Goal: Task Accomplishment & Management: Manage account settings

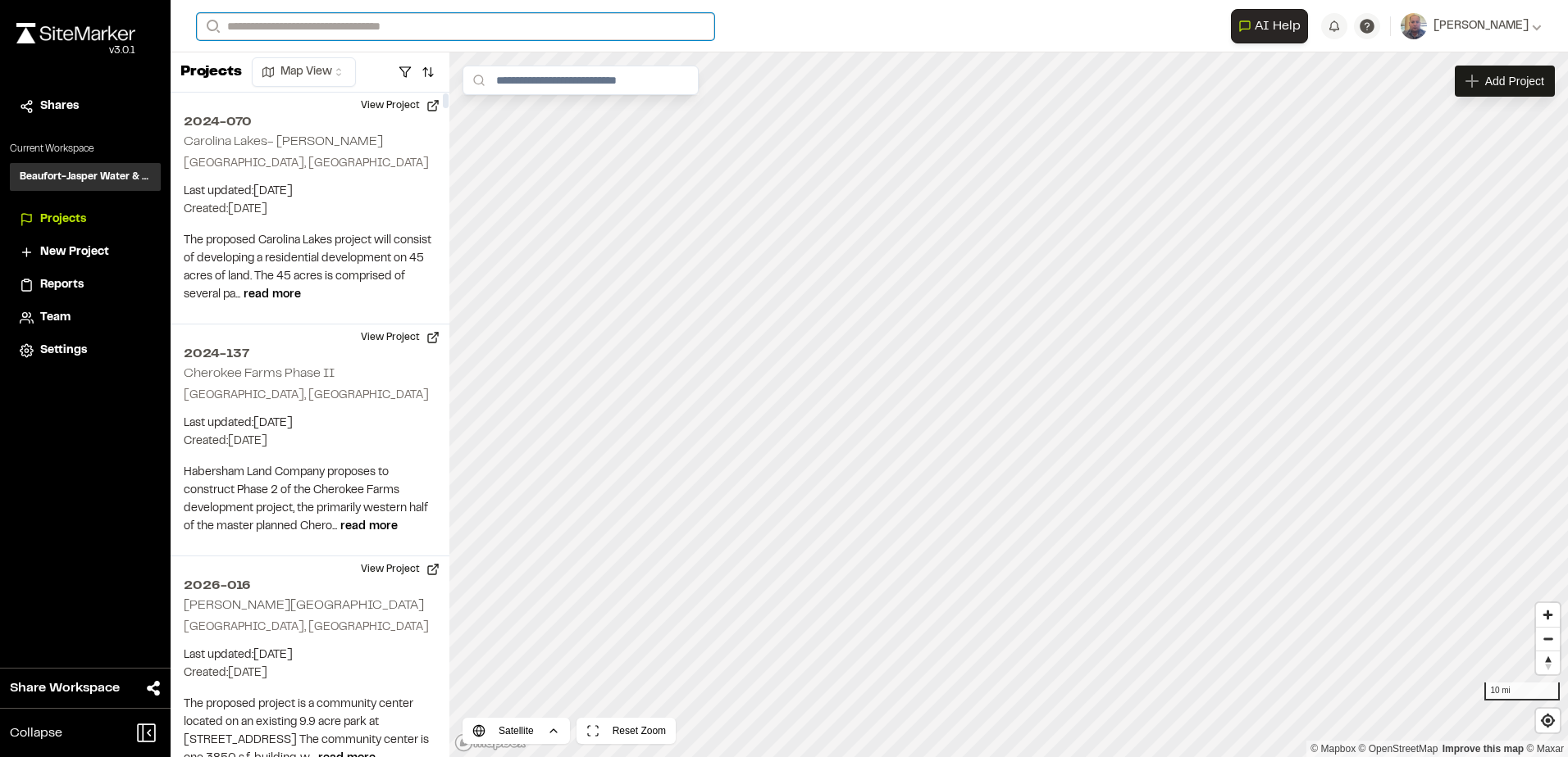
click at [290, 27] on input "Search" at bounding box center [455, 27] width 517 height 28
click at [383, 181] on p "2025-123 101 Ladys Island Commons" at bounding box center [432, 191] width 449 height 20
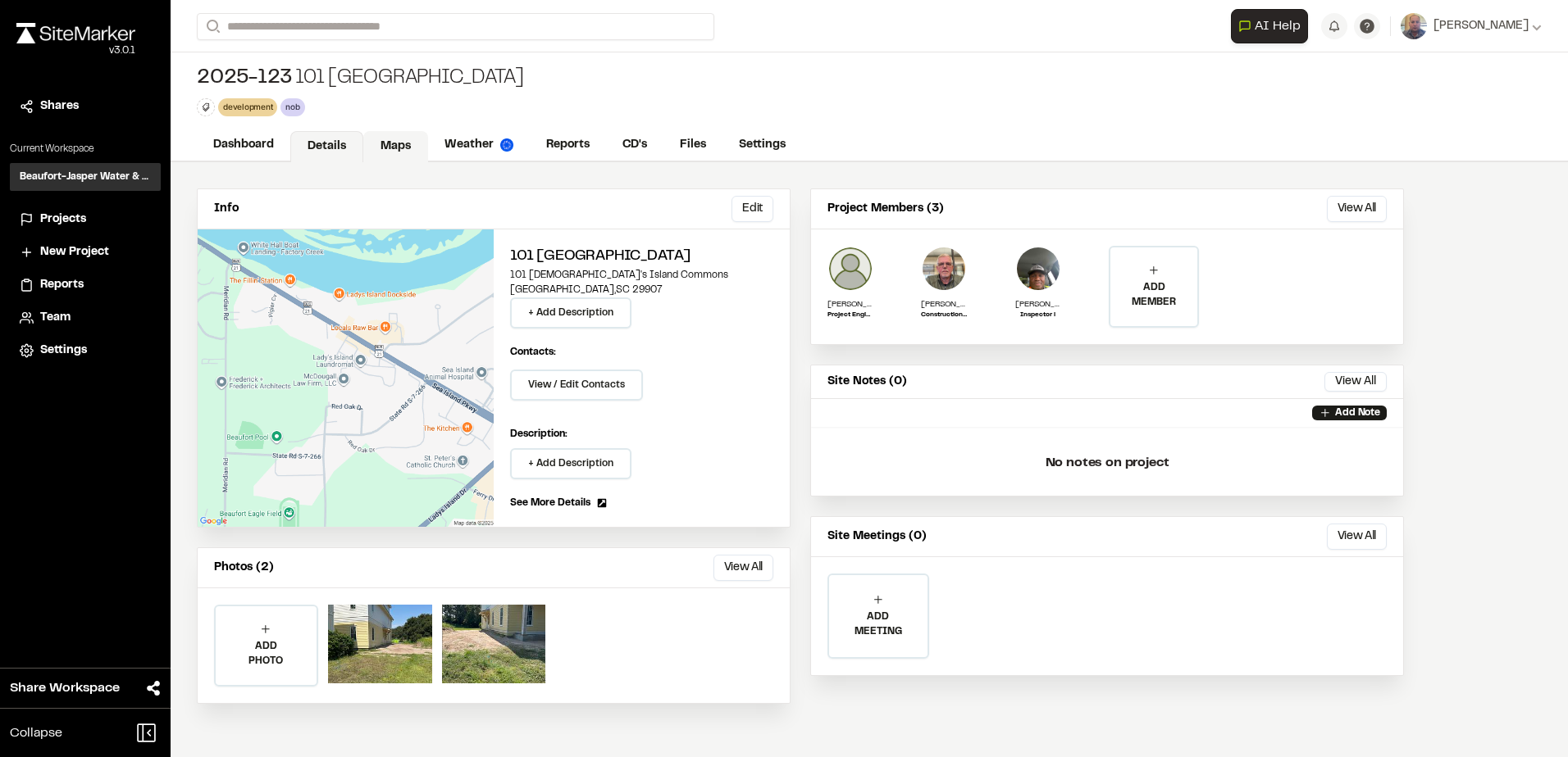
click at [399, 148] on link "Maps" at bounding box center [396, 146] width 65 height 31
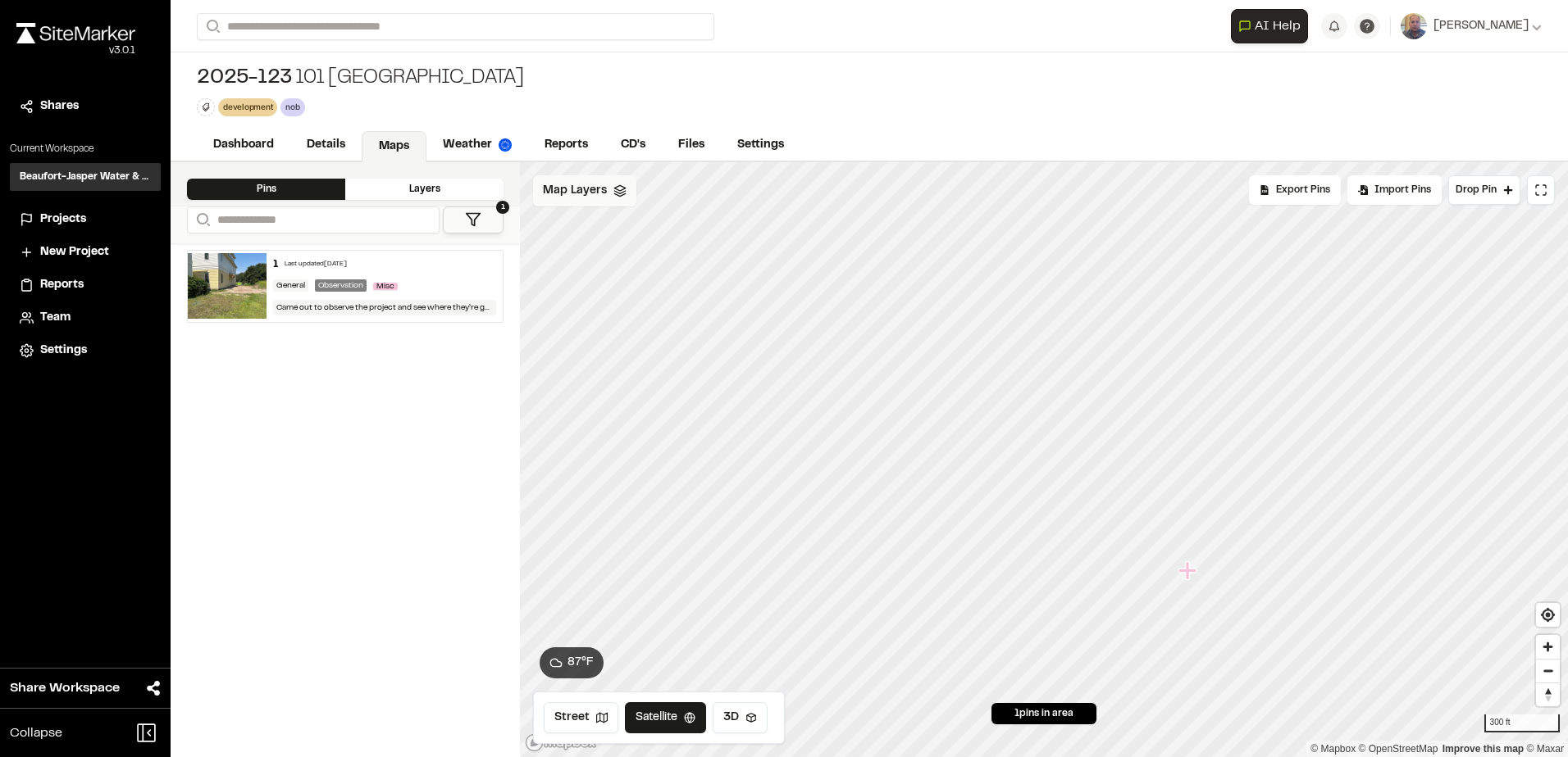
click at [600, 196] on span "Map Layers" at bounding box center [574, 191] width 64 height 18
click at [683, 195] on html "Close sidebar v 3.0.1 Shares Current Workspace Beaufort-Jasper Water & Sewer Au…" at bounding box center [784, 378] width 1568 height 757
click at [643, 227] on link "Add Layer" at bounding box center [647, 226] width 123 height 28
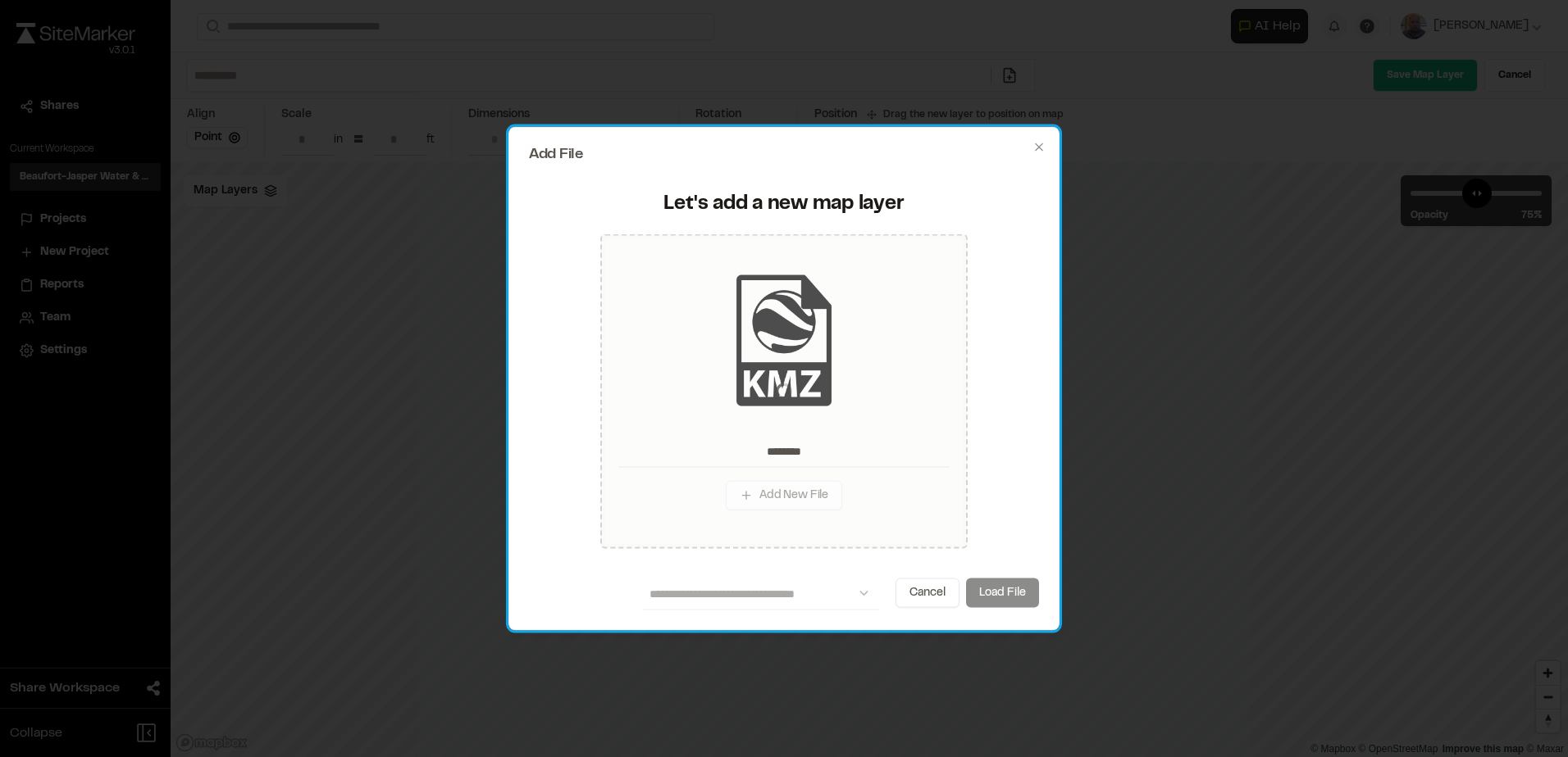
click at [1023, 580] on div "**********" at bounding box center [783, 594] width 510 height 32
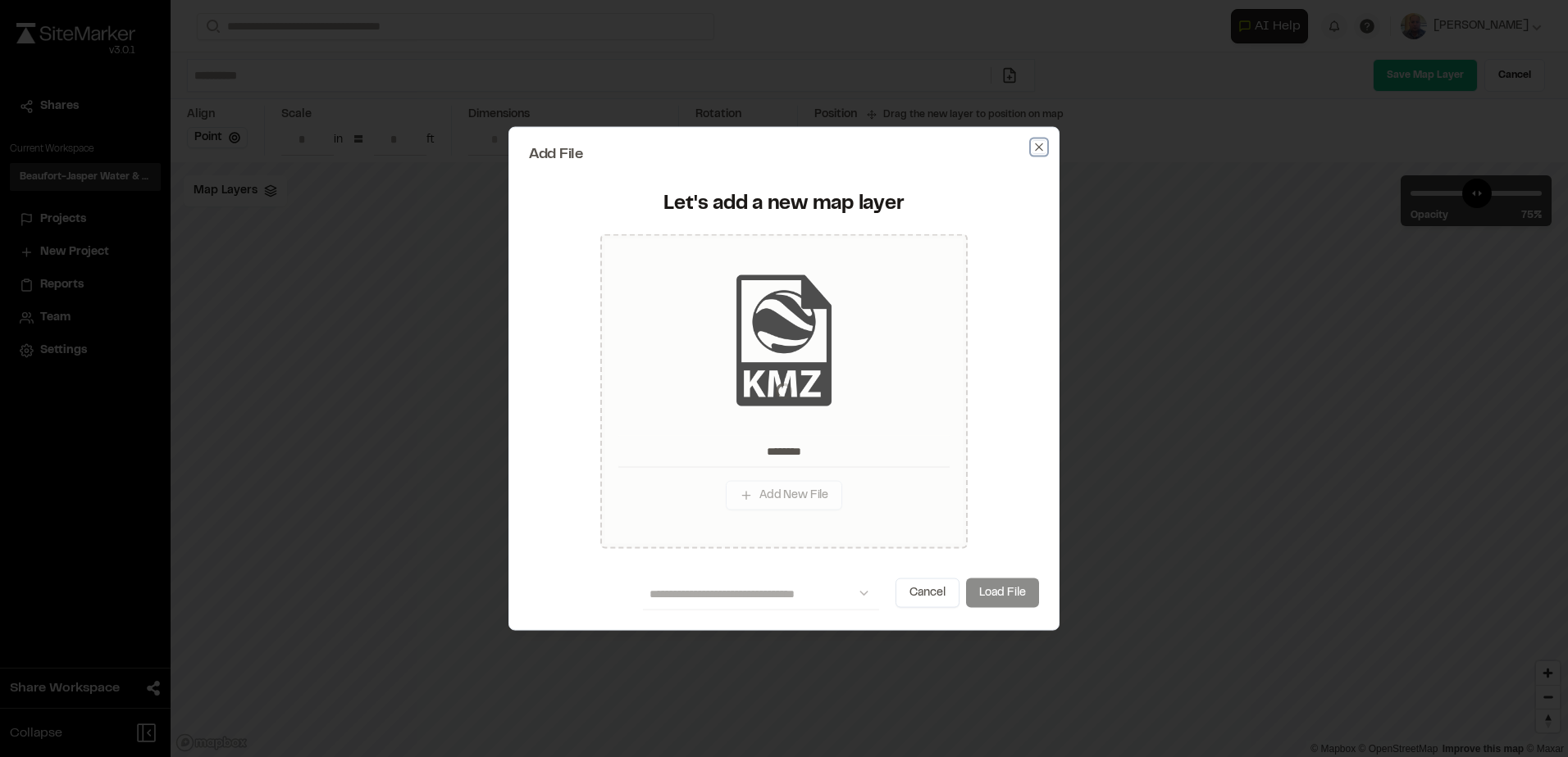
click at [1042, 147] on icon "button" at bounding box center [1039, 148] width 13 height 13
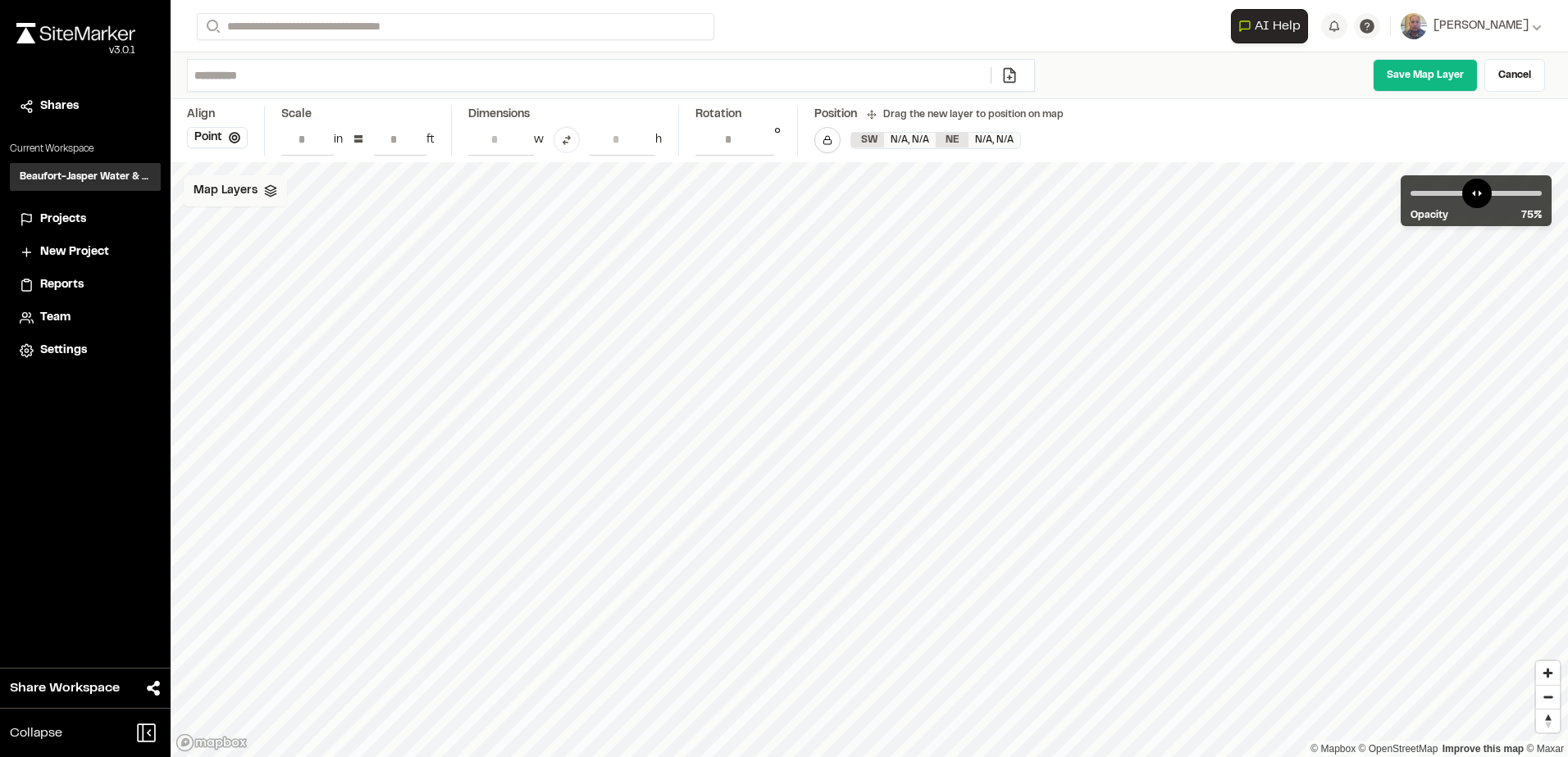
click at [253, 187] on span "Map Layers" at bounding box center [225, 191] width 64 height 18
click at [308, 265] on icon at bounding box center [311, 259] width 13 height 13
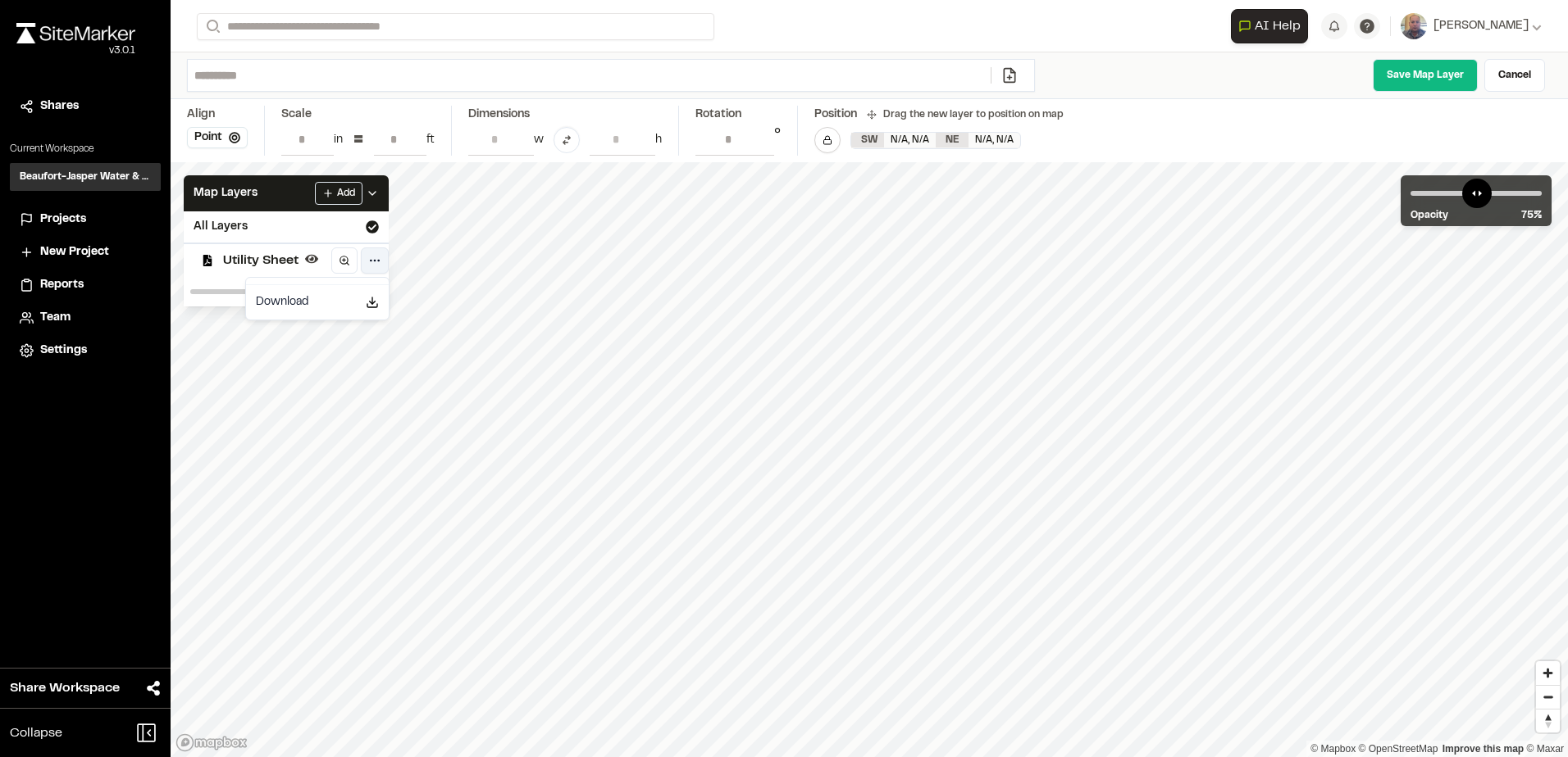
click at [377, 256] on html "Close sidebar v 3.0.1 Shares Current Workspace Beaufort-Jasper Water & Sewer Au…" at bounding box center [784, 378] width 1568 height 757
drag, startPoint x: 349, startPoint y: 305, endPoint x: 346, endPoint y: 397, distance: 92.0
click at [346, 395] on html "Close sidebar v 3.0.1 Shares Current Workspace Beaufort-Jasper Water & Sewer Au…" at bounding box center [784, 378] width 1568 height 757
click at [346, 397] on html "Close sidebar v 3.0.1 Shares Current Workspace Beaufort-Jasper Water & Sewer Au…" at bounding box center [784, 378] width 1568 height 757
click at [245, 263] on span "Utility Sheet" at bounding box center [260, 260] width 75 height 20
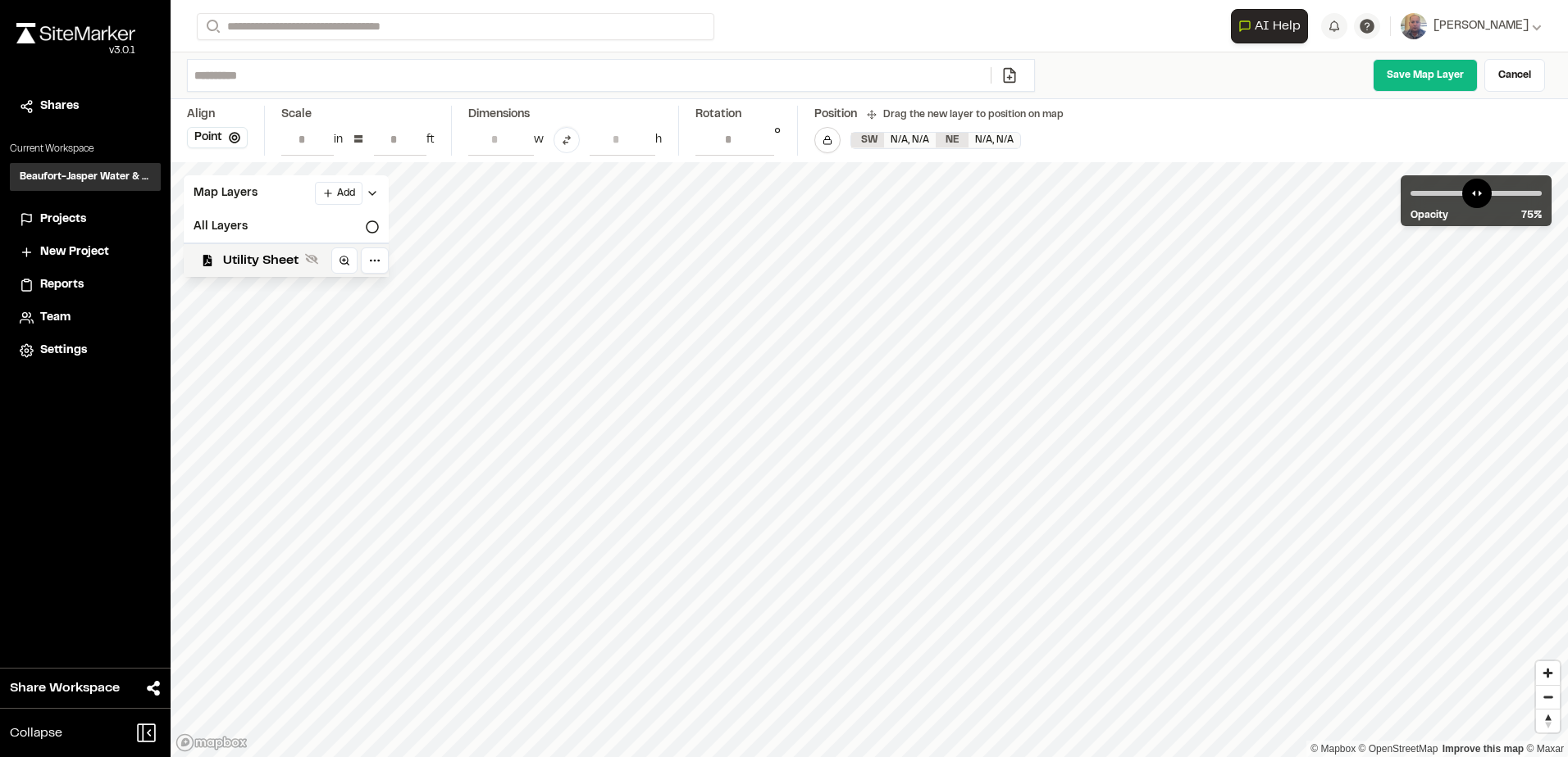
click at [245, 263] on span "Utility Sheet" at bounding box center [260, 260] width 75 height 20
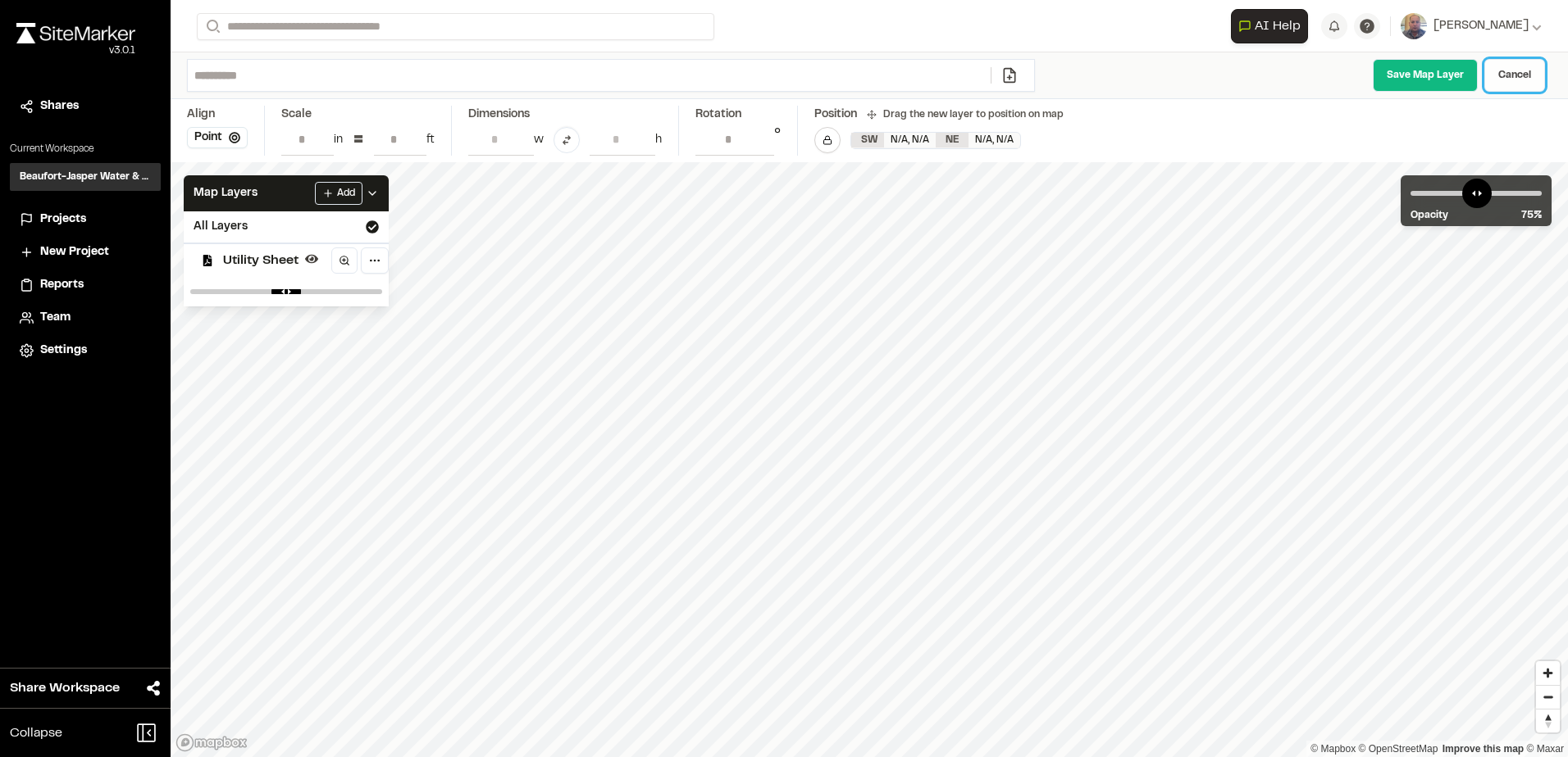
click at [1518, 73] on link "Cancel" at bounding box center [1515, 75] width 61 height 33
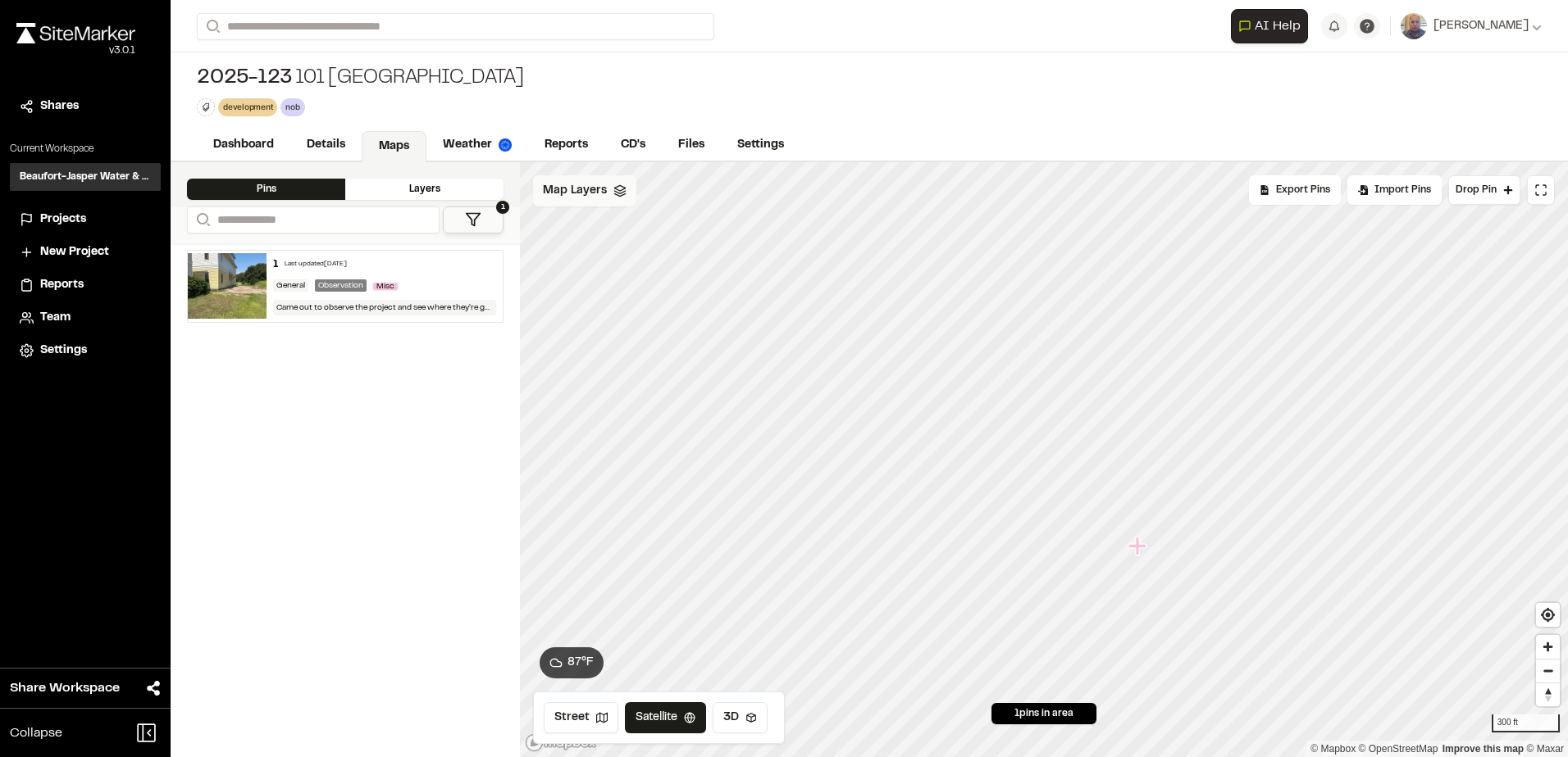
click at [602, 201] on div "Map Layers" at bounding box center [585, 191] width 103 height 31
click at [630, 225] on div "All Layers" at bounding box center [636, 227] width 205 height 31
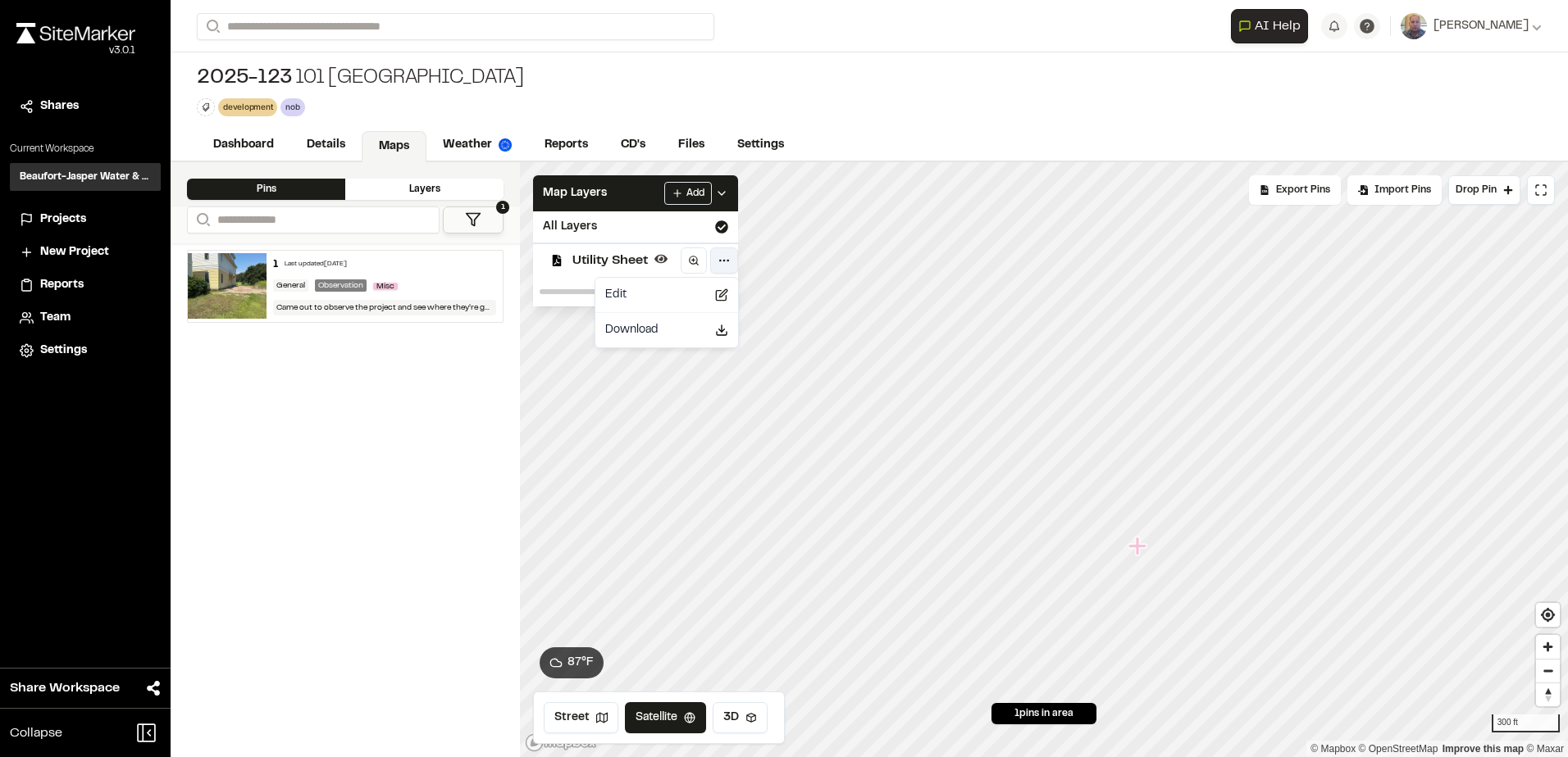
click at [718, 266] on html "Close sidebar v 3.0.1 Shares Current Workspace Beaufort-Jasper Water & Sewer Au…" at bounding box center [784, 378] width 1568 height 757
click at [684, 289] on div "Edit" at bounding box center [666, 294] width 136 height 28
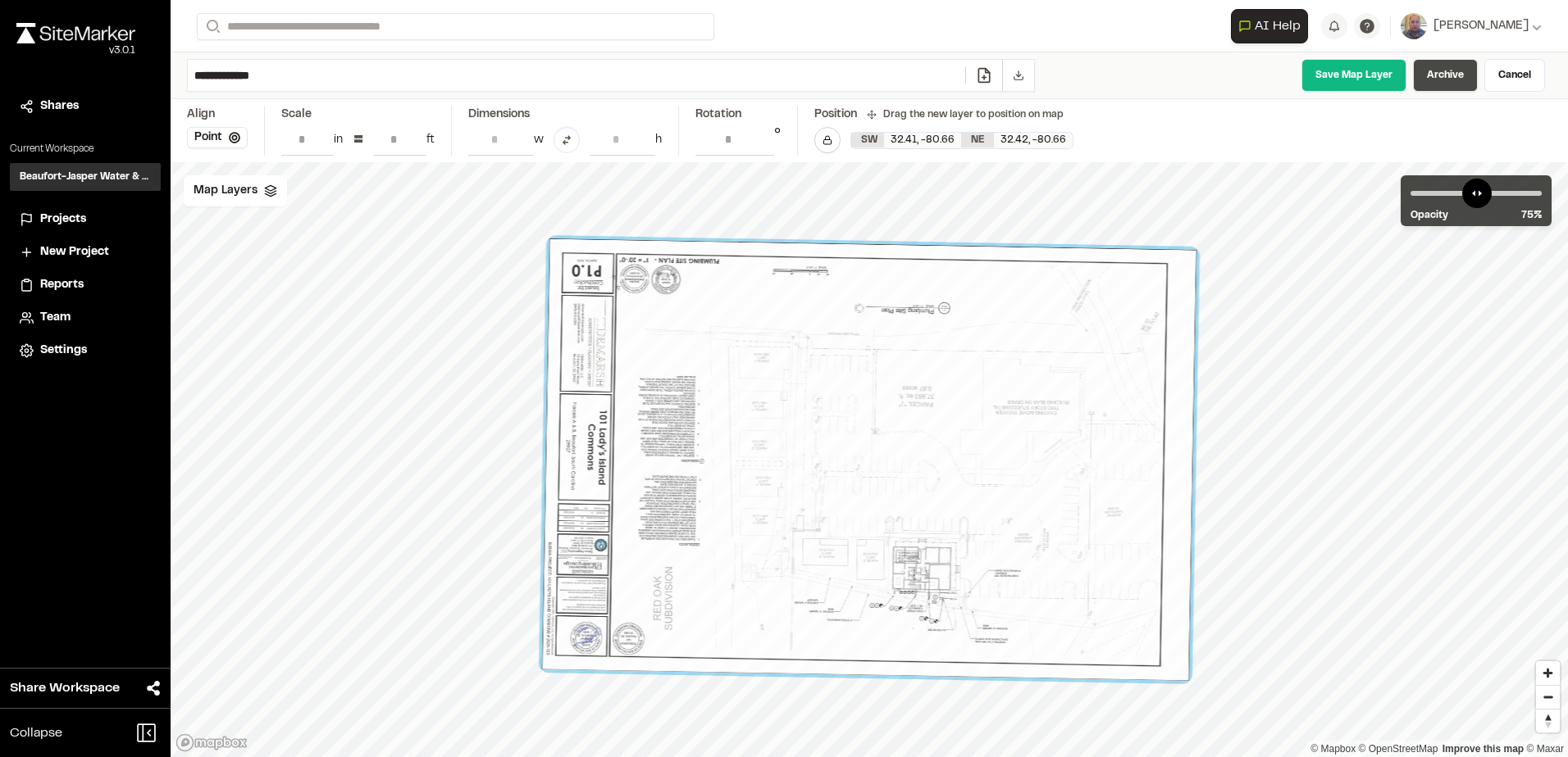
click at [1458, 84] on link "Archive" at bounding box center [1446, 75] width 65 height 33
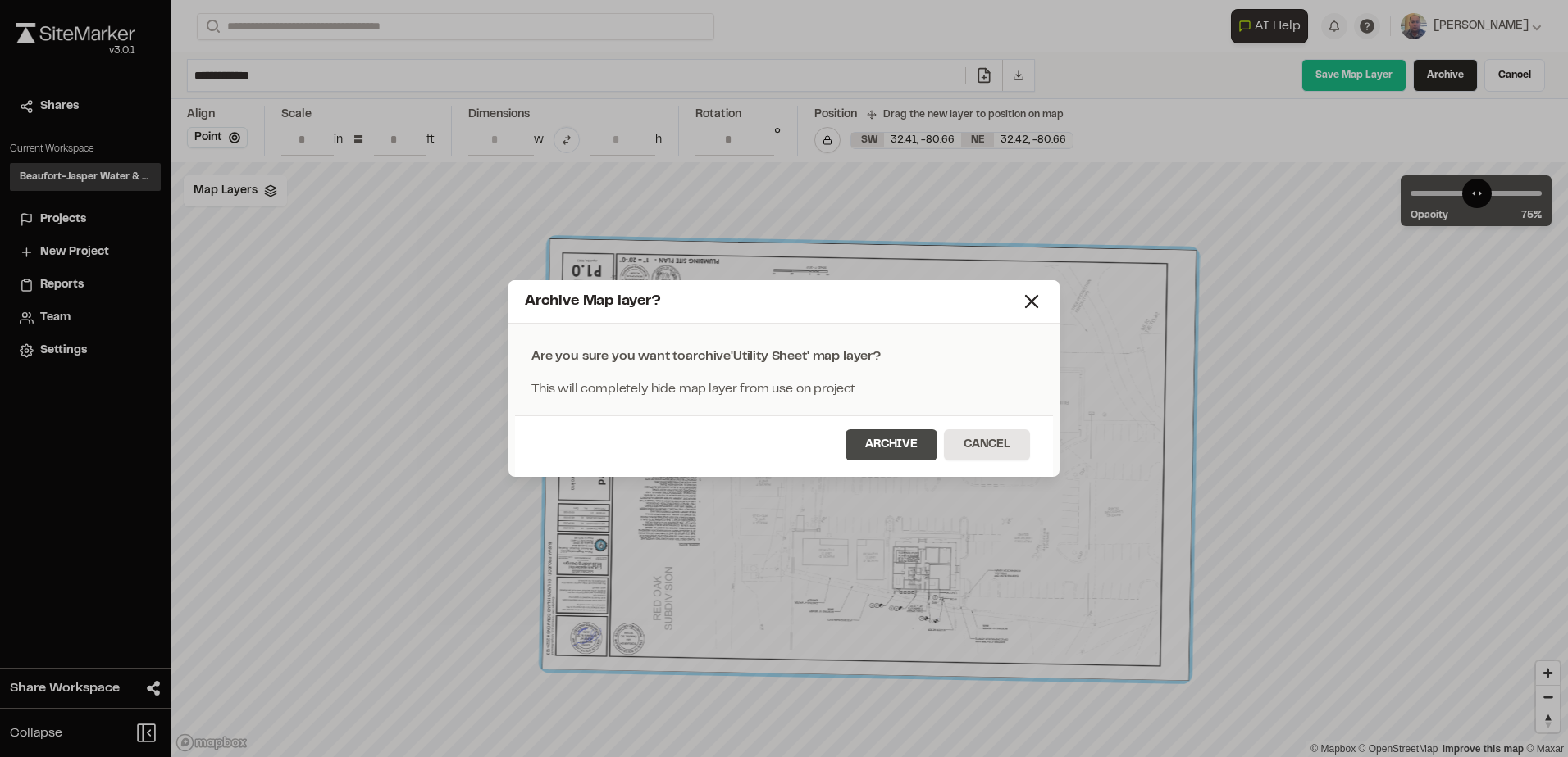
click at [893, 435] on button "Archive" at bounding box center [891, 445] width 92 height 31
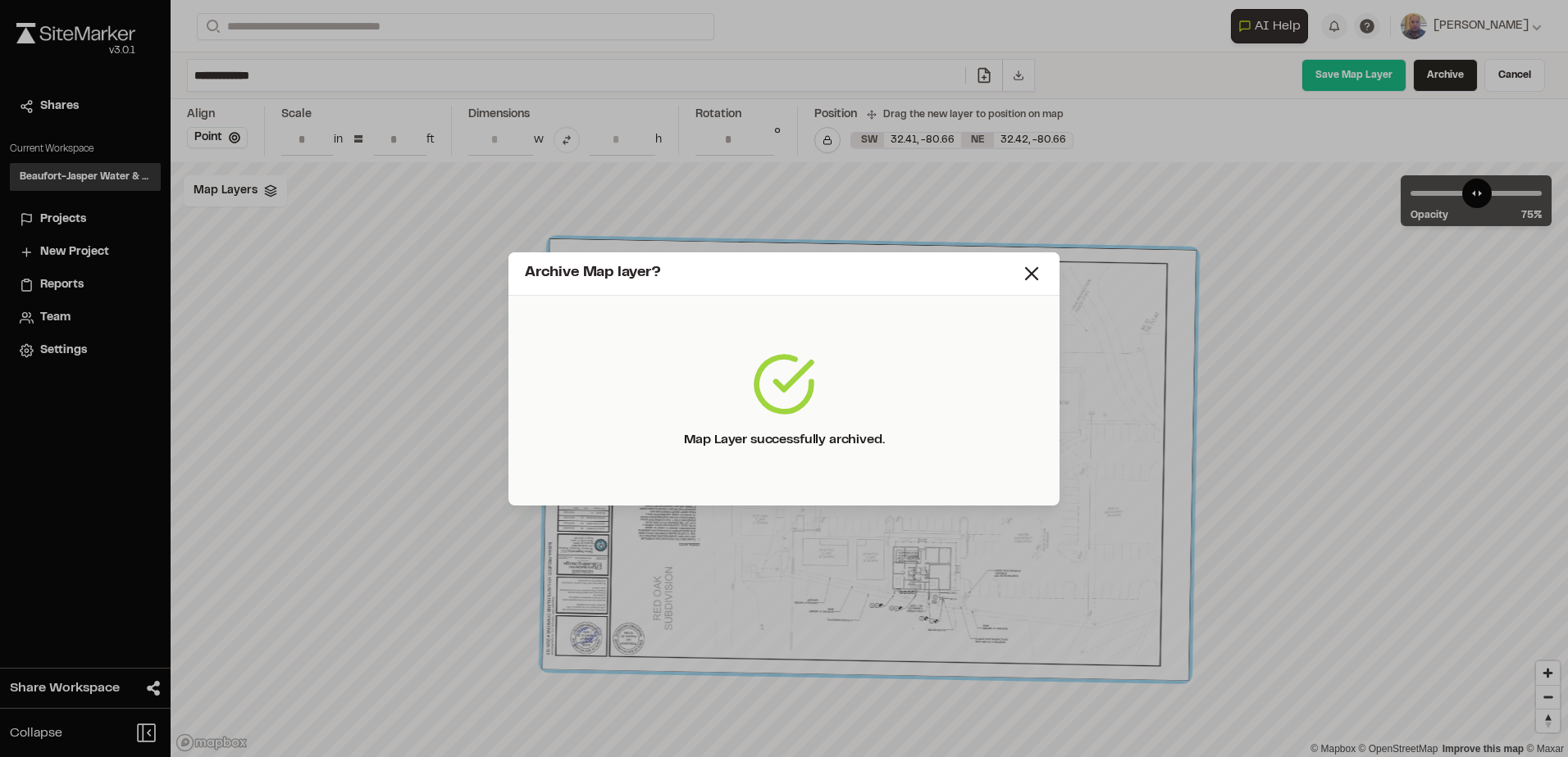
click at [762, 576] on div "Archive Map layer? Map Layer successfully archived." at bounding box center [784, 378] width 1568 height 757
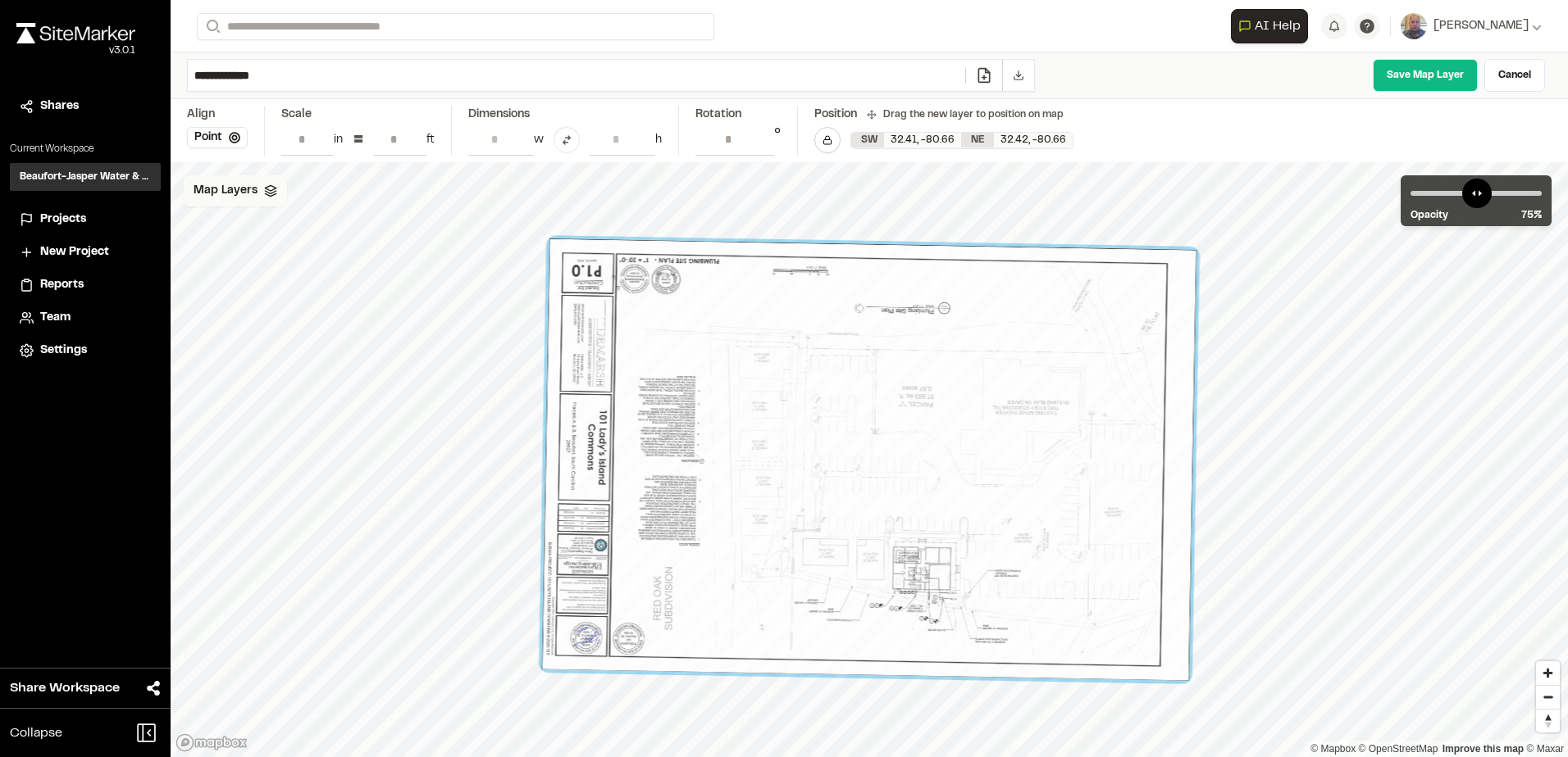
click at [274, 200] on div "Map Layers" at bounding box center [235, 191] width 103 height 31
click at [342, 194] on html "Close sidebar v 3.0.1 Shares Current Workspace Beaufort-Jasper Water & Sewer Au…" at bounding box center [784, 378] width 1568 height 757
click at [315, 237] on link "Add Layer" at bounding box center [298, 226] width 123 height 28
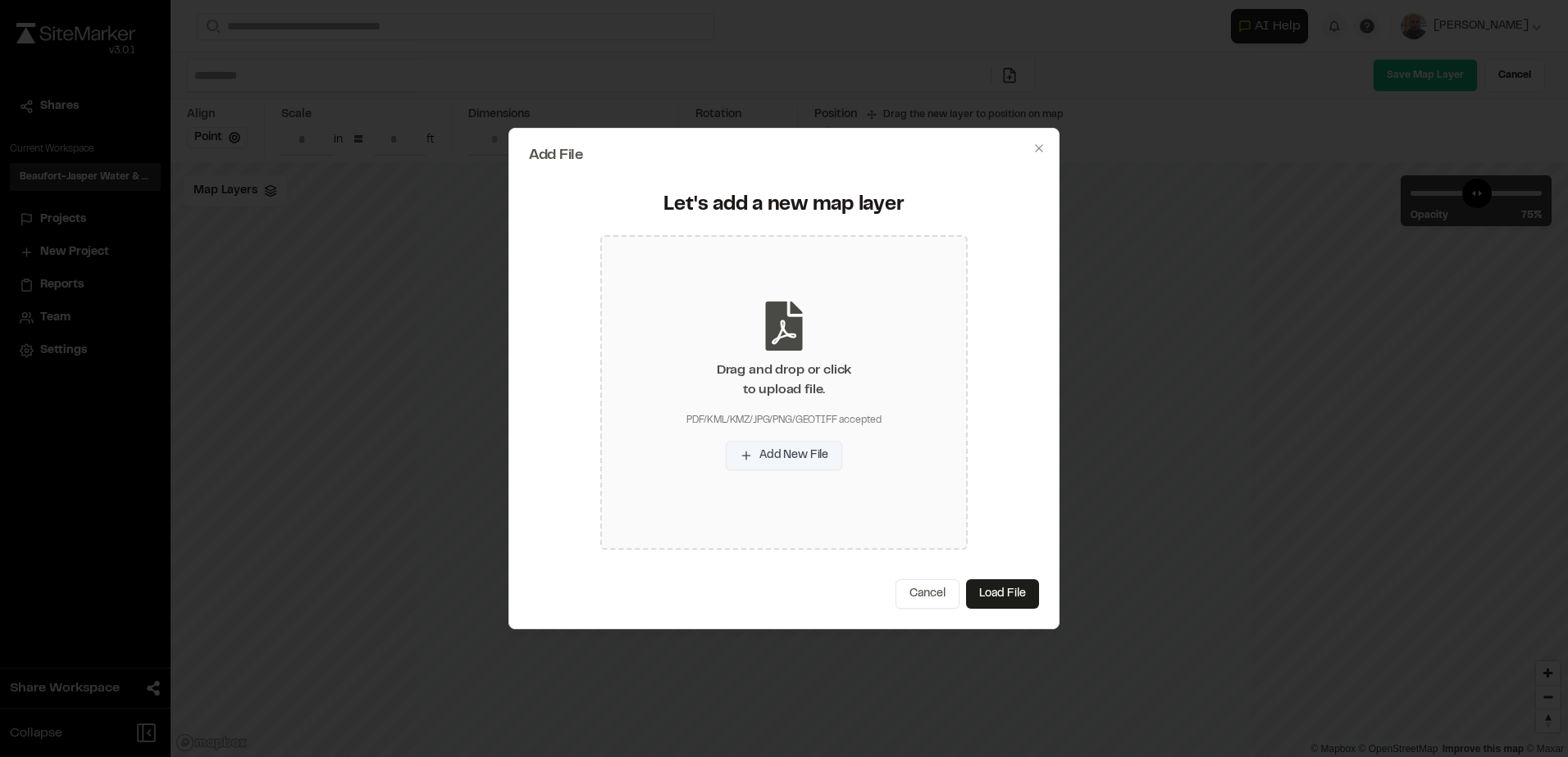
click at [808, 449] on button "Add New File" at bounding box center [784, 455] width 117 height 29
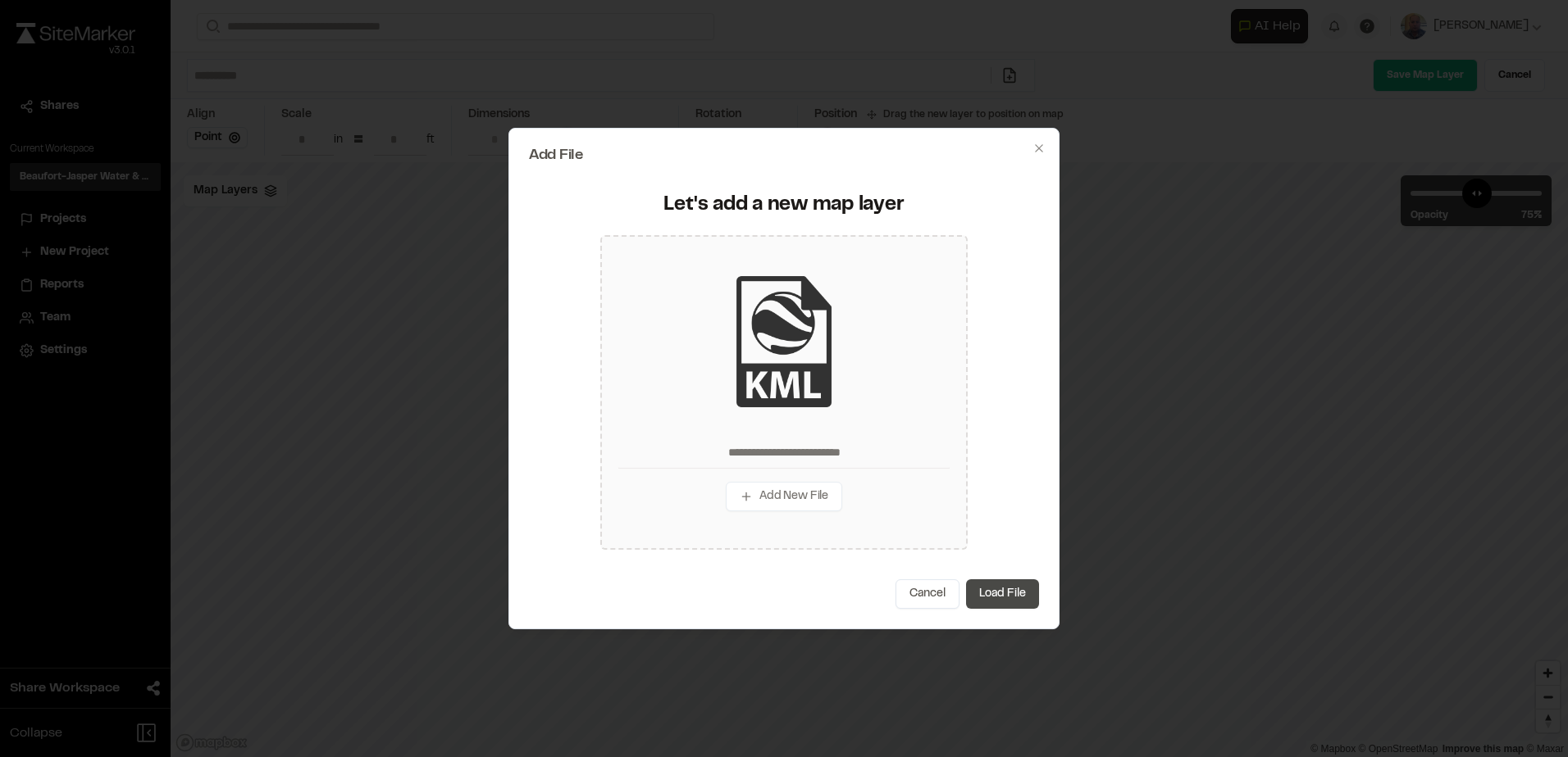
click at [994, 597] on button "Load File" at bounding box center [1002, 594] width 73 height 29
type input "**********"
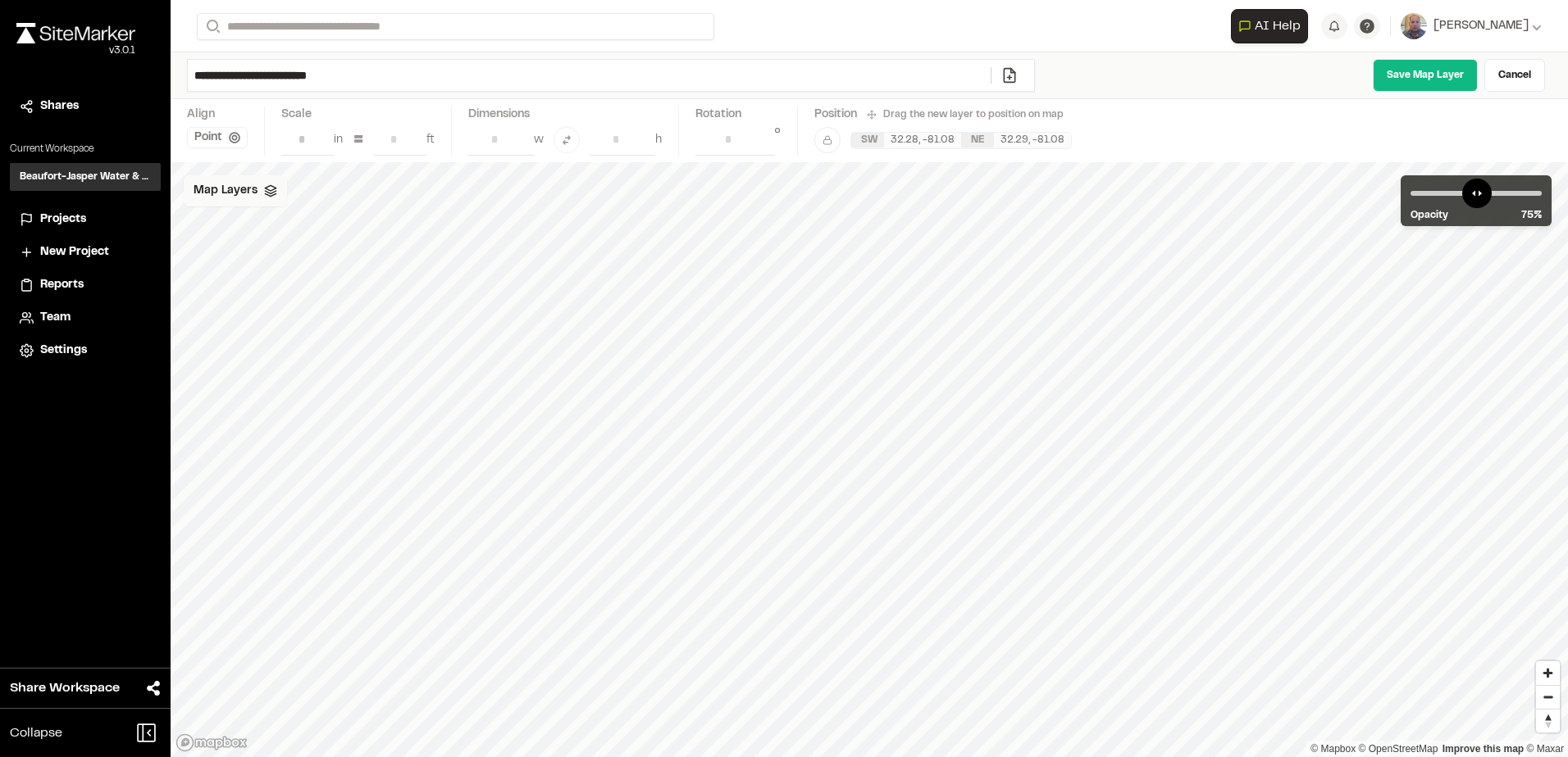
click at [255, 196] on span "Map Layers" at bounding box center [225, 191] width 64 height 18
click at [251, 226] on div "All Layers" at bounding box center [261, 227] width 154 height 31
click at [1412, 74] on link "Save Map Layer" at bounding box center [1425, 75] width 105 height 33
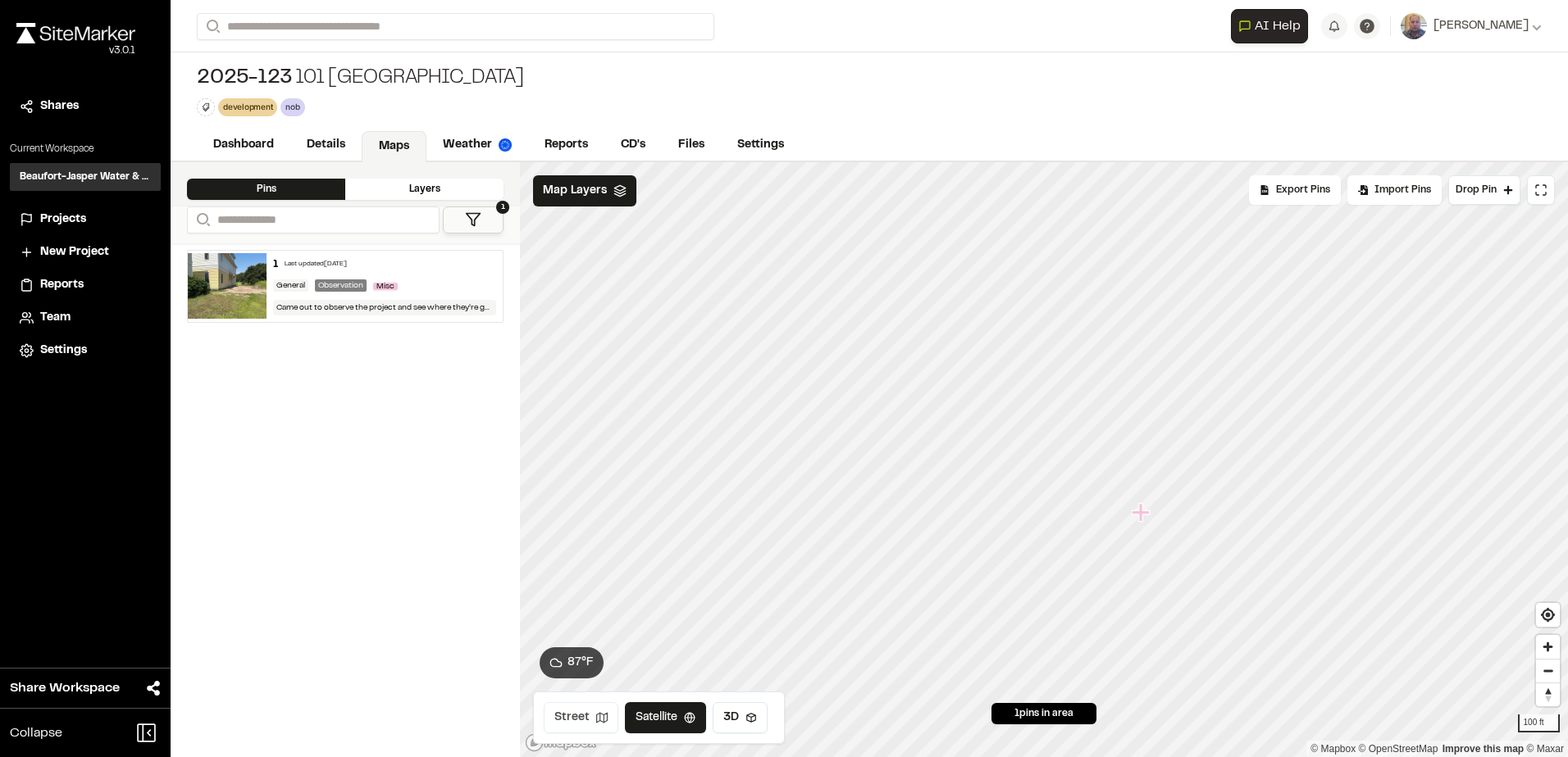
click at [587, 721] on button "Street" at bounding box center [581, 718] width 75 height 31
click at [629, 720] on button "Satellite" at bounding box center [665, 718] width 85 height 31
click at [592, 176] on div "Map Layers" at bounding box center [585, 191] width 103 height 31
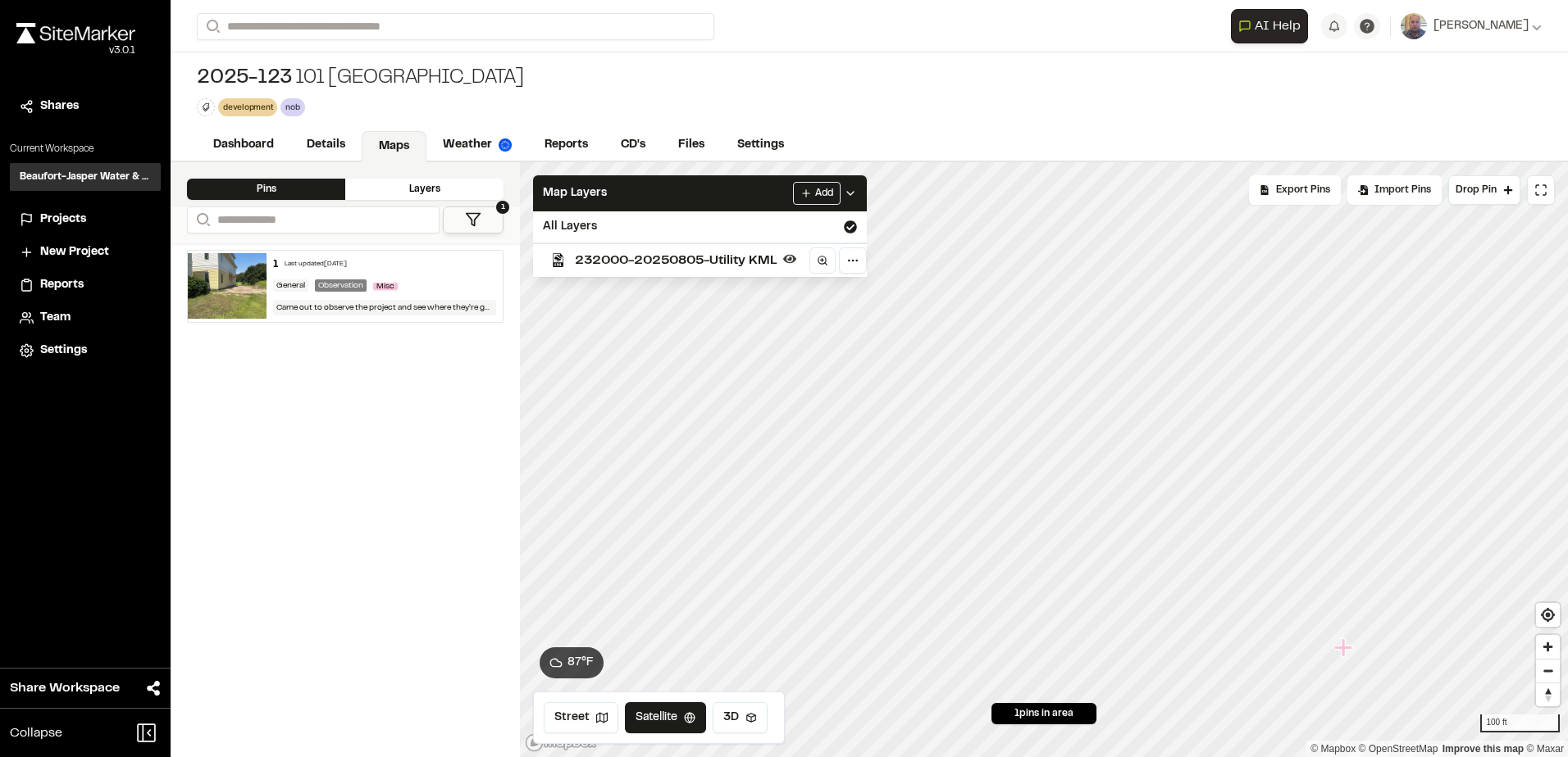
click at [762, 256] on span "232000-20250805-Utility KML" at bounding box center [676, 260] width 202 height 20
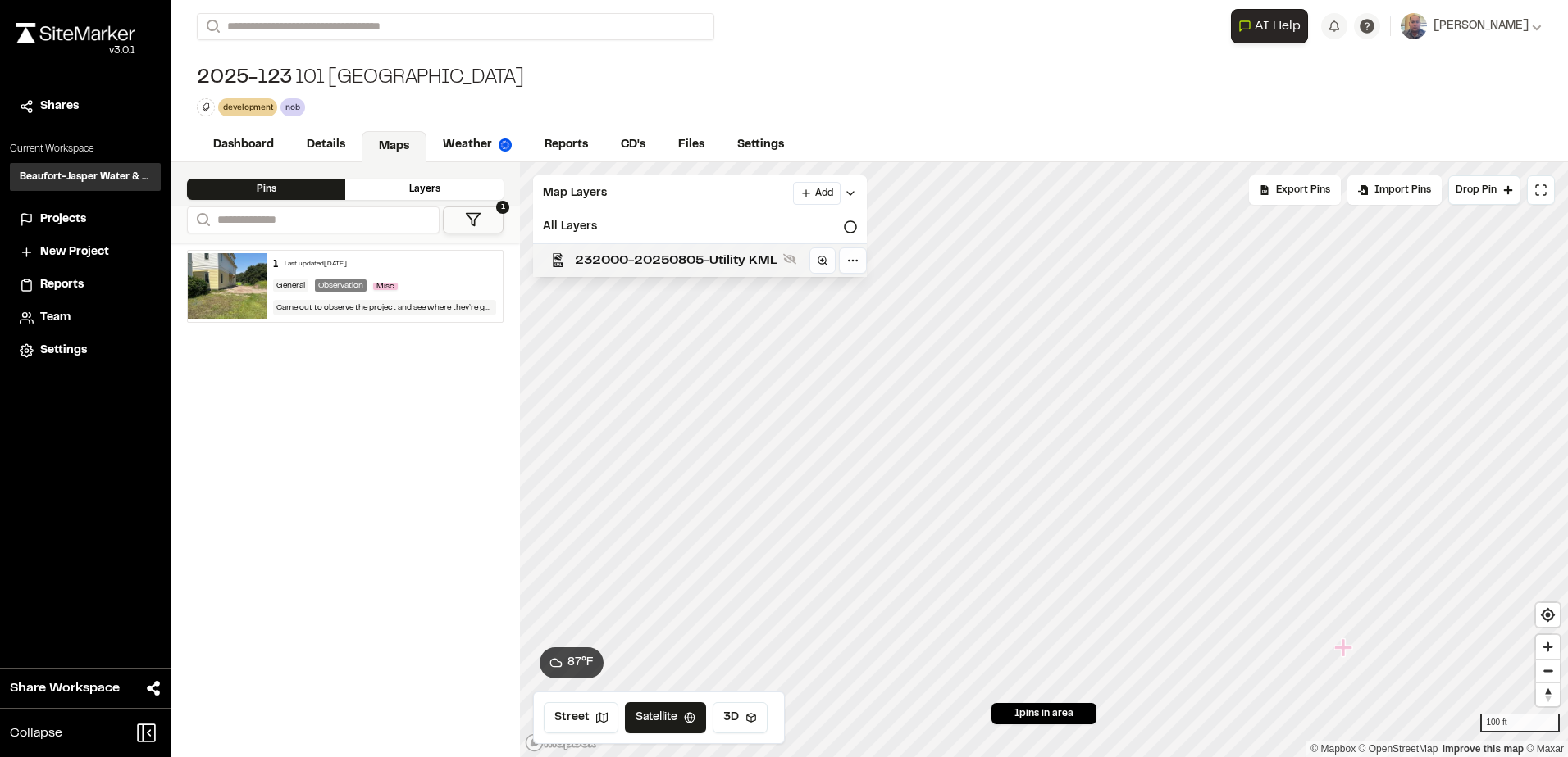
click at [775, 259] on span "232000-20250805-Utility KML" at bounding box center [676, 260] width 202 height 20
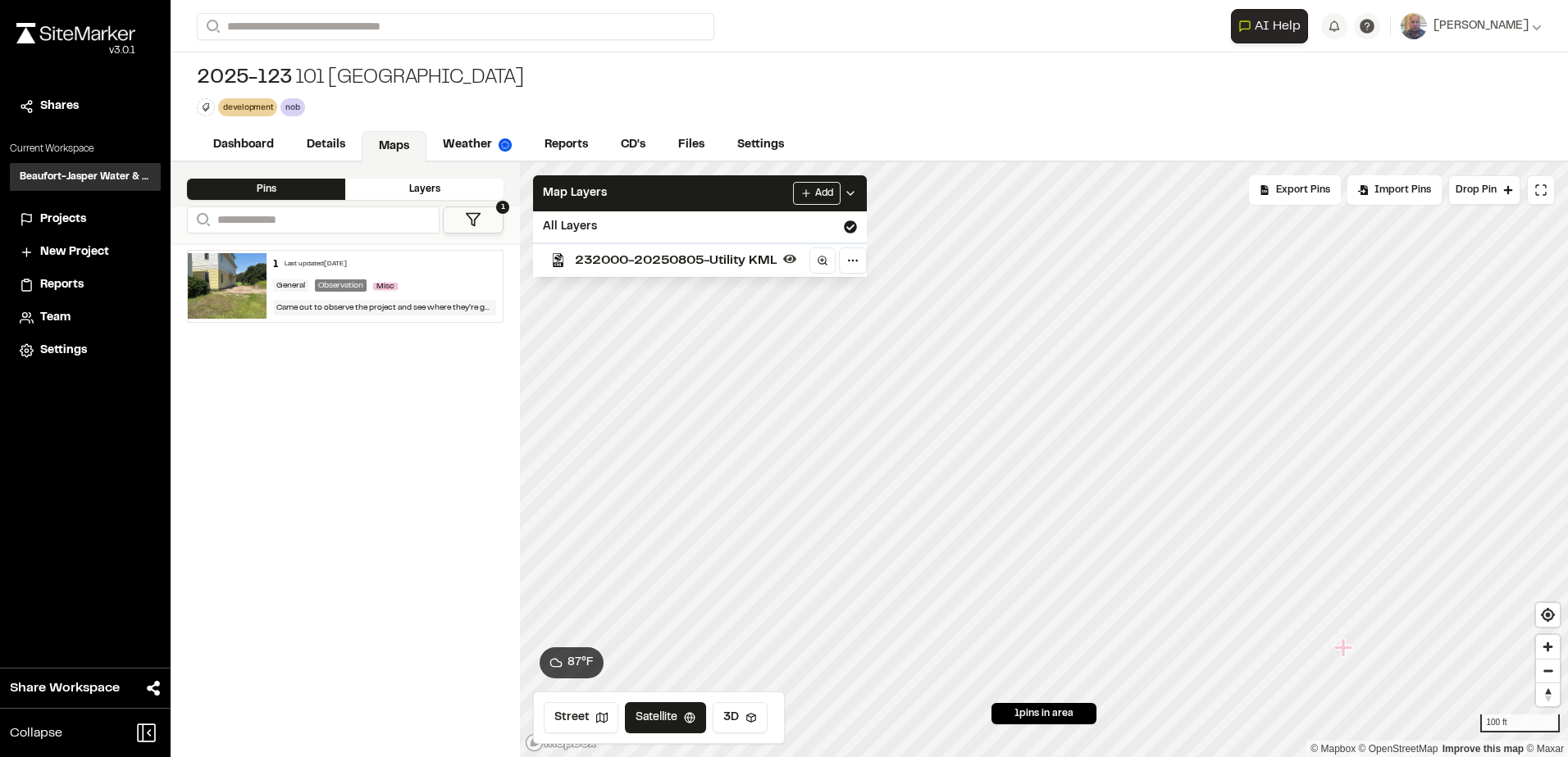
click at [775, 259] on span "232000-20250805-Utility KML" at bounding box center [676, 260] width 202 height 20
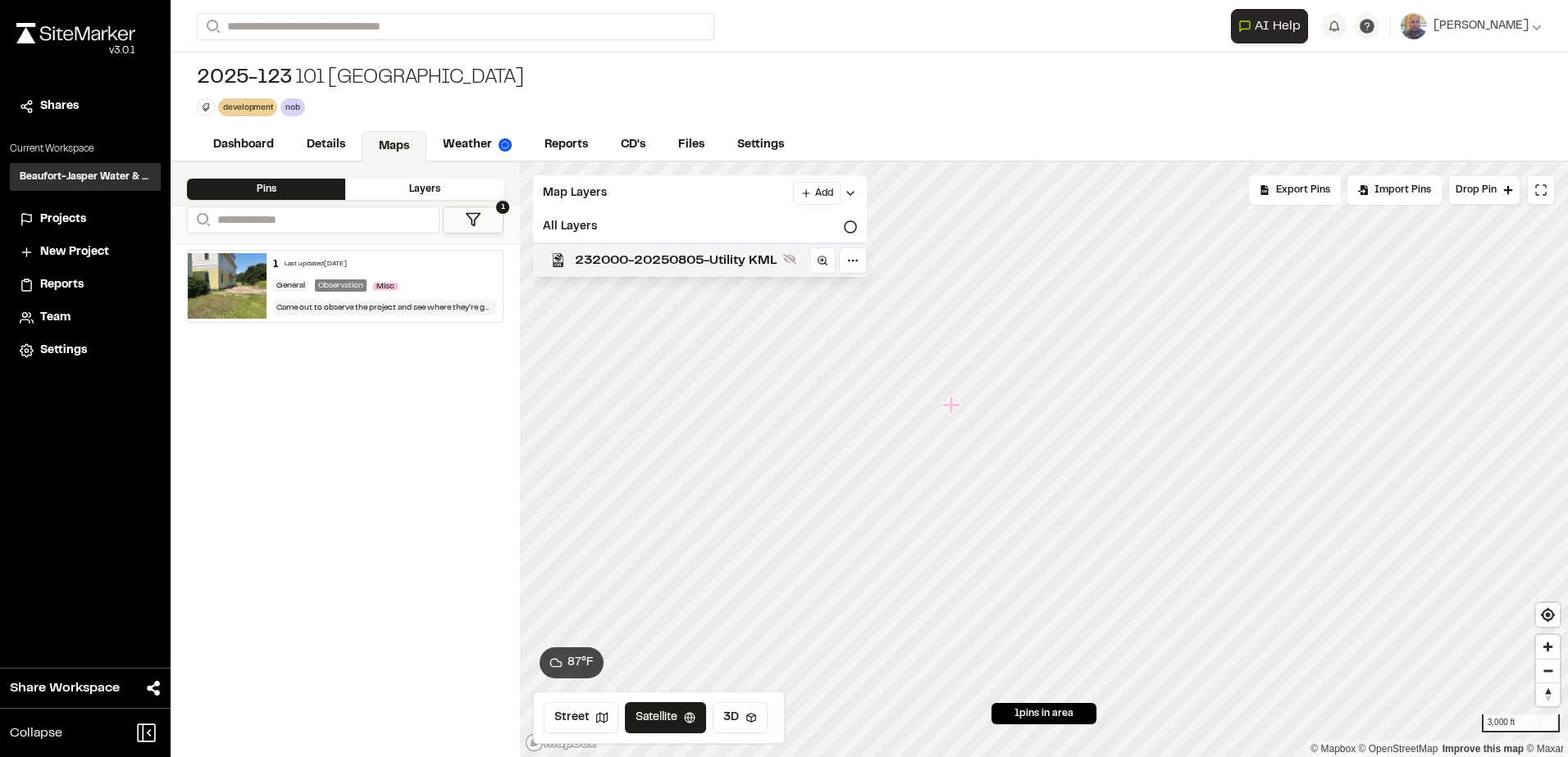
click at [781, 255] on div "232000-20250805-Utility KML" at bounding box center [693, 260] width 346 height 34
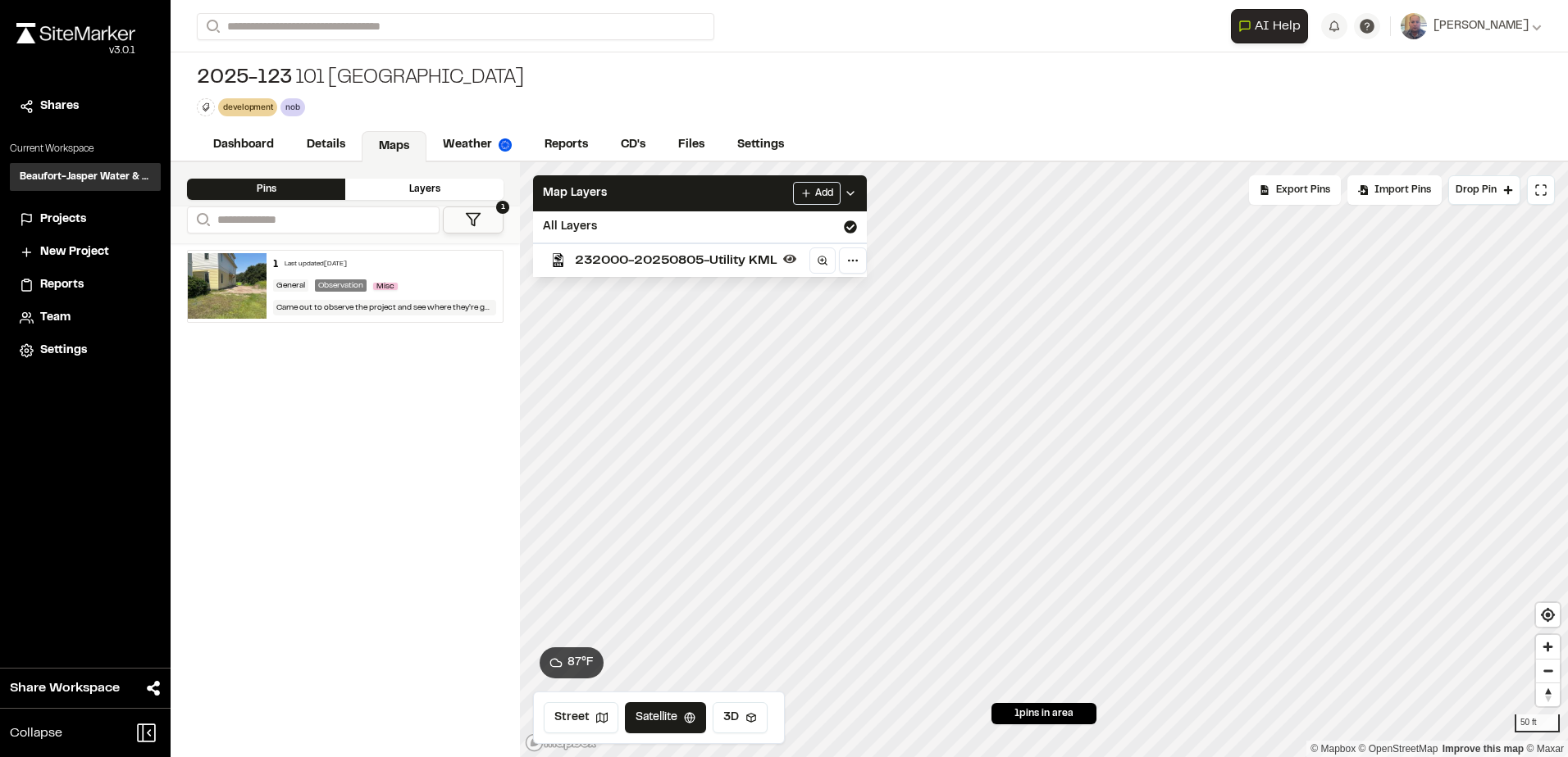
click at [1071, 717] on span "1 pins in area" at bounding box center [1044, 714] width 59 height 15
drag, startPoint x: 825, startPoint y: 495, endPoint x: 1040, endPoint y: 464, distance: 217.2
click at [1035, 461] on icon "Map marker" at bounding box center [1025, 460] width 18 height 18
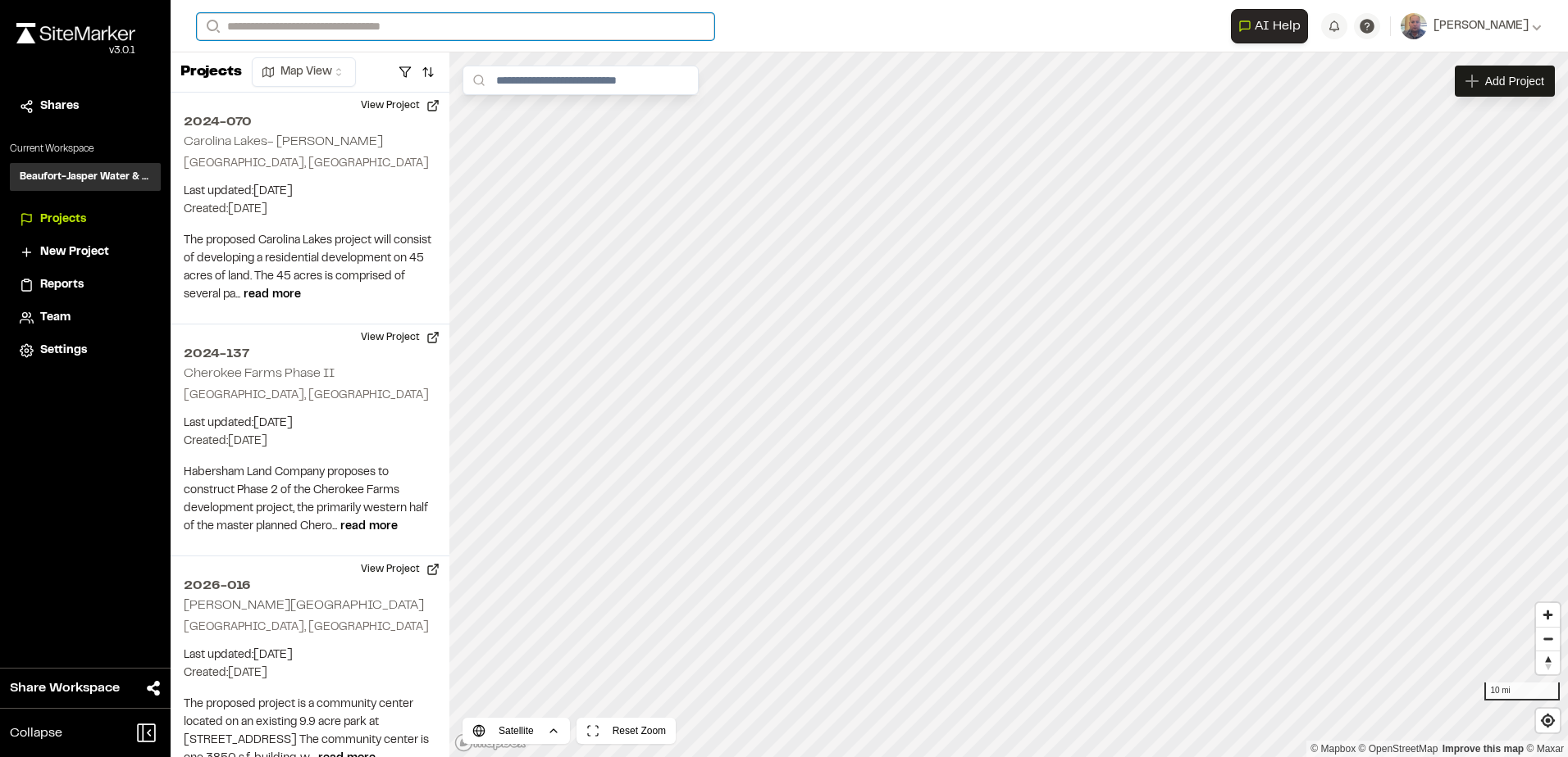
click at [283, 17] on input "Search" at bounding box center [455, 27] width 517 height 28
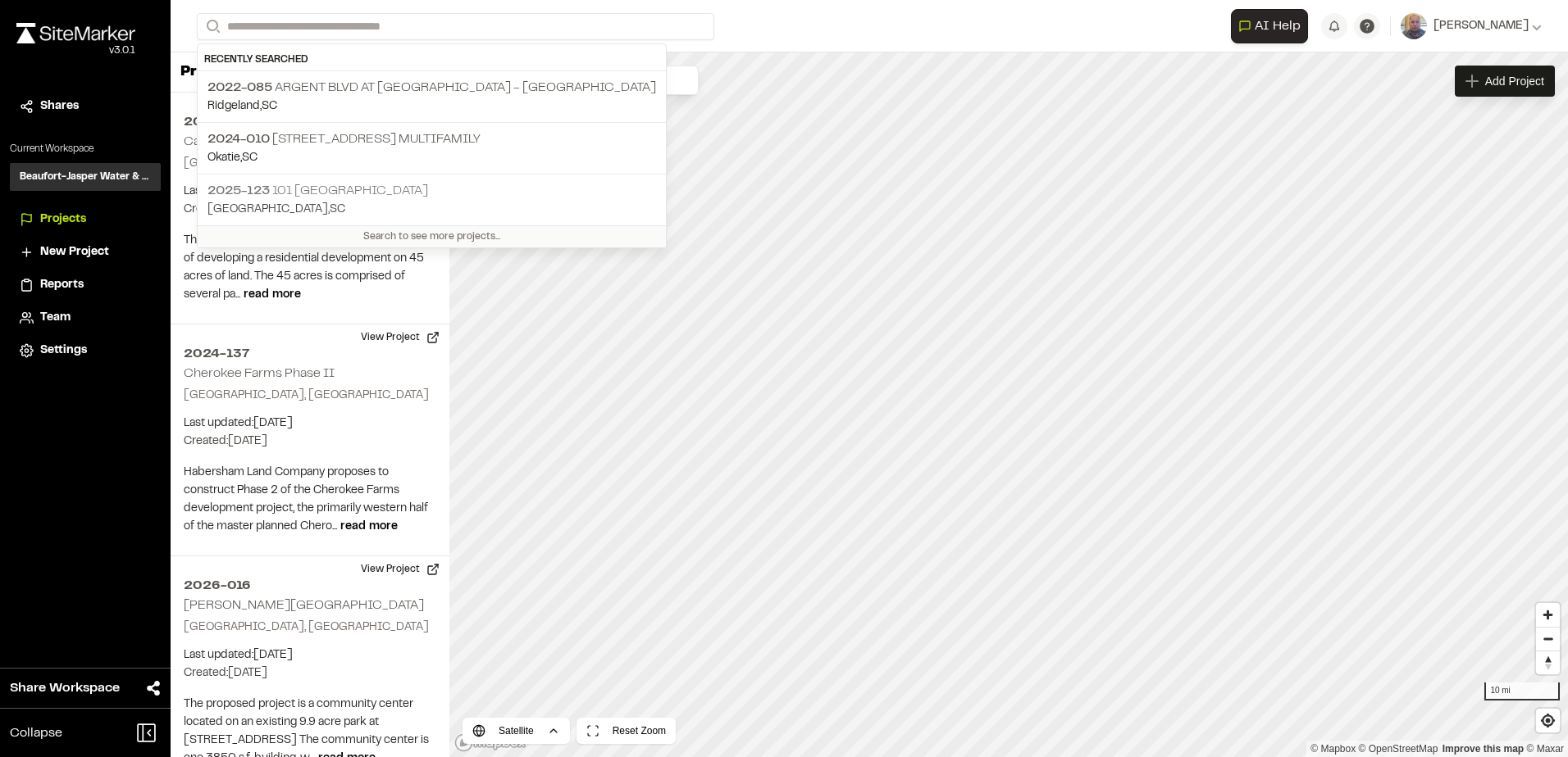
click at [266, 185] on span "2025-123" at bounding box center [239, 191] width 63 height 11
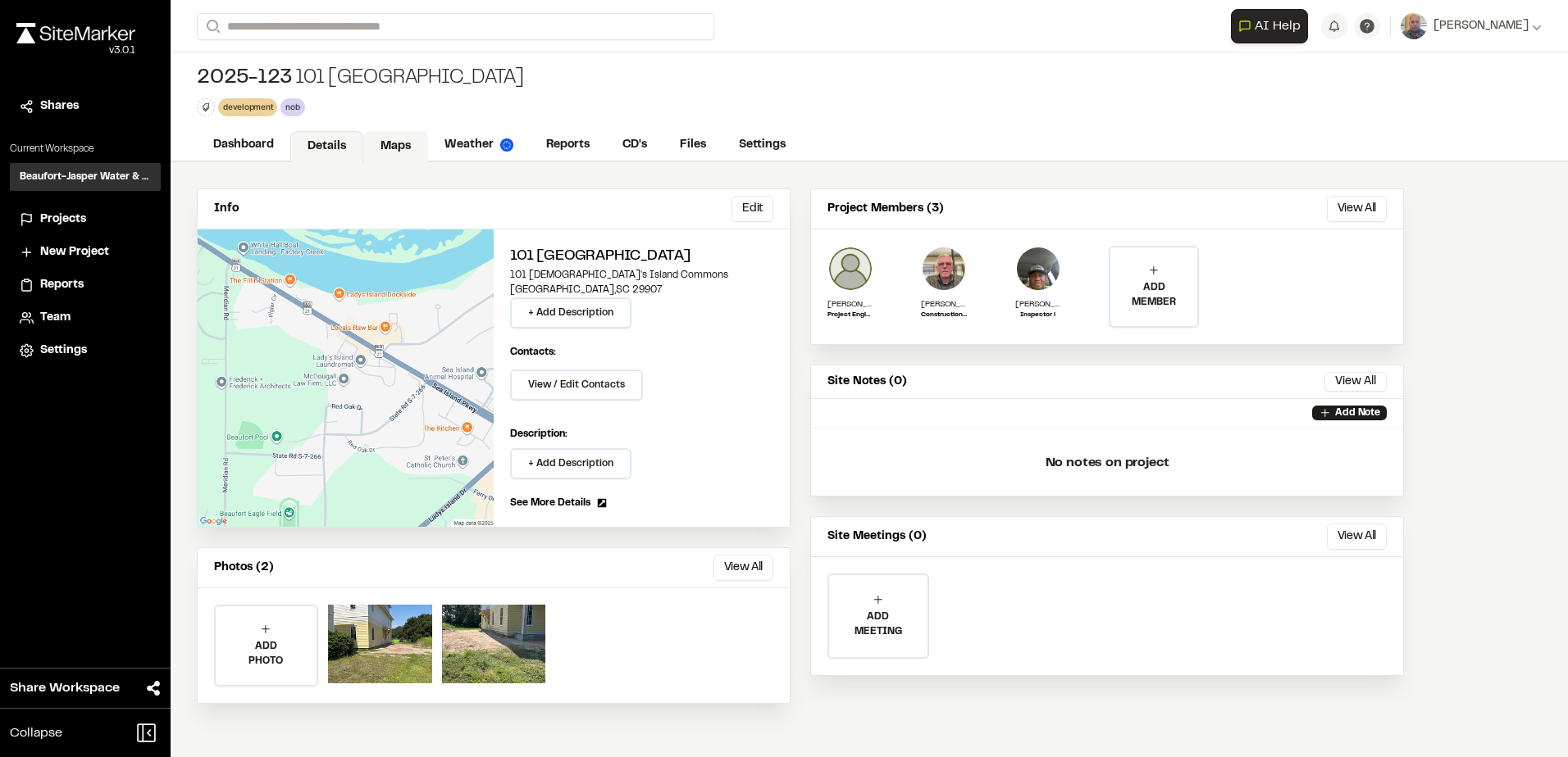
click at [391, 150] on link "Maps" at bounding box center [396, 146] width 65 height 31
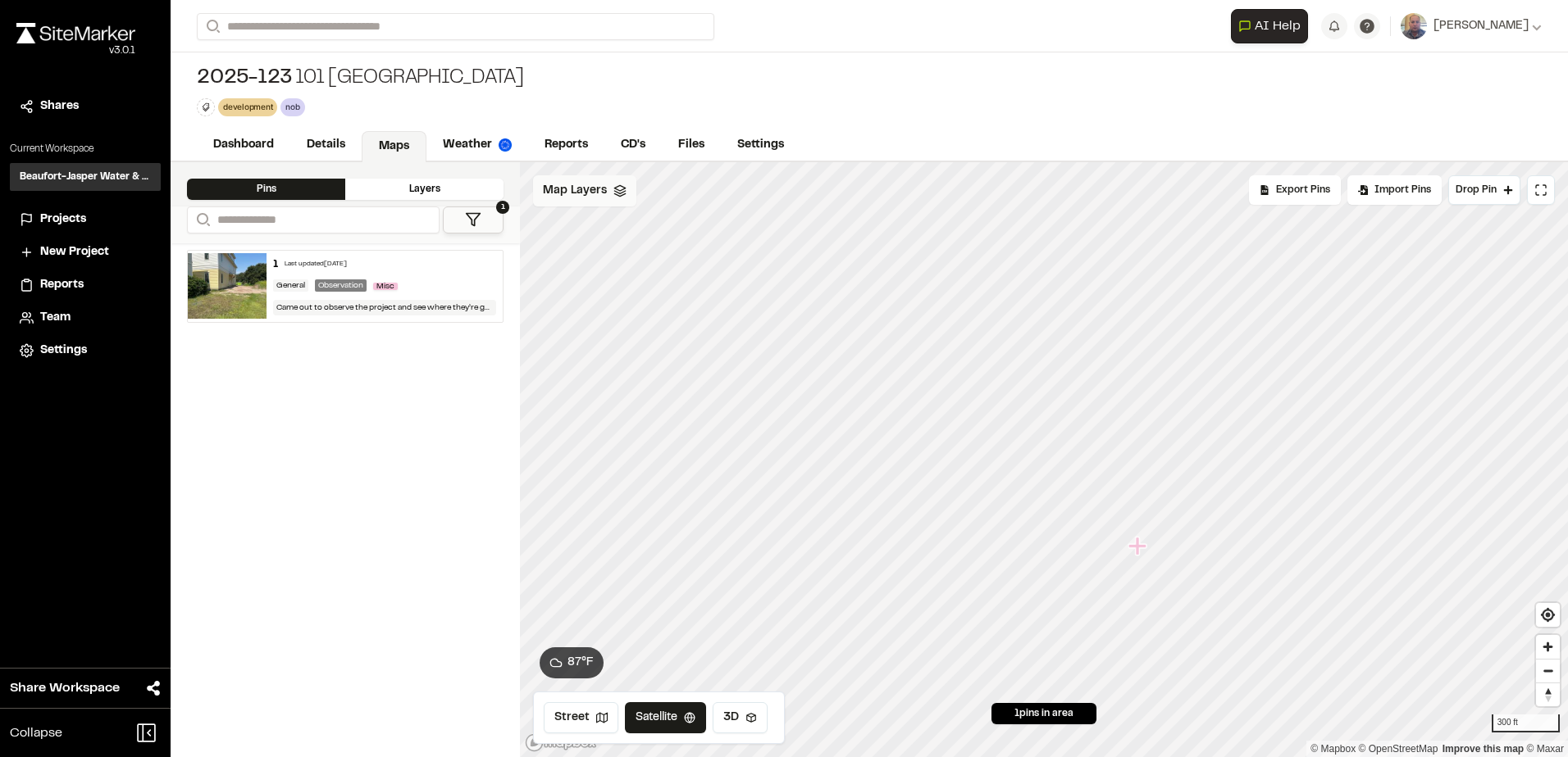
click at [607, 202] on div "Map Layers" at bounding box center [585, 191] width 103 height 31
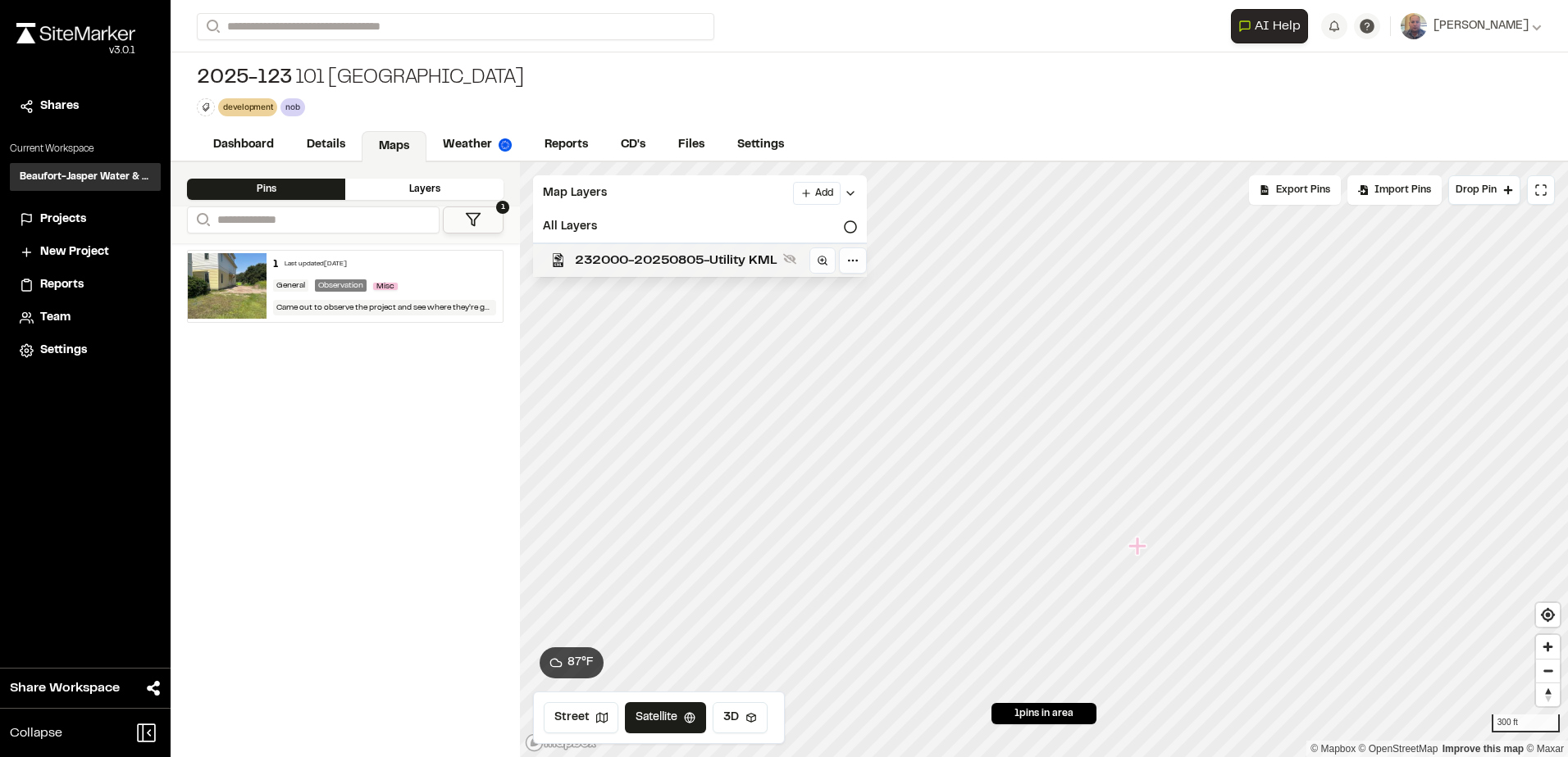
click at [643, 259] on span "232000-20250805-Utility KML" at bounding box center [676, 260] width 202 height 20
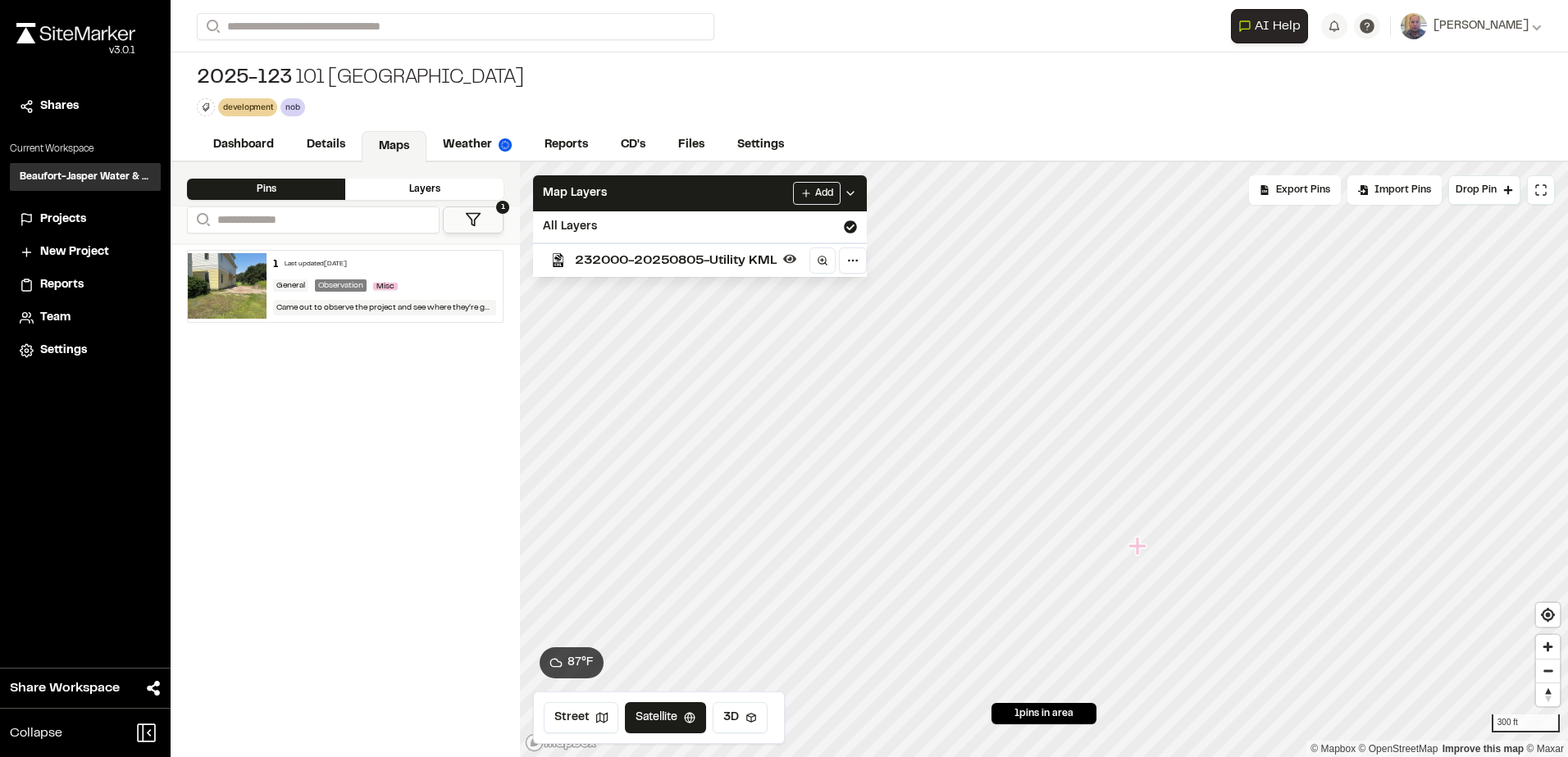
click at [746, 258] on span "232000-20250805-Utility KML" at bounding box center [676, 260] width 202 height 20
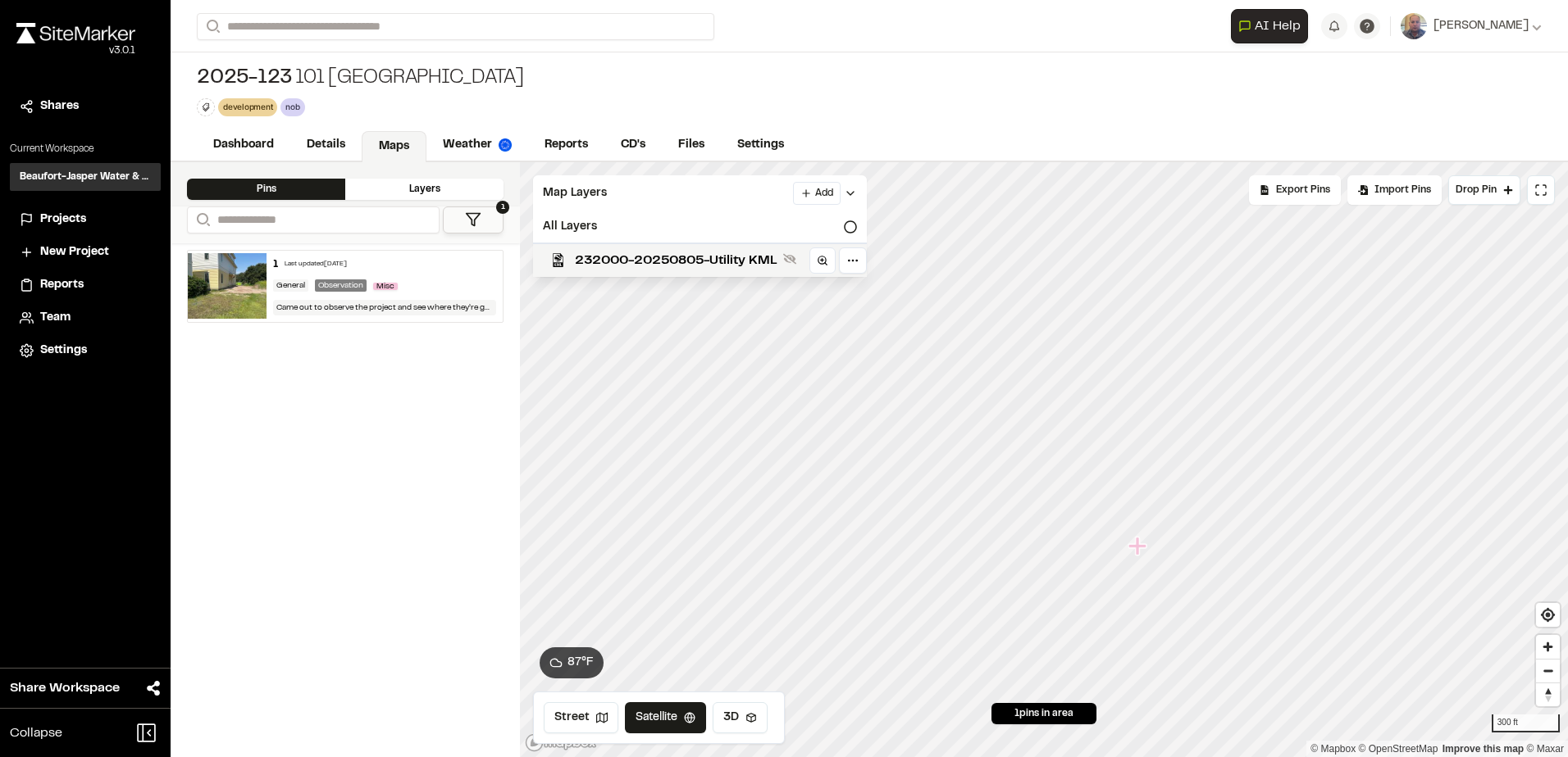
click at [746, 258] on span "232000-20250805-Utility KML" at bounding box center [676, 260] width 202 height 20
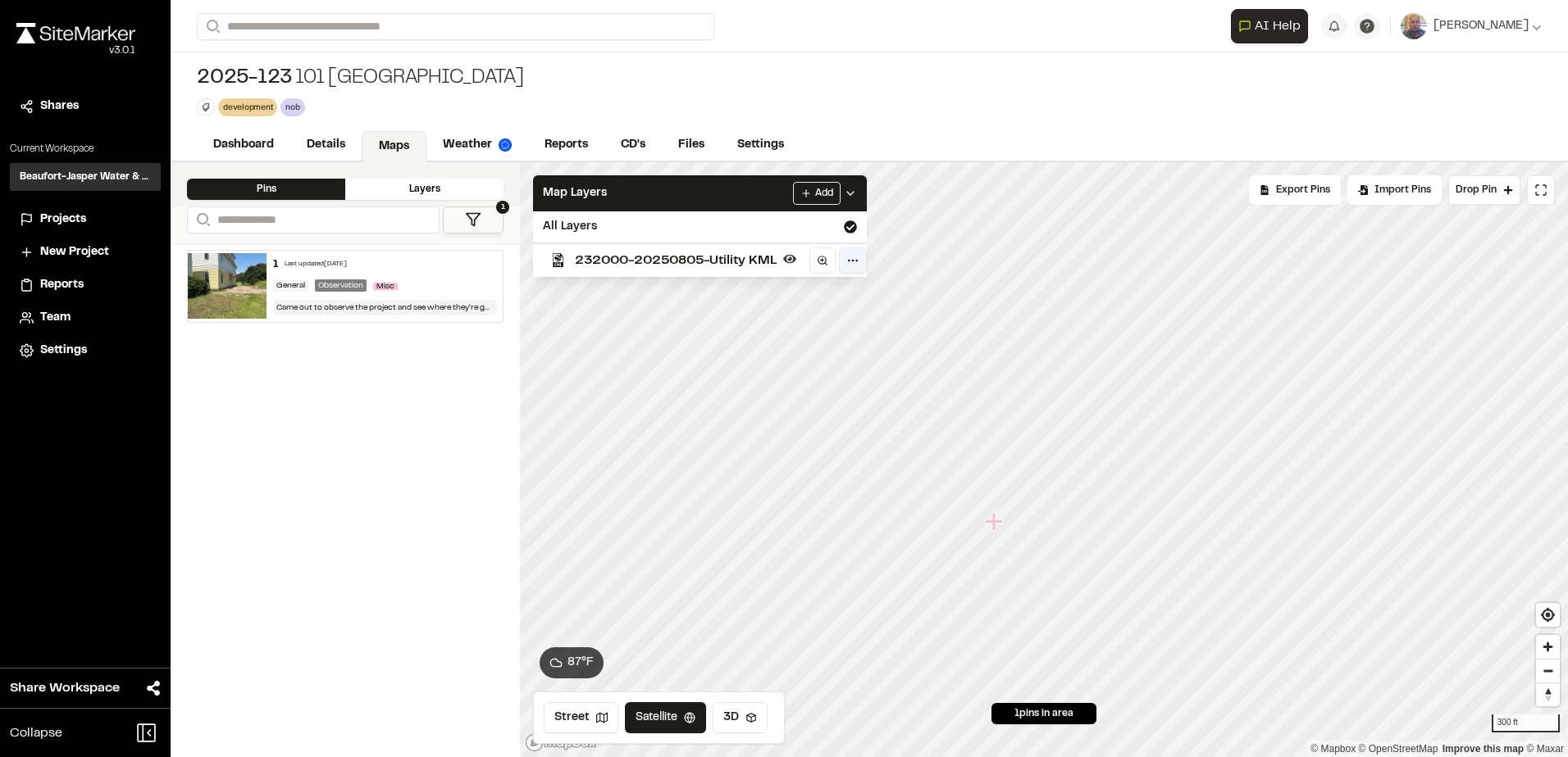
click at [848, 261] on html "Close sidebar v 3.0.1 Shares Current Workspace Beaufort-Jasper Water & Sewer Au…" at bounding box center [784, 378] width 1568 height 757
click at [673, 311] on html "Close sidebar v 3.0.1 Shares Current Workspace Beaufort-Jasper Water & Sewer Au…" at bounding box center [784, 378] width 1568 height 757
click at [775, 266] on span "232000-20250805-Utility KML" at bounding box center [676, 260] width 202 height 20
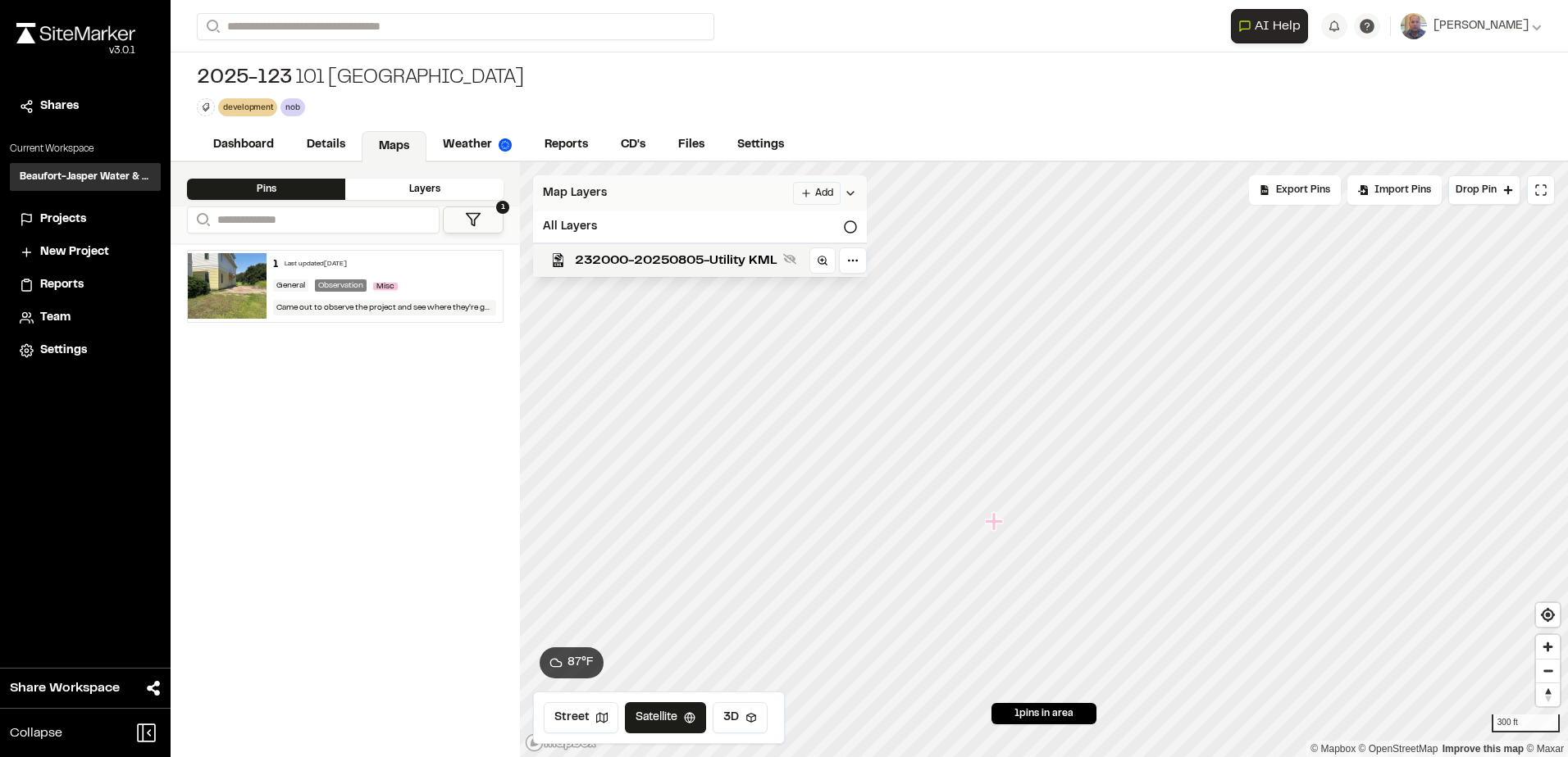
click at [856, 191] on icon at bounding box center [850, 194] width 13 height 13
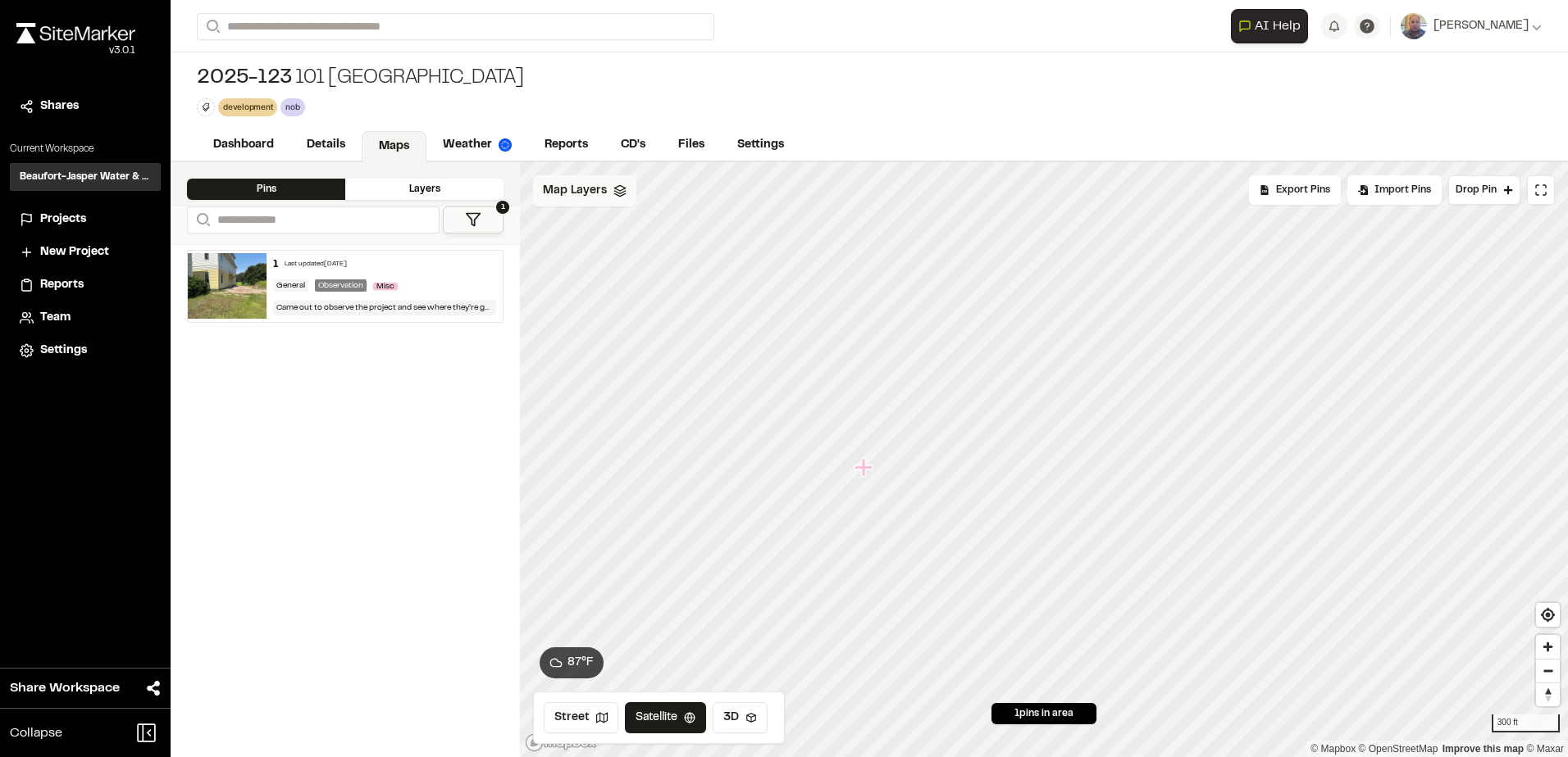
click at [616, 197] on div "Map Layers" at bounding box center [585, 191] width 103 height 31
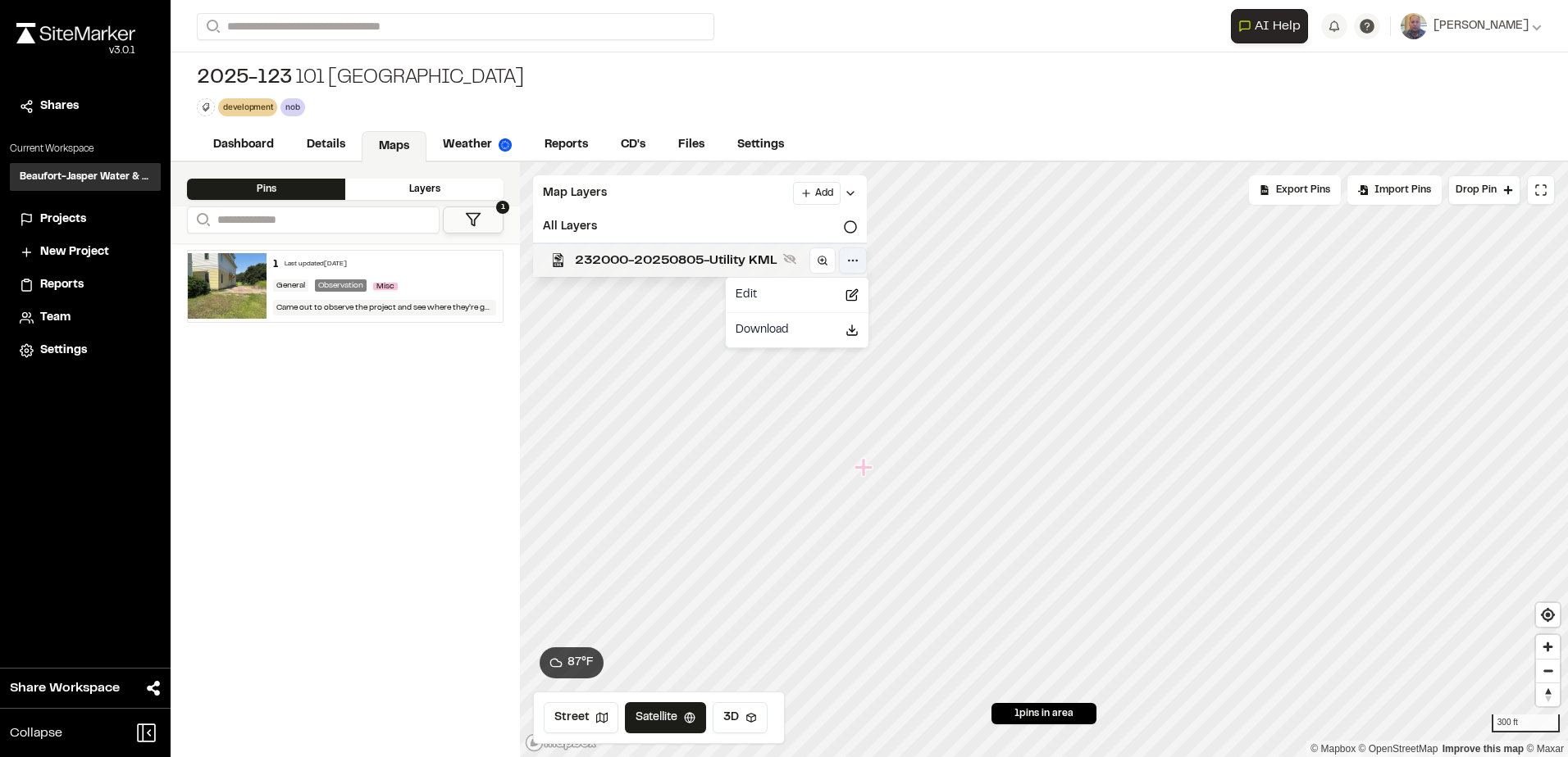
click at [853, 260] on html "Close sidebar v 3.0.1 Shares Current Workspace Beaufort-Jasper Water & Sewer Au…" at bounding box center [784, 378] width 1568 height 757
click at [821, 287] on div "Edit" at bounding box center [796, 294] width 136 height 28
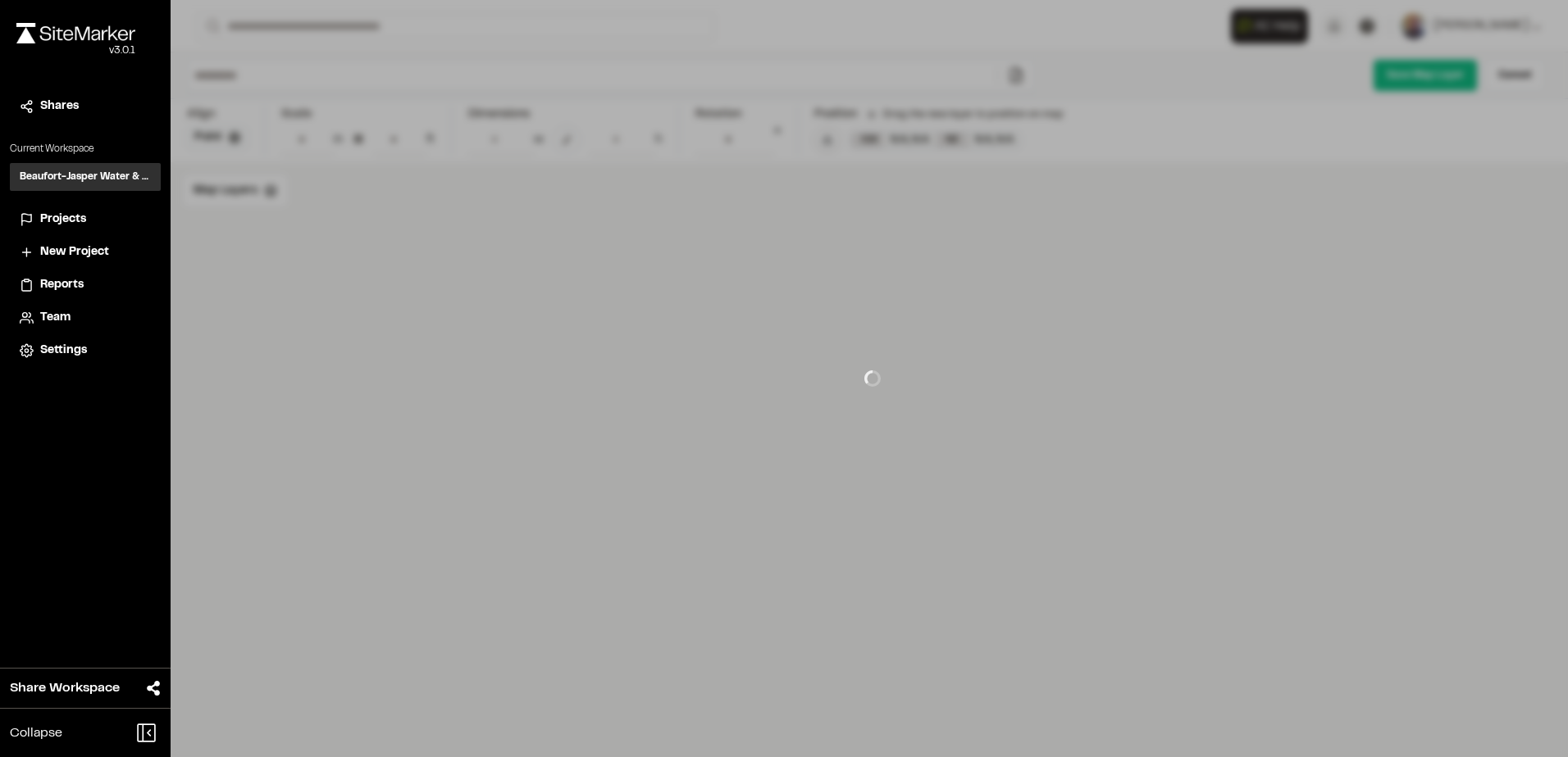
type input "**********"
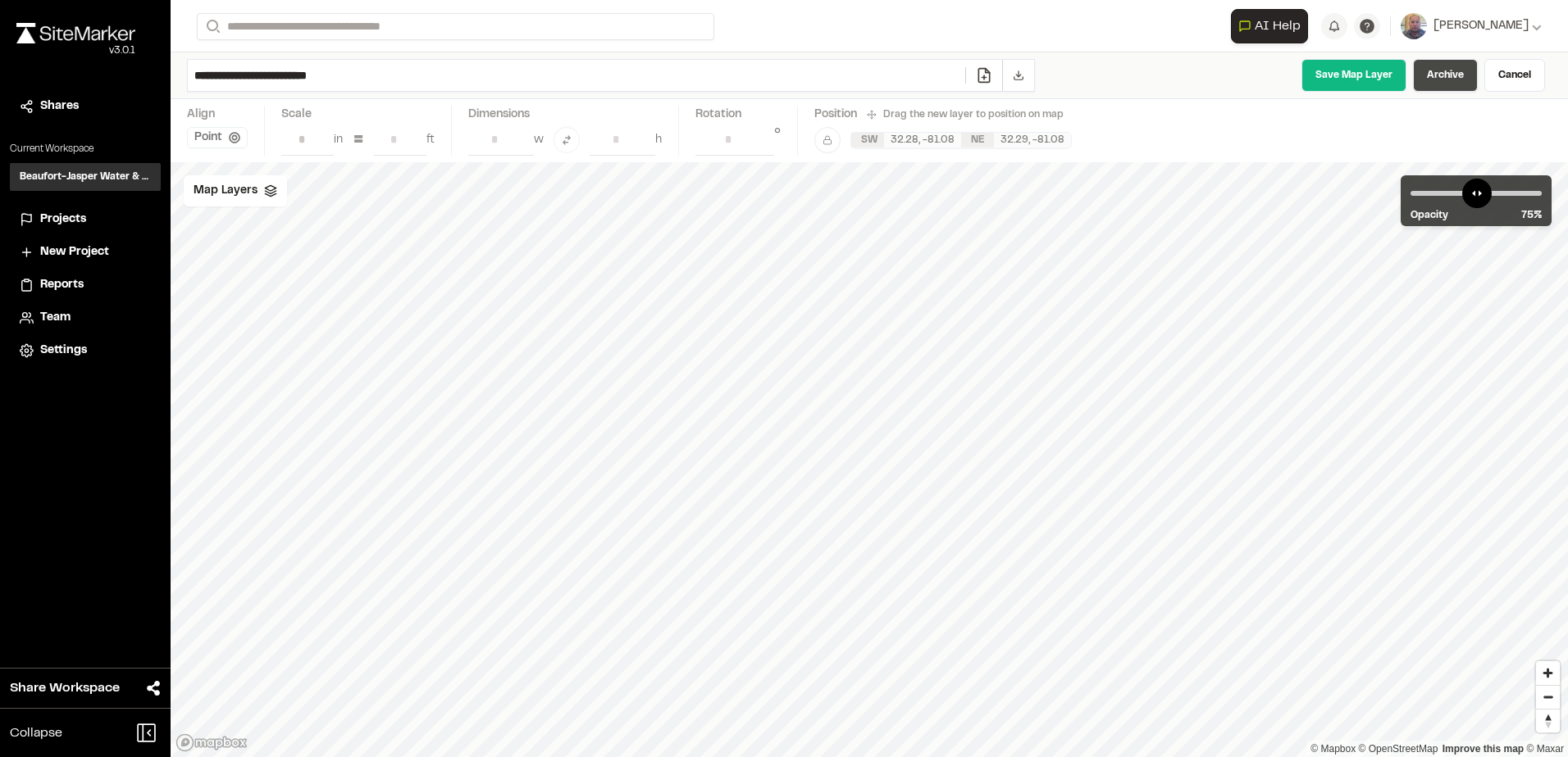
click at [1438, 72] on link "Archive" at bounding box center [1446, 75] width 65 height 33
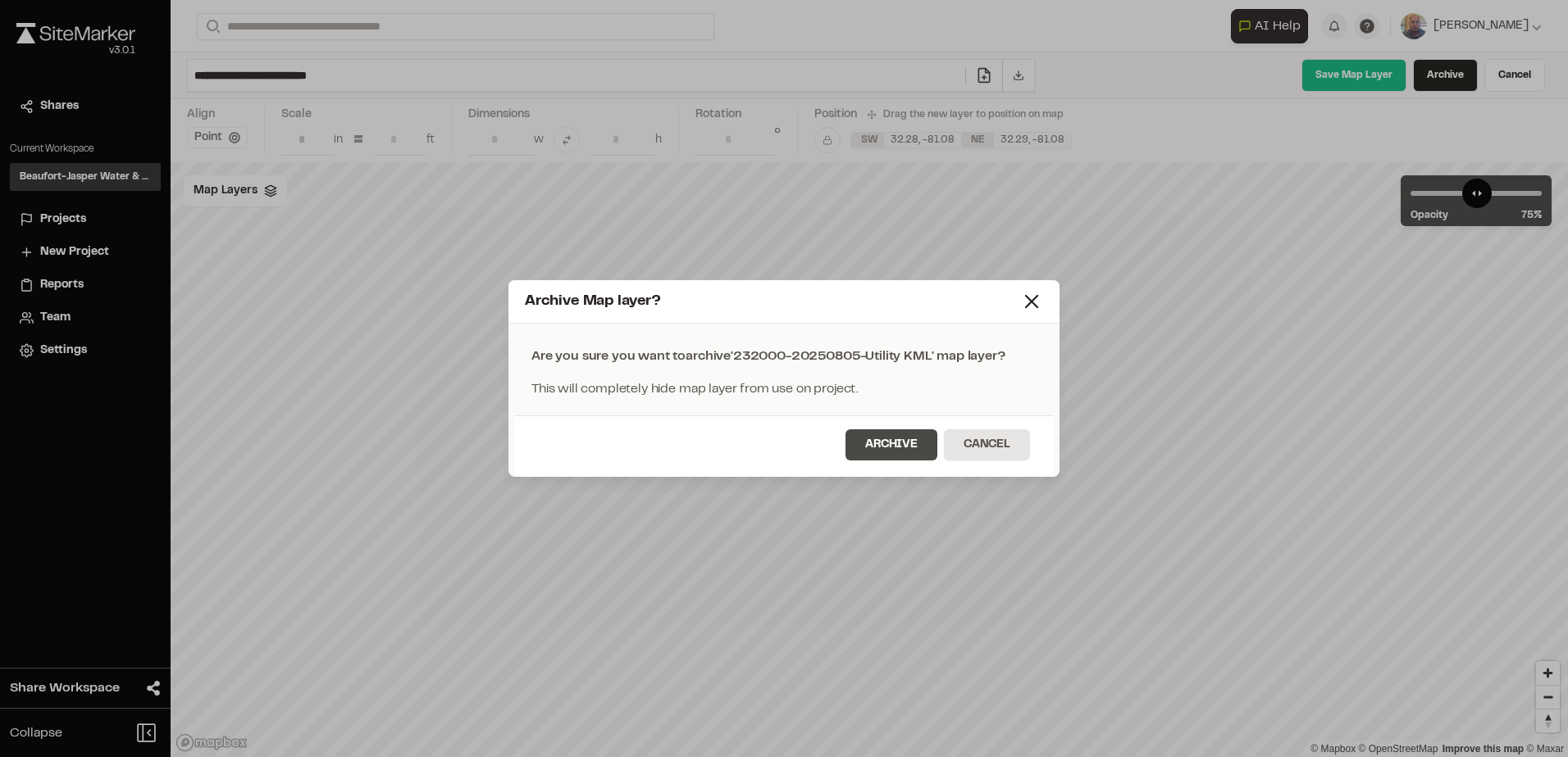
click at [902, 447] on button "Archive" at bounding box center [891, 445] width 92 height 31
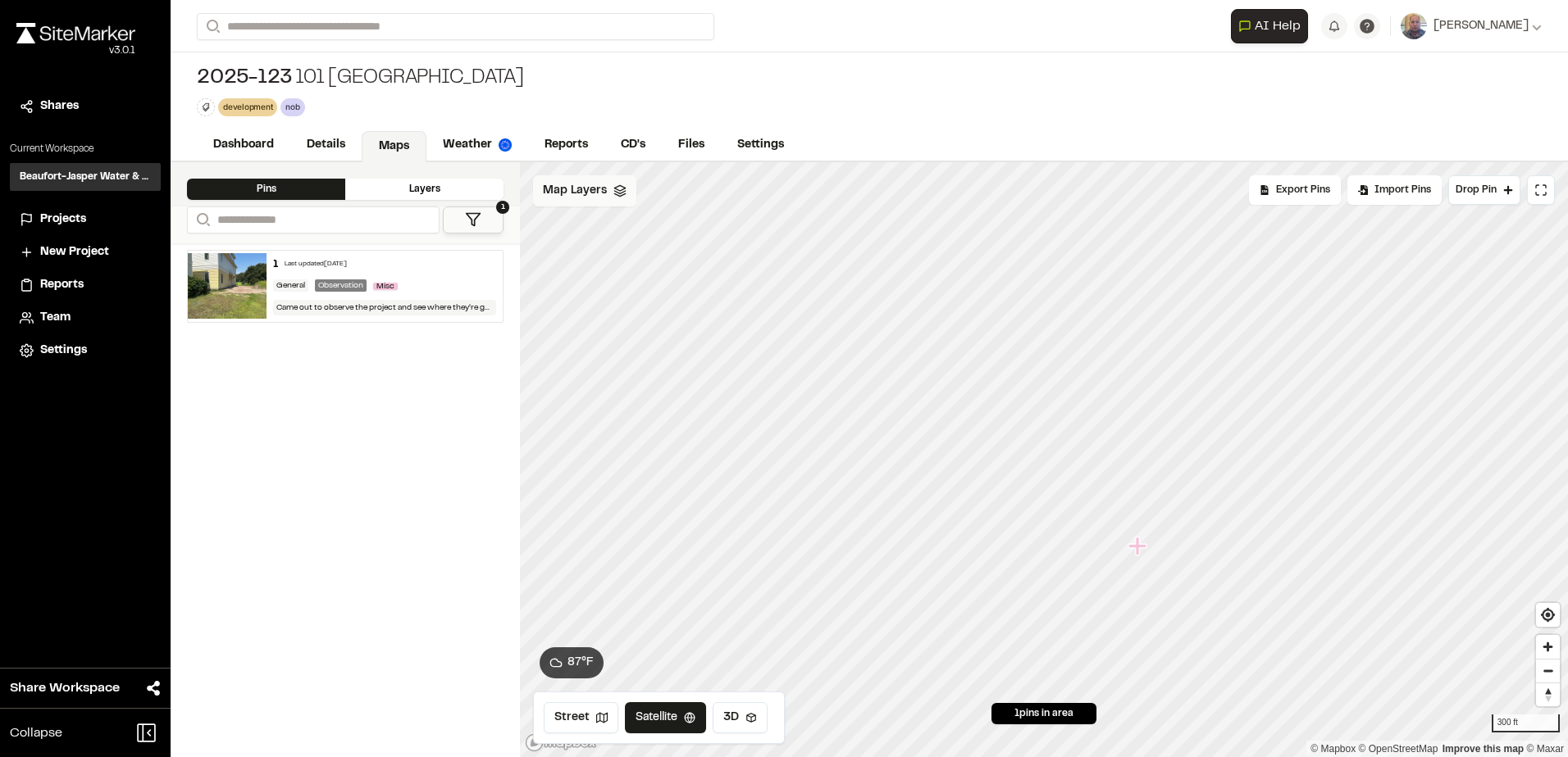
click at [574, 206] on div "Map Layers" at bounding box center [585, 191] width 103 height 31
click at [645, 200] on html "Close sidebar v 3.0.1 Shares Current Workspace Beaufort-Jasper Water & Sewer Au…" at bounding box center [784, 378] width 1568 height 757
click at [639, 232] on link "Add Layer" at bounding box center [595, 226] width 123 height 28
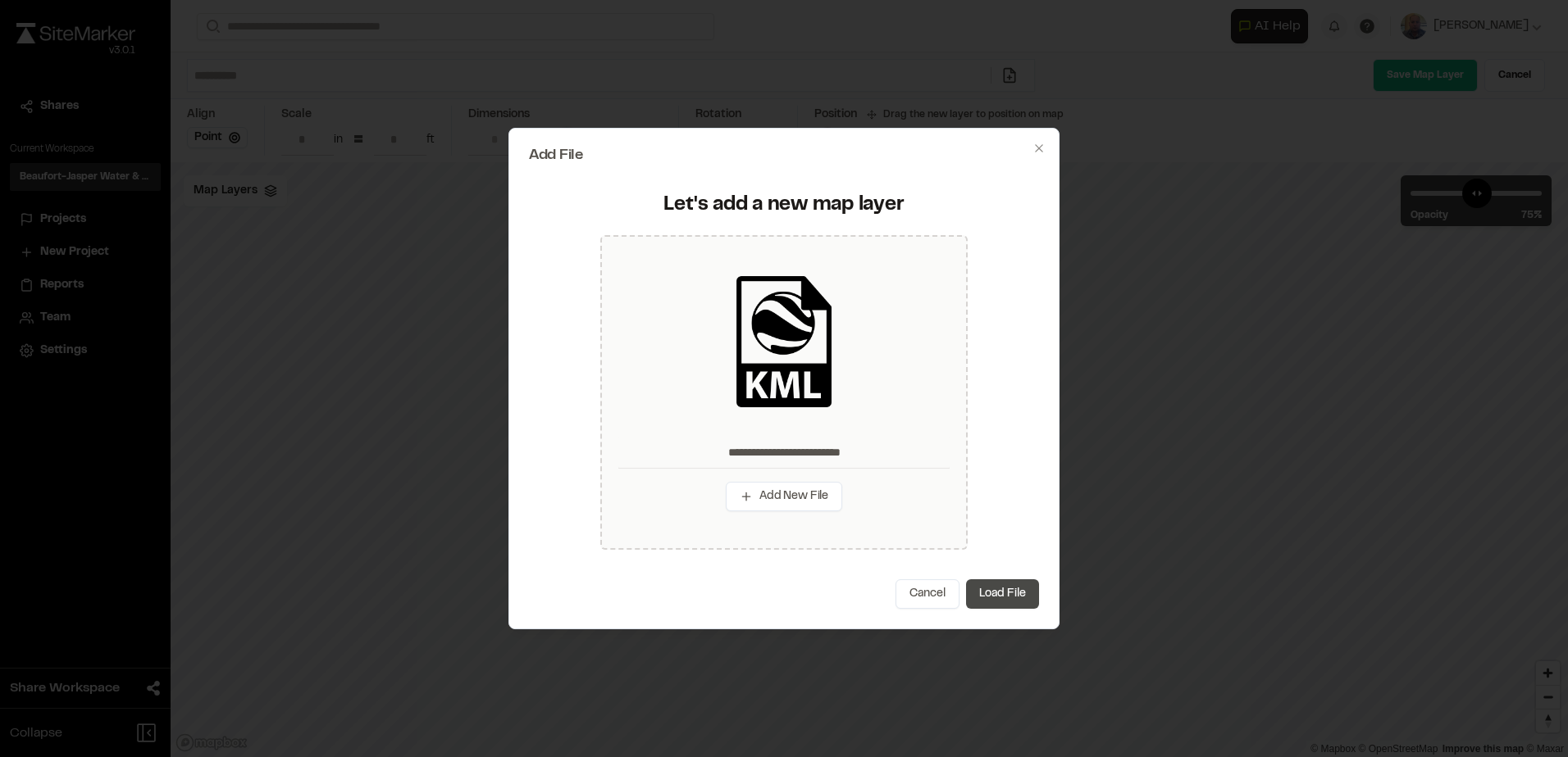
click at [1015, 594] on button "Load File" at bounding box center [1002, 594] width 73 height 29
type input "**********"
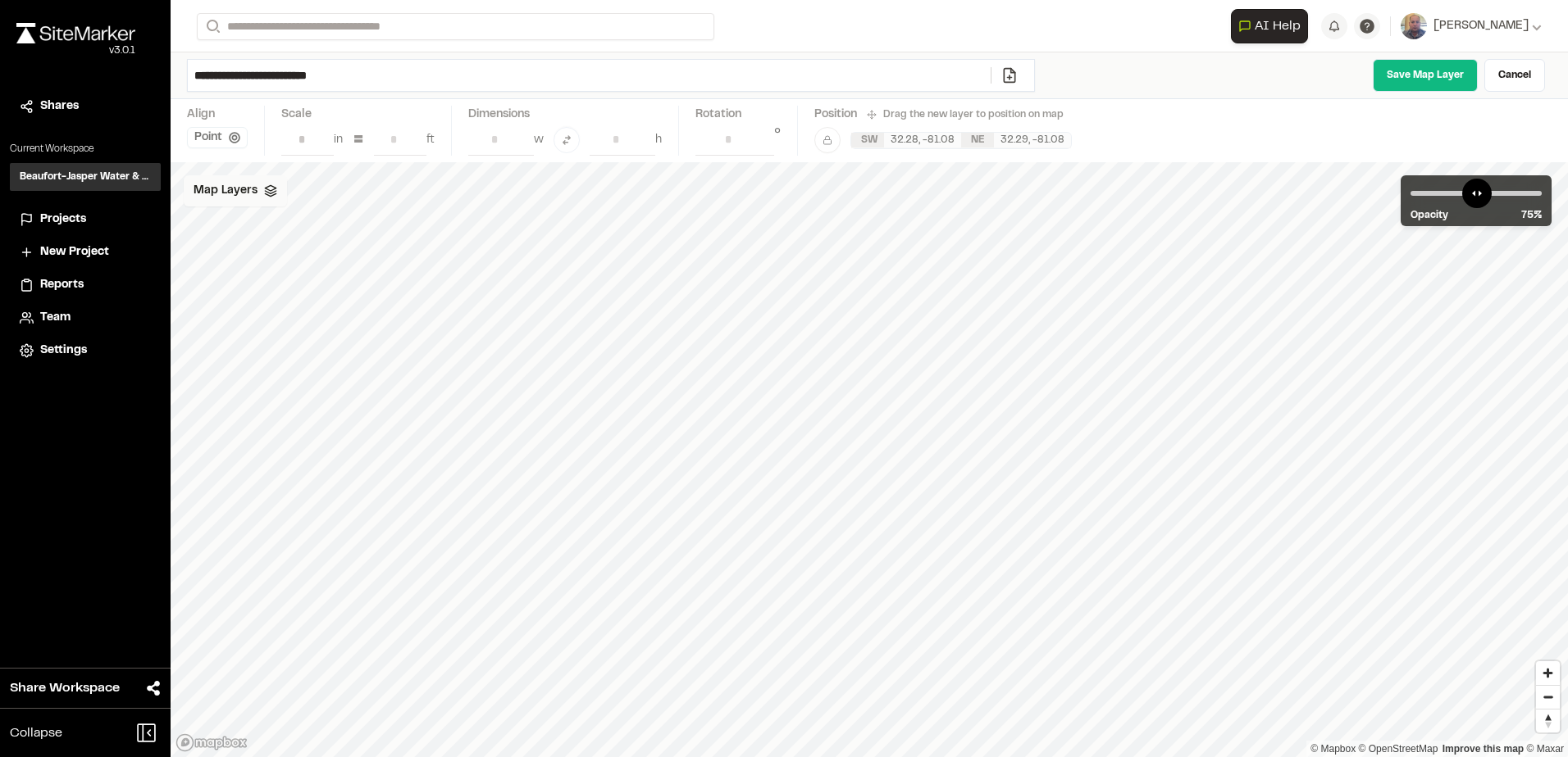
click at [236, 184] on span "Map Layers" at bounding box center [225, 191] width 64 height 18
drag, startPoint x: 236, startPoint y: 184, endPoint x: 284, endPoint y: 220, distance: 60.0
click at [284, 220] on div "All Layers" at bounding box center [261, 227] width 154 height 31
click at [308, 221] on div "All Layers" at bounding box center [261, 227] width 154 height 31
click at [284, 231] on div "All Layers" at bounding box center [261, 227] width 154 height 31
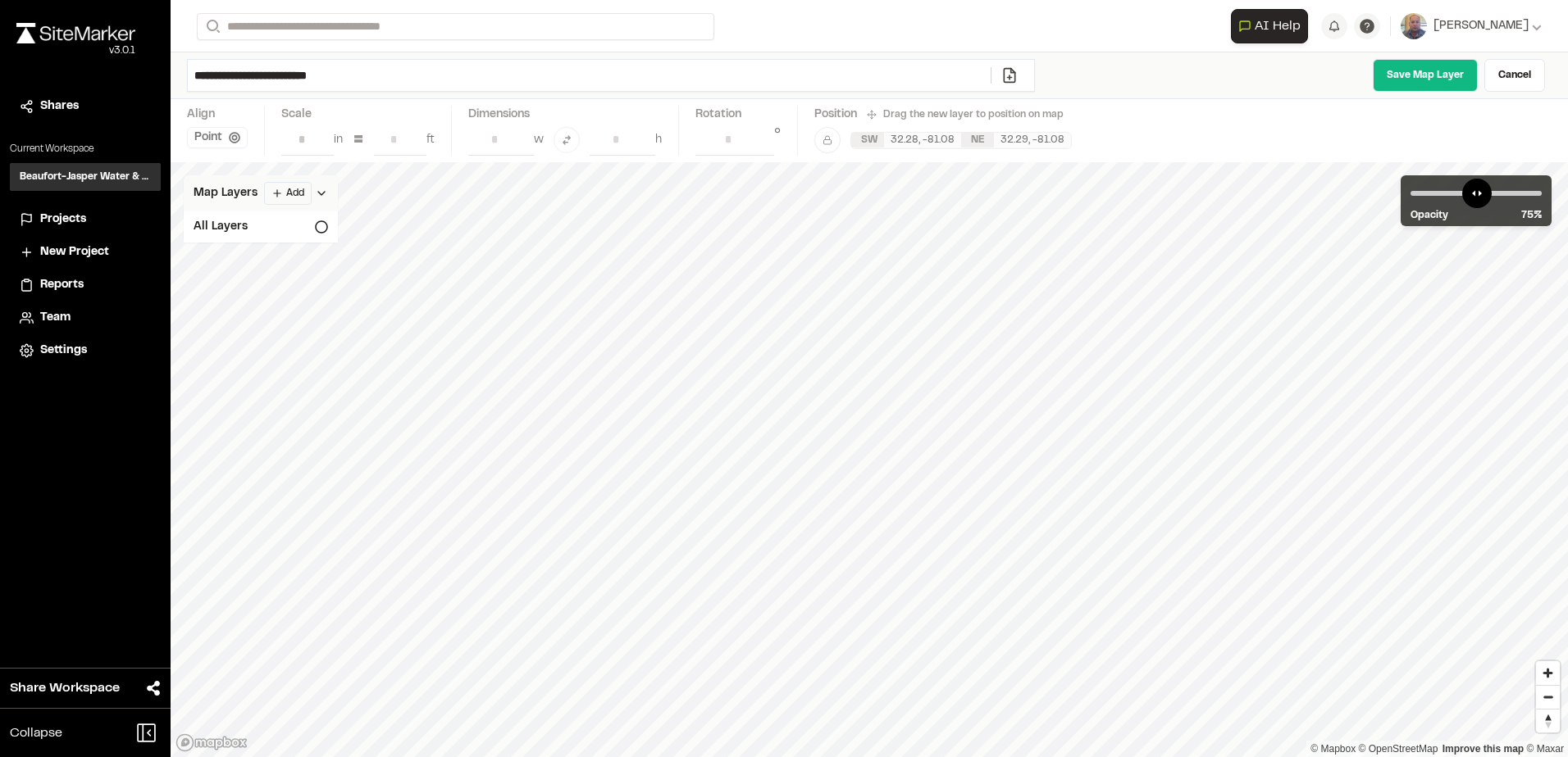
click at [319, 195] on icon at bounding box center [322, 194] width 13 height 13
click at [248, 186] on span "Map Layers" at bounding box center [225, 191] width 64 height 18
click at [1493, 80] on link "Cancel" at bounding box center [1515, 75] width 61 height 33
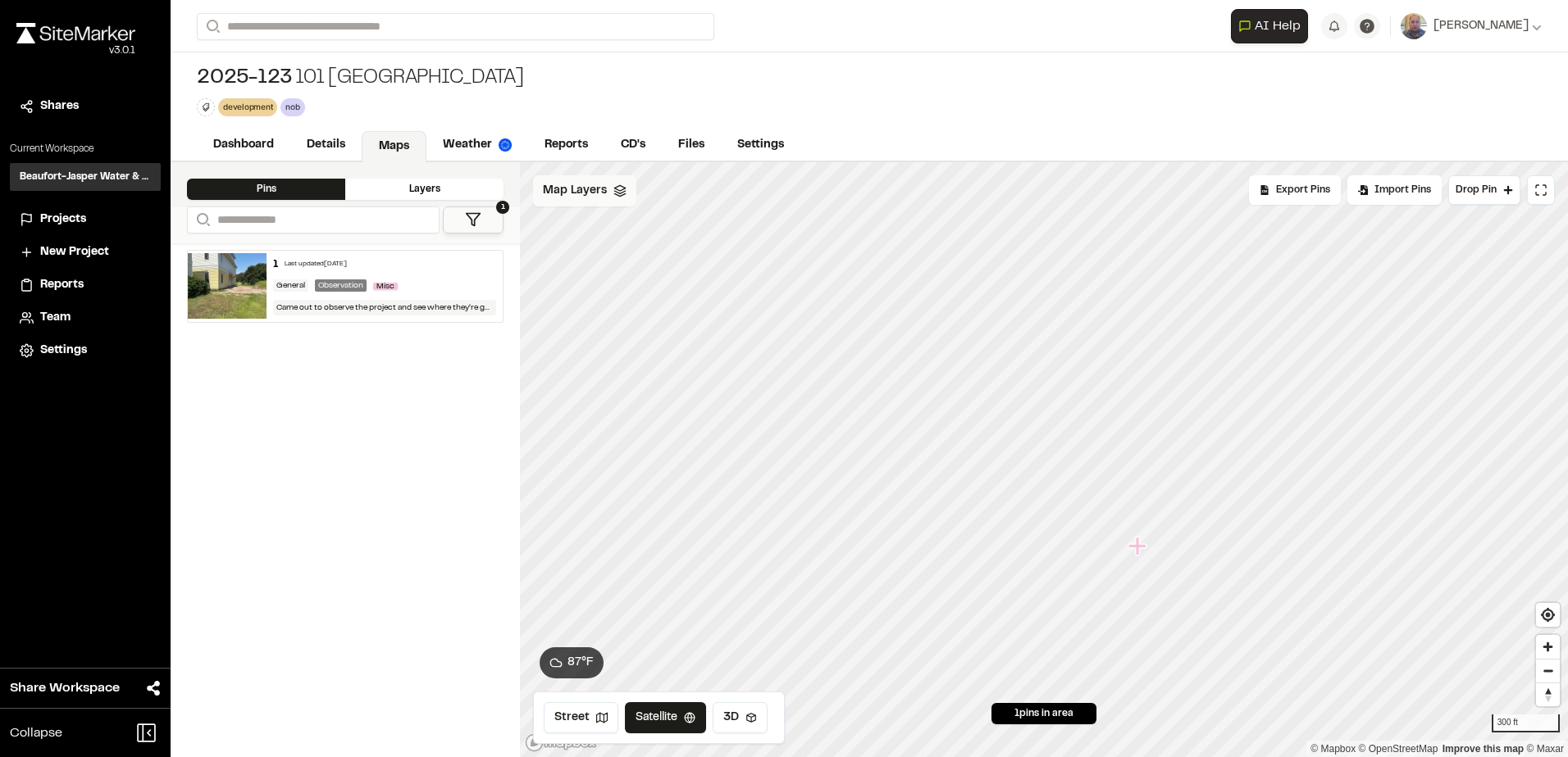
click at [623, 206] on div "Map Layers" at bounding box center [585, 191] width 103 height 31
click at [632, 242] on div "All Layers" at bounding box center [610, 227] width 154 height 31
click at [664, 231] on icon at bounding box center [671, 227] width 13 height 13
click at [642, 197] on html "Close sidebar v 3.0.1 Shares Current Workspace Beaufort-Jasper Water & Sewer Au…" at bounding box center [784, 378] width 1568 height 757
click at [618, 220] on link "Add Layer" at bounding box center [595, 226] width 123 height 28
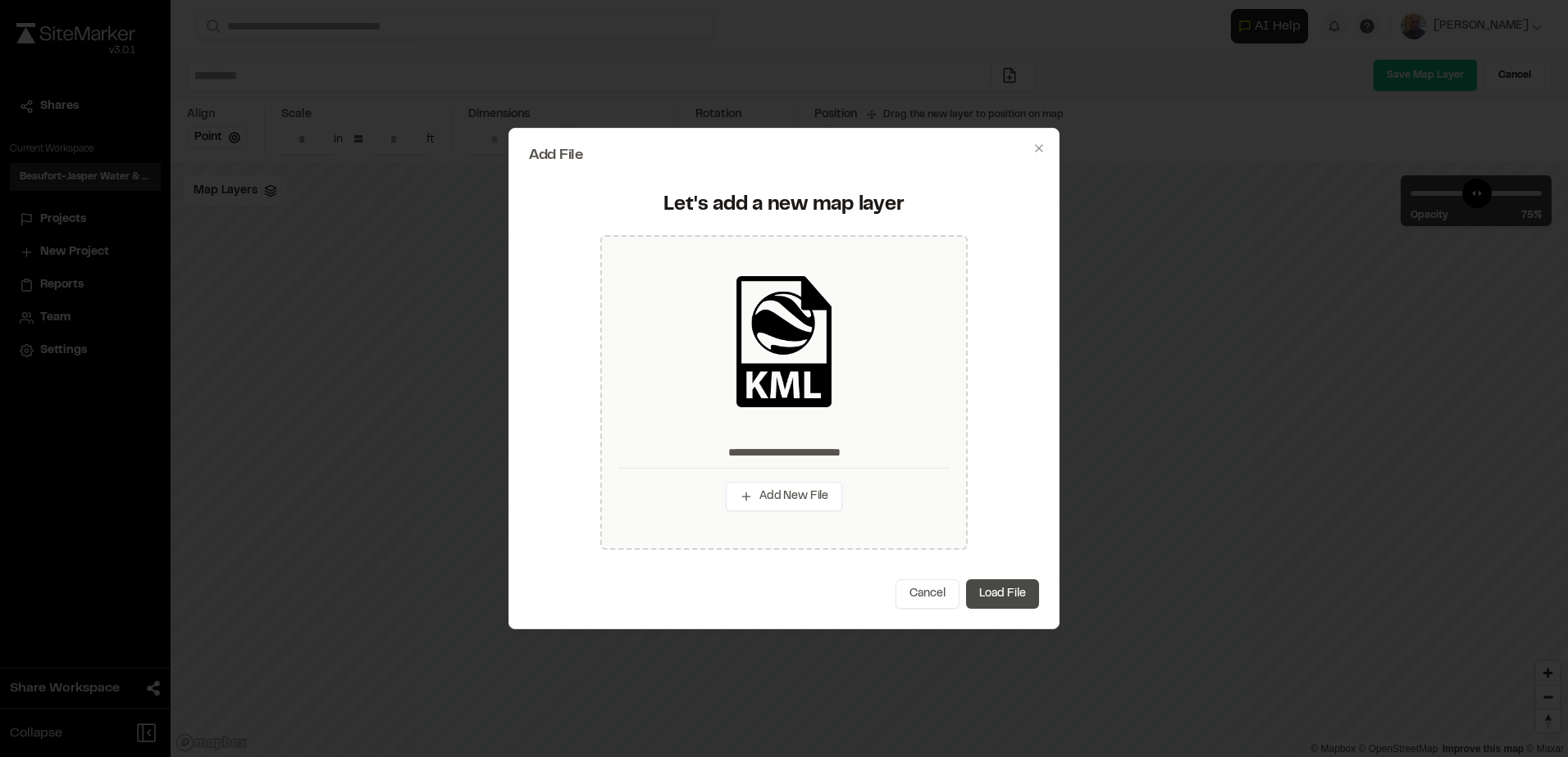
click at [1000, 588] on button "Load File" at bounding box center [1002, 594] width 73 height 29
type input "**********"
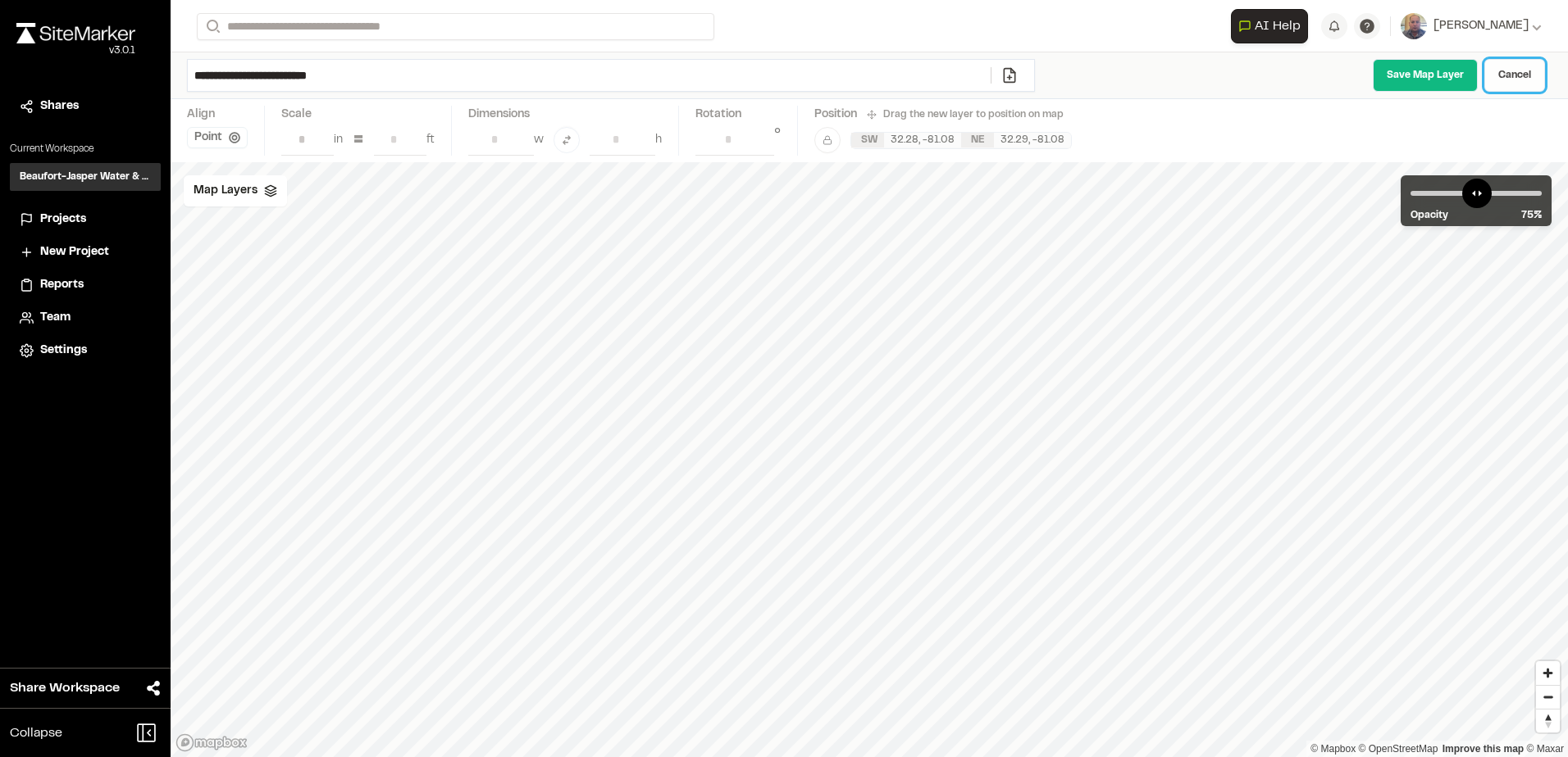
click at [1505, 69] on link "Cancel" at bounding box center [1515, 75] width 61 height 33
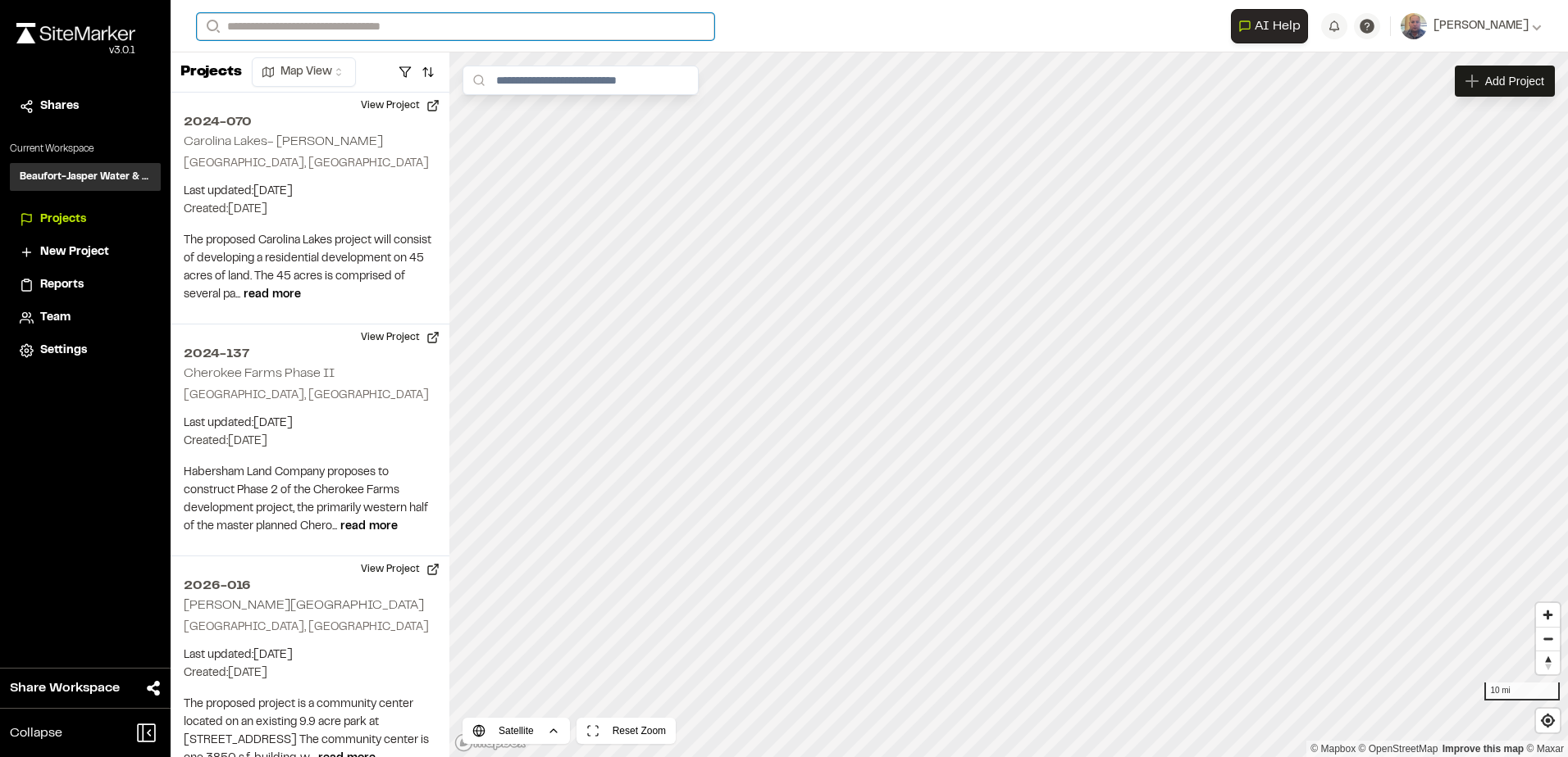
click at [490, 29] on input "Search" at bounding box center [455, 27] width 517 height 28
type input "*****"
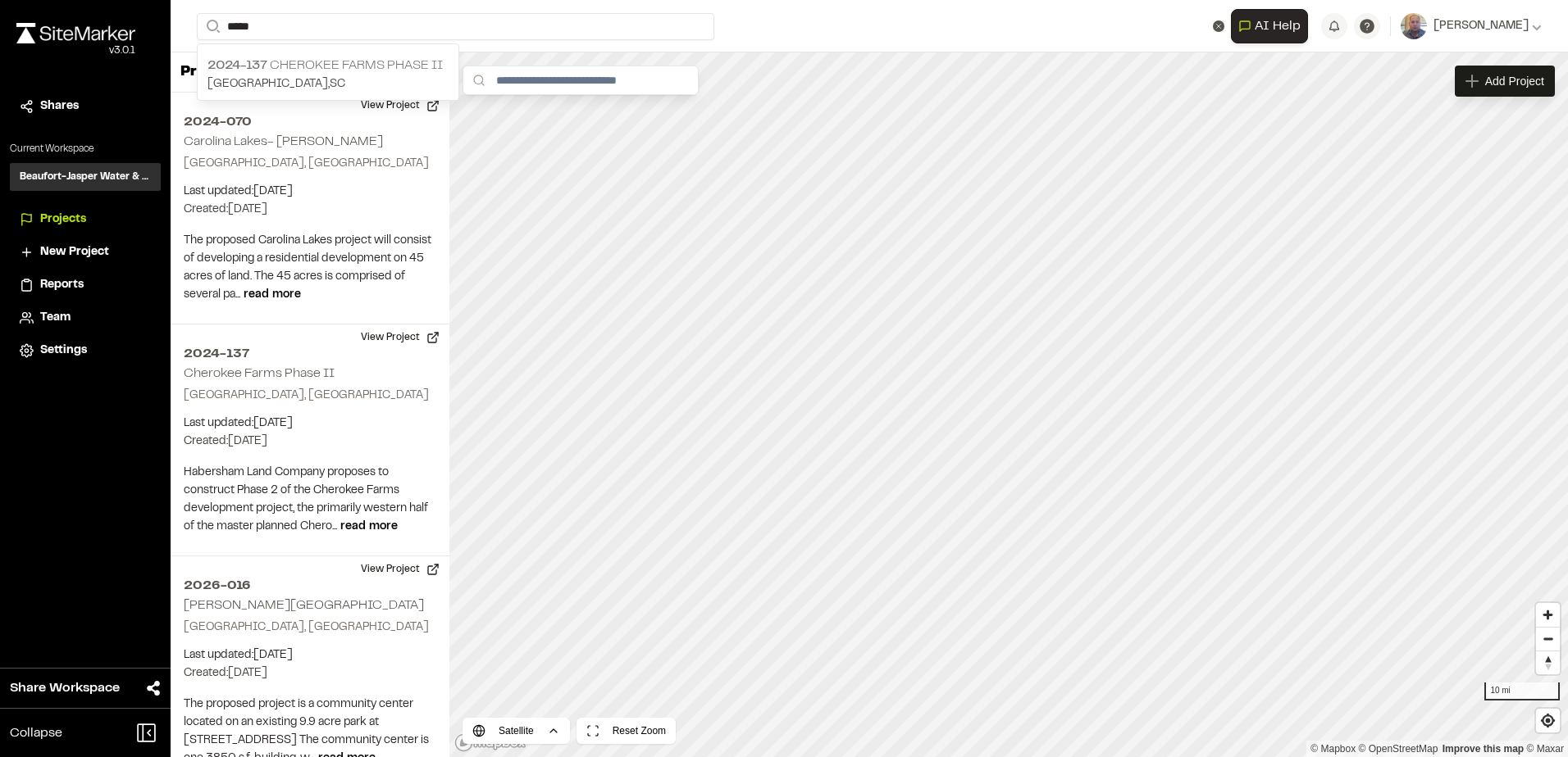
click at [389, 65] on p "2024-137 Cherokee Farms Phase II" at bounding box center [328, 65] width 241 height 20
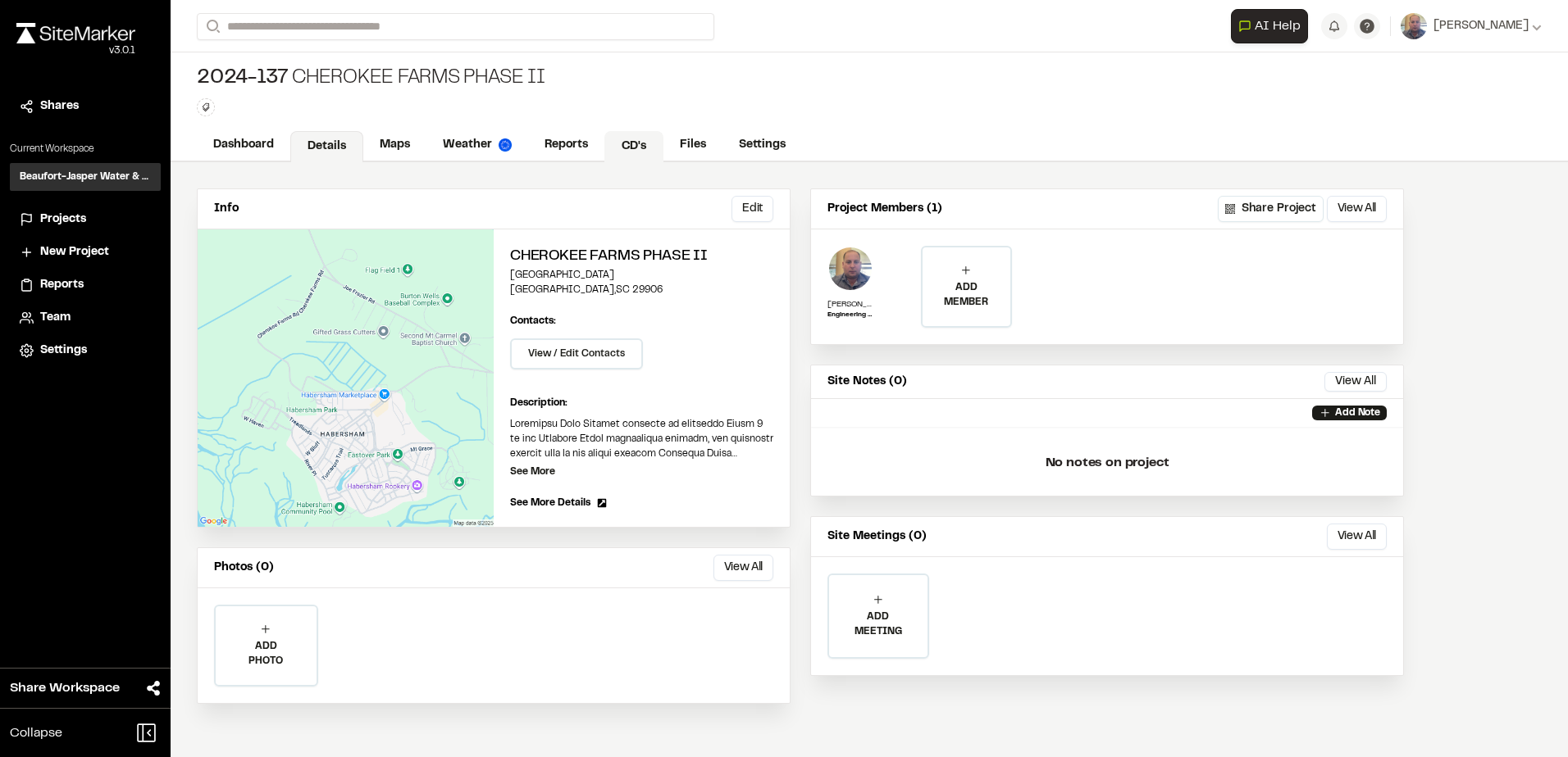
click at [628, 146] on link "CD's" at bounding box center [634, 146] width 59 height 31
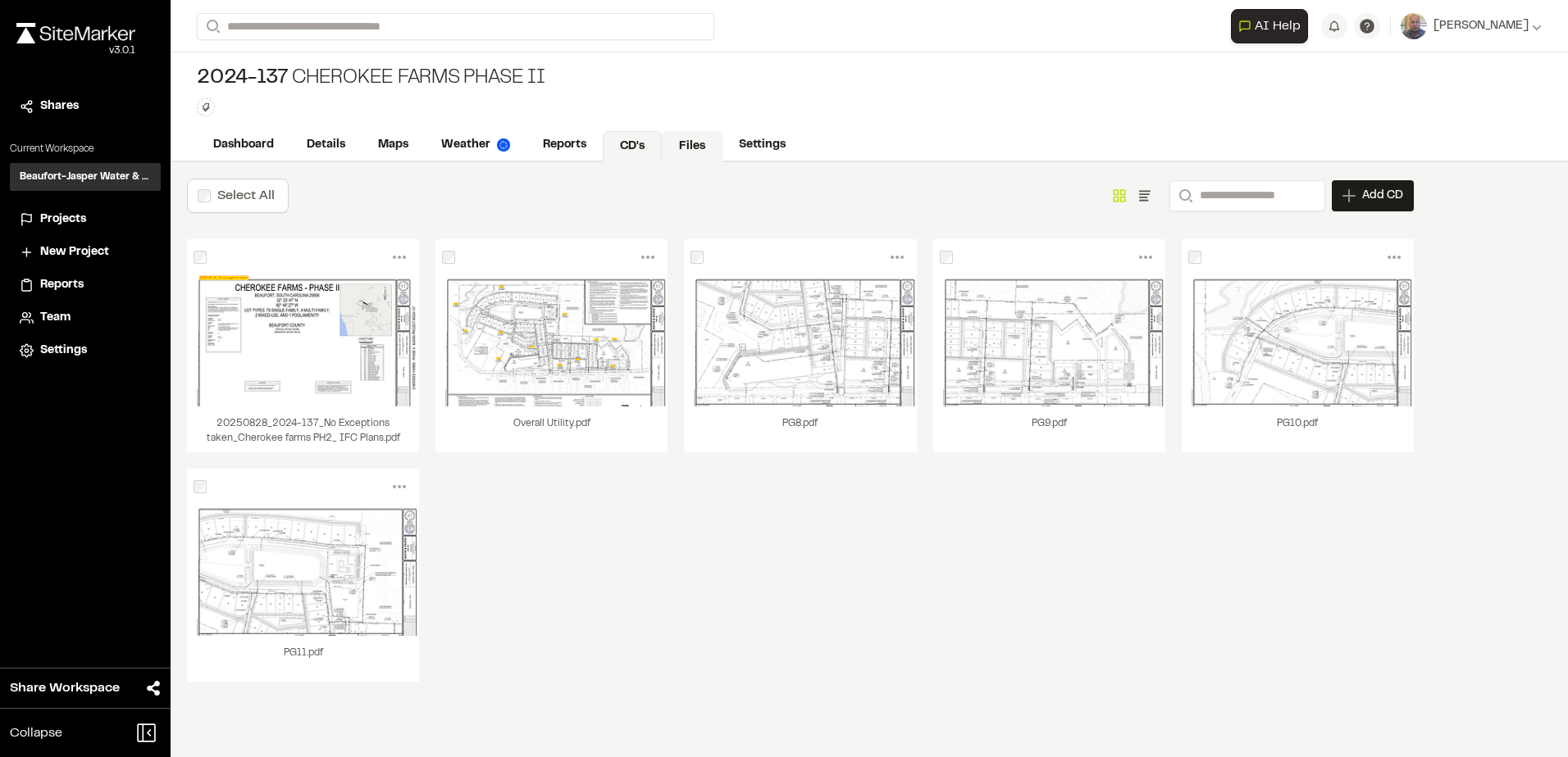
click at [666, 148] on link "Files" at bounding box center [692, 146] width 61 height 31
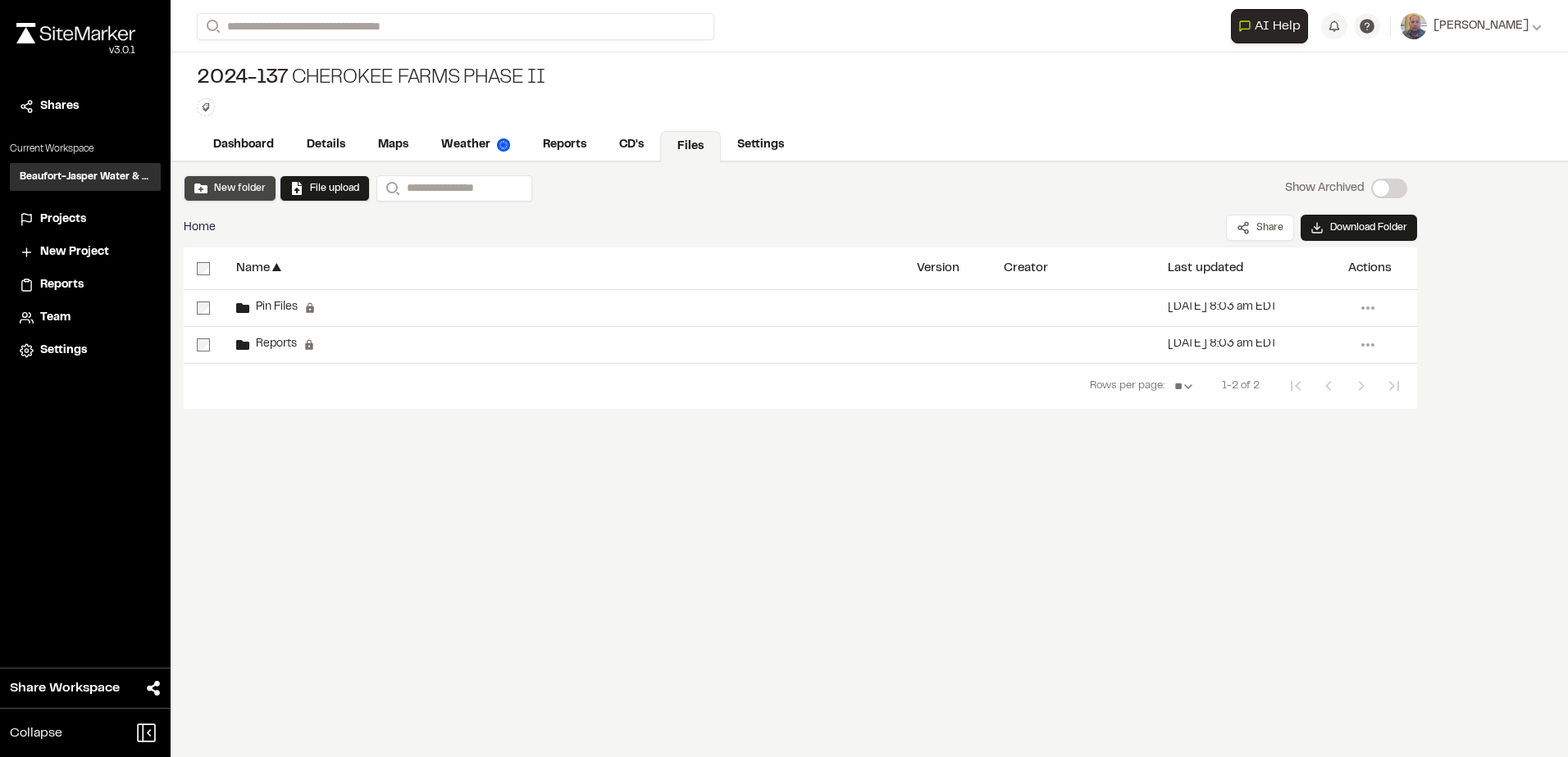
click at [239, 200] on button "New folder" at bounding box center [231, 189] width 93 height 27
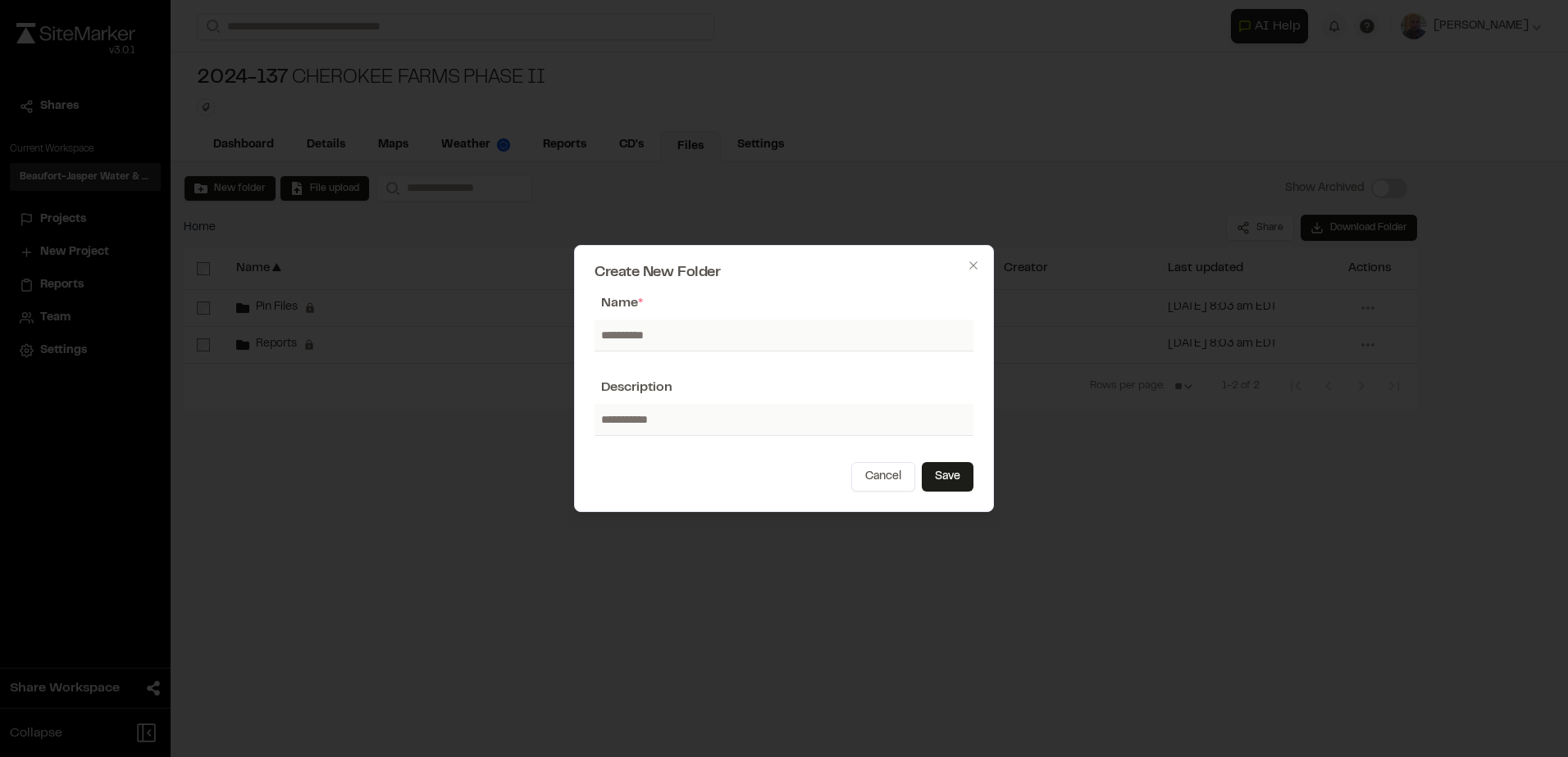
click at [649, 340] on input "text" at bounding box center [783, 335] width 379 height 31
type input "**********"
click at [947, 481] on button "Save" at bounding box center [947, 476] width 51 height 29
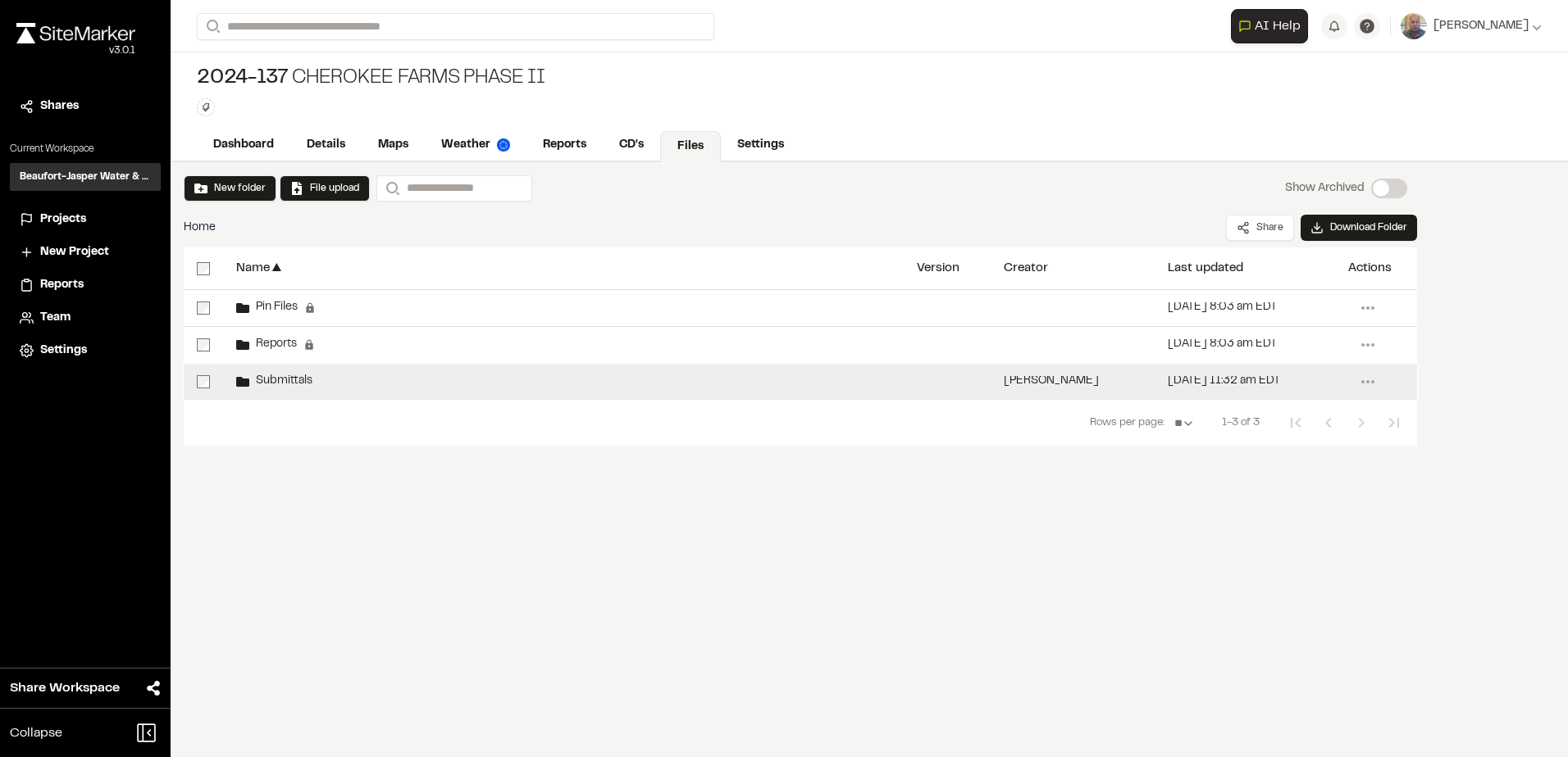
click at [291, 385] on span "Submittals" at bounding box center [281, 381] width 64 height 10
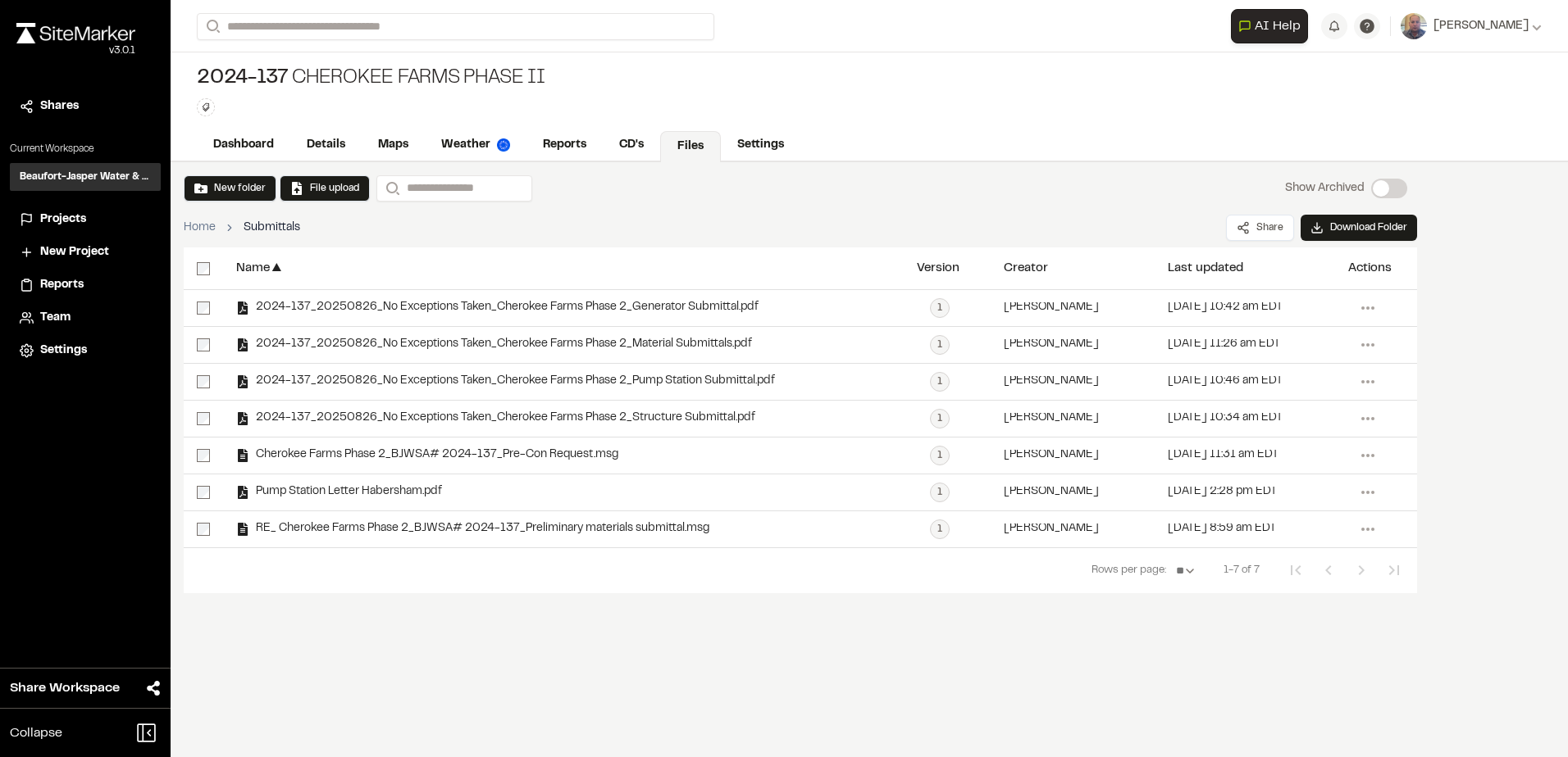
click at [625, 645] on div "New folder File upload Search Show Archived Show Archived Home Submittals Share…" at bounding box center [869, 459] width 1397 height 595
click at [630, 148] on link "CD's" at bounding box center [632, 146] width 59 height 31
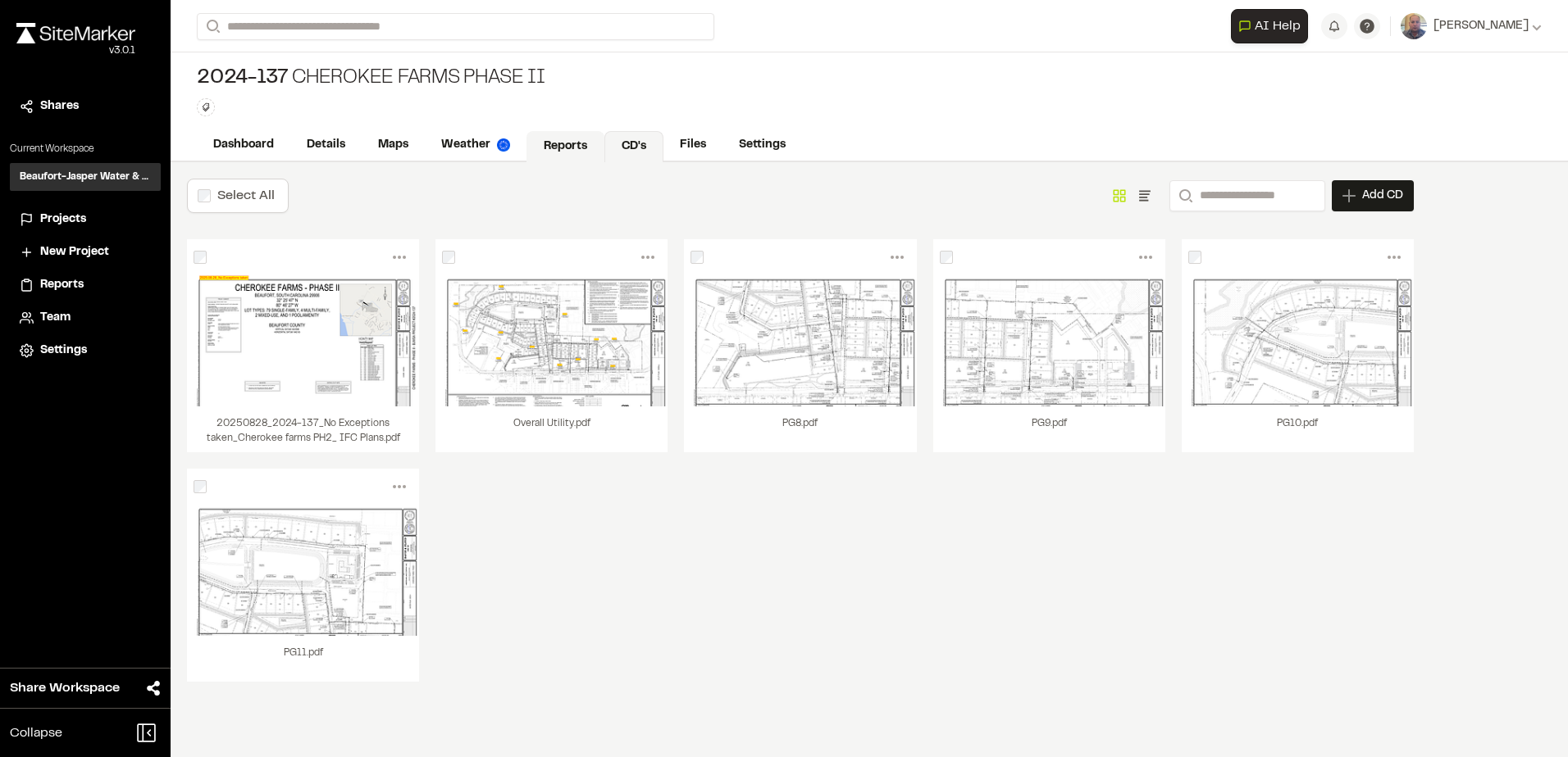
click at [552, 141] on link "Reports" at bounding box center [566, 146] width 78 height 31
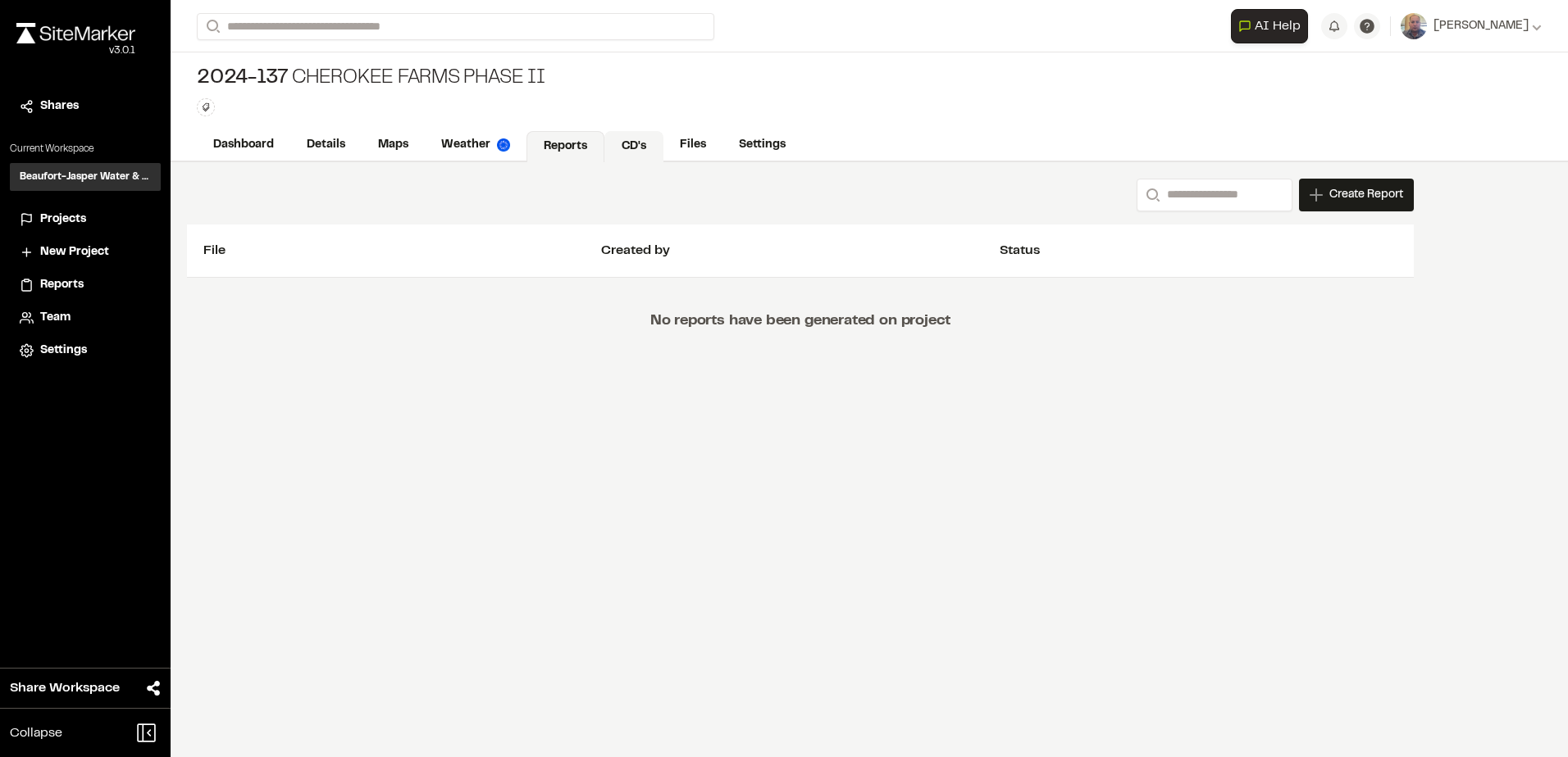
click at [631, 141] on link "CD's" at bounding box center [634, 146] width 59 height 31
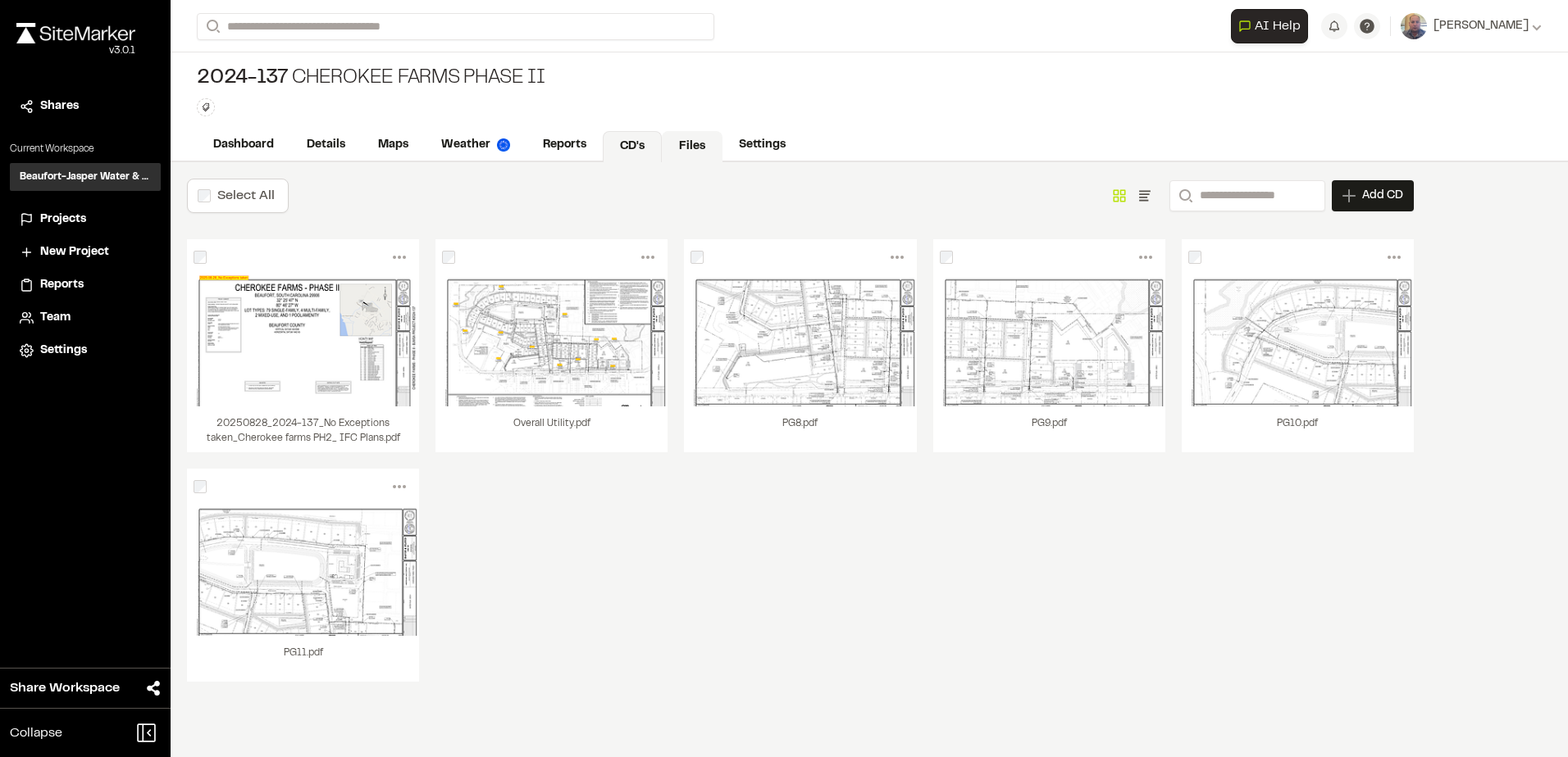
click at [692, 136] on link "Files" at bounding box center [692, 146] width 61 height 31
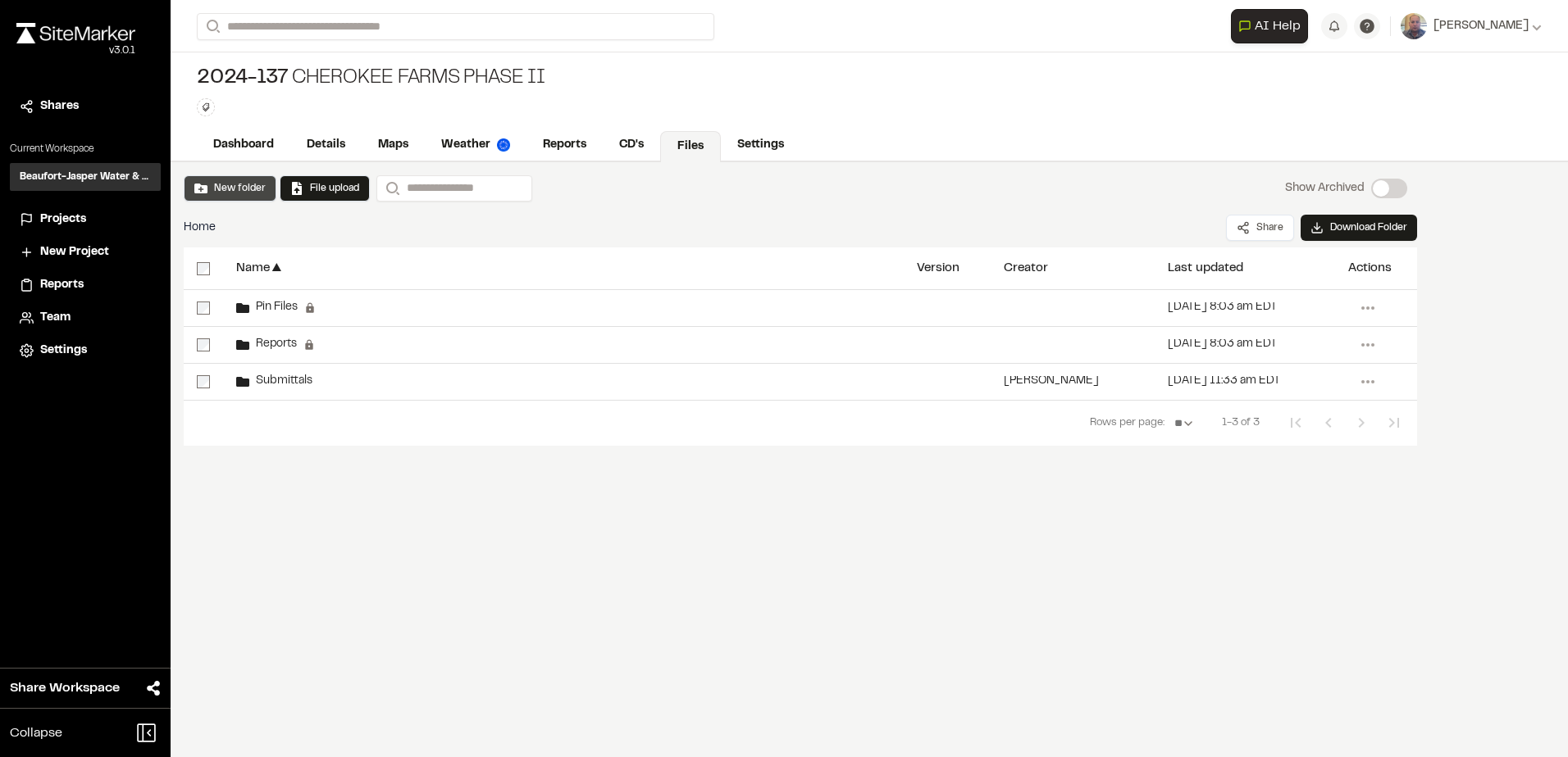
click at [244, 190] on button "New folder" at bounding box center [230, 189] width 71 height 15
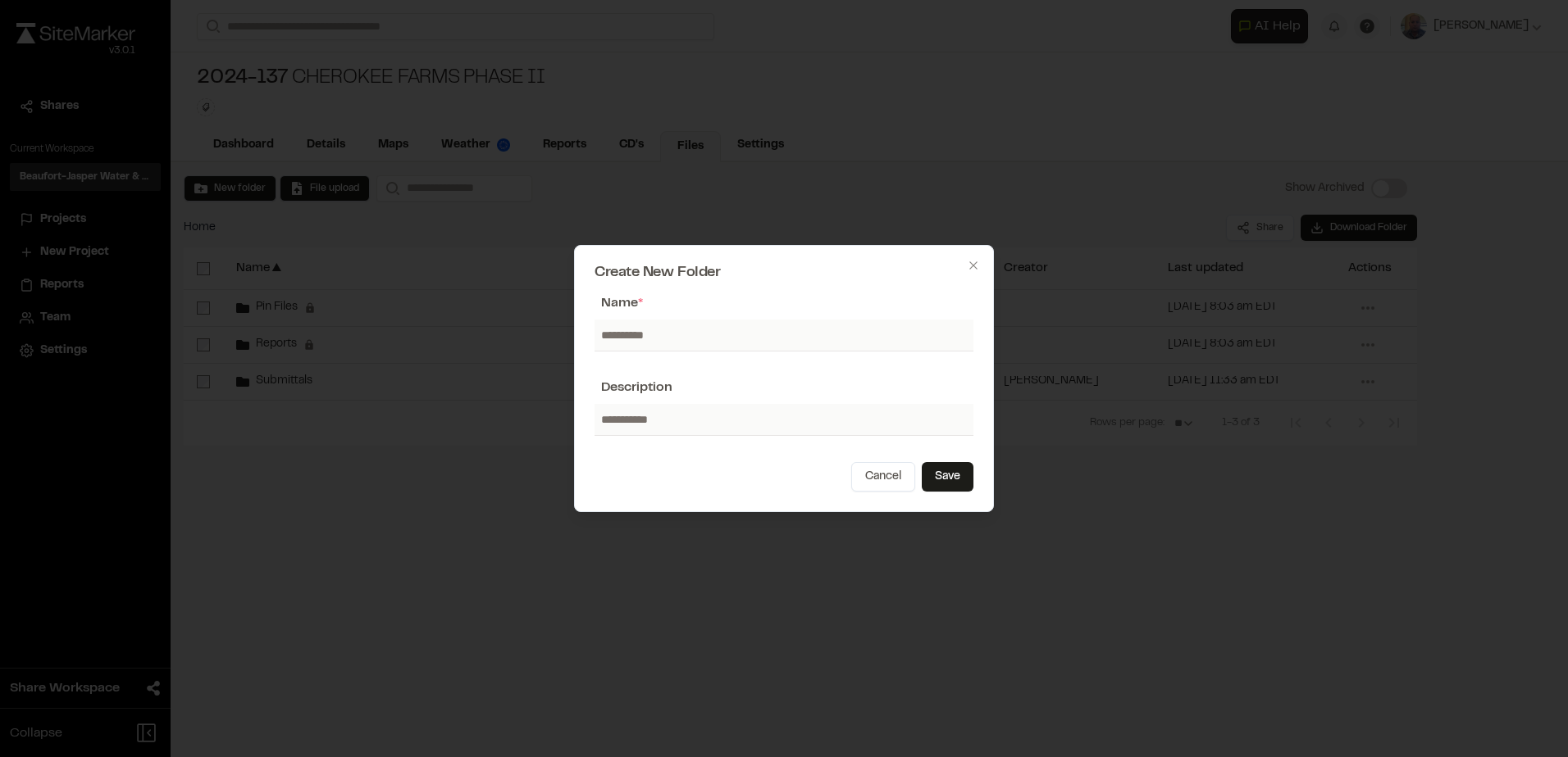
click at [648, 342] on input "text" at bounding box center [783, 335] width 379 height 31
type input "**********"
click at [949, 473] on button "Save" at bounding box center [947, 476] width 51 height 29
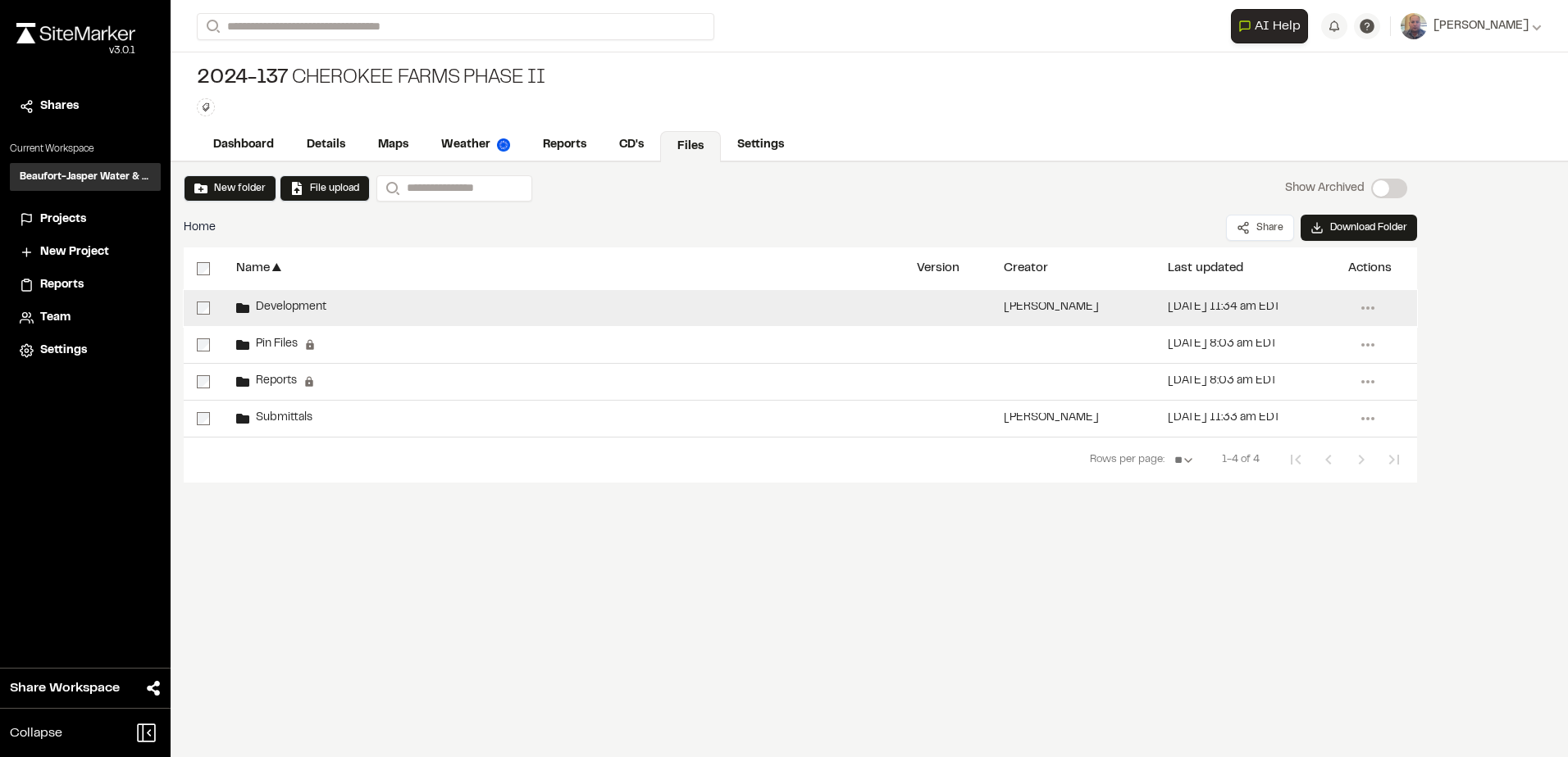
click at [327, 303] on div "Development" at bounding box center [563, 308] width 681 height 36
click at [324, 305] on span "Development" at bounding box center [288, 307] width 77 height 10
click at [314, 306] on span "Development" at bounding box center [288, 307] width 77 height 10
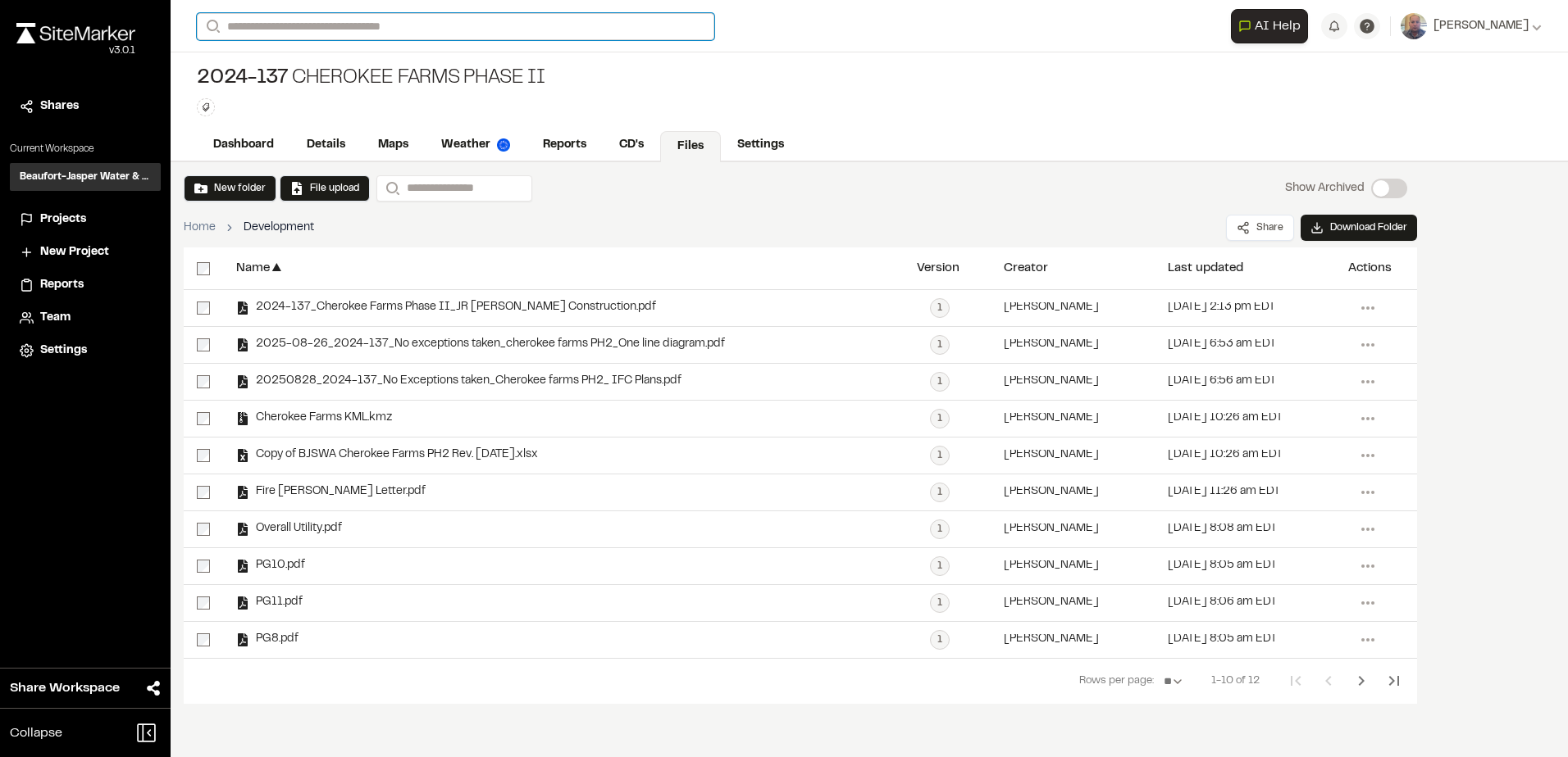
click at [269, 33] on input "Search" at bounding box center [455, 27] width 517 height 28
type input "***"
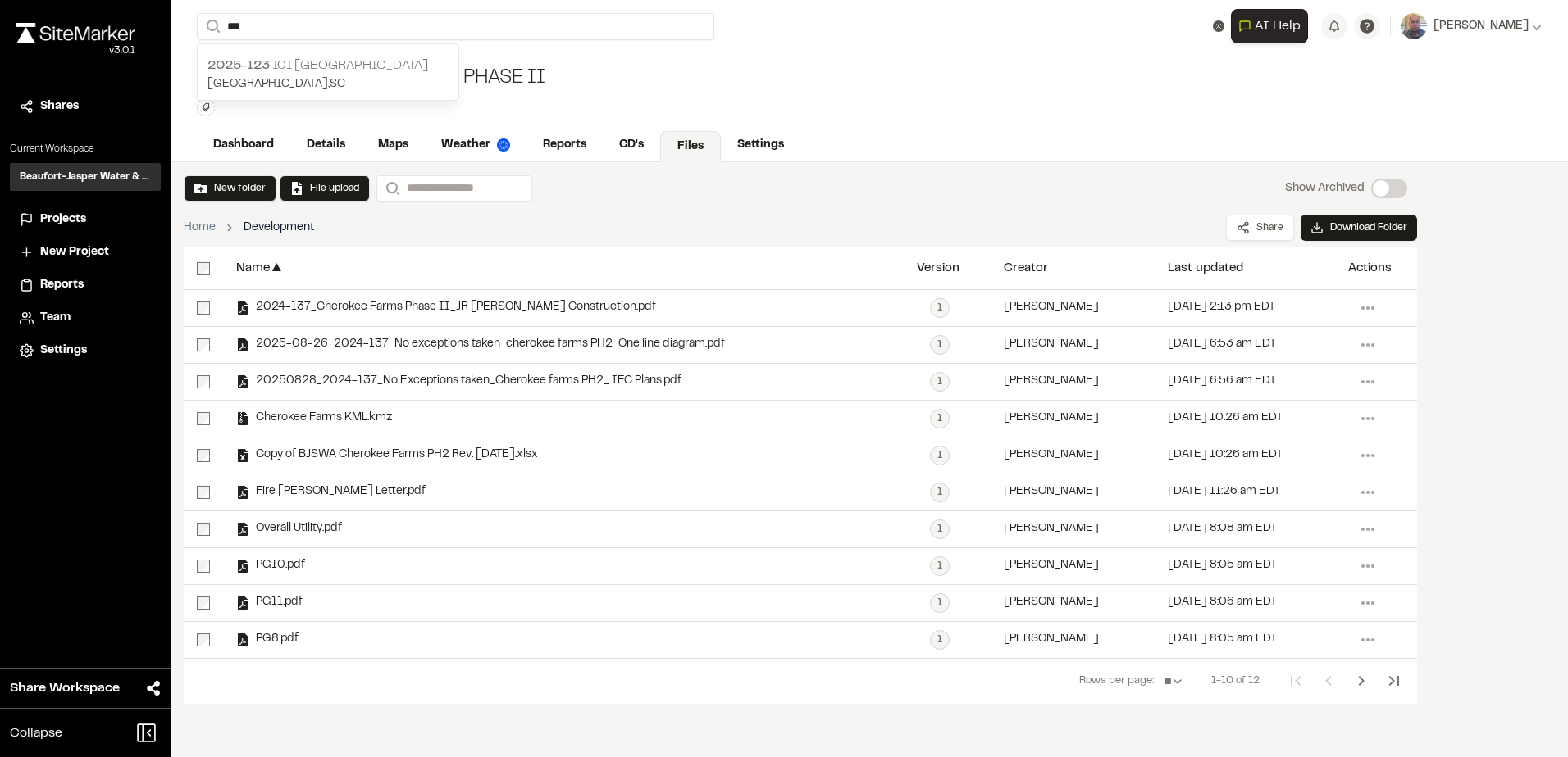
click at [312, 75] on p "Beaufort , SC" at bounding box center [328, 83] width 241 height 18
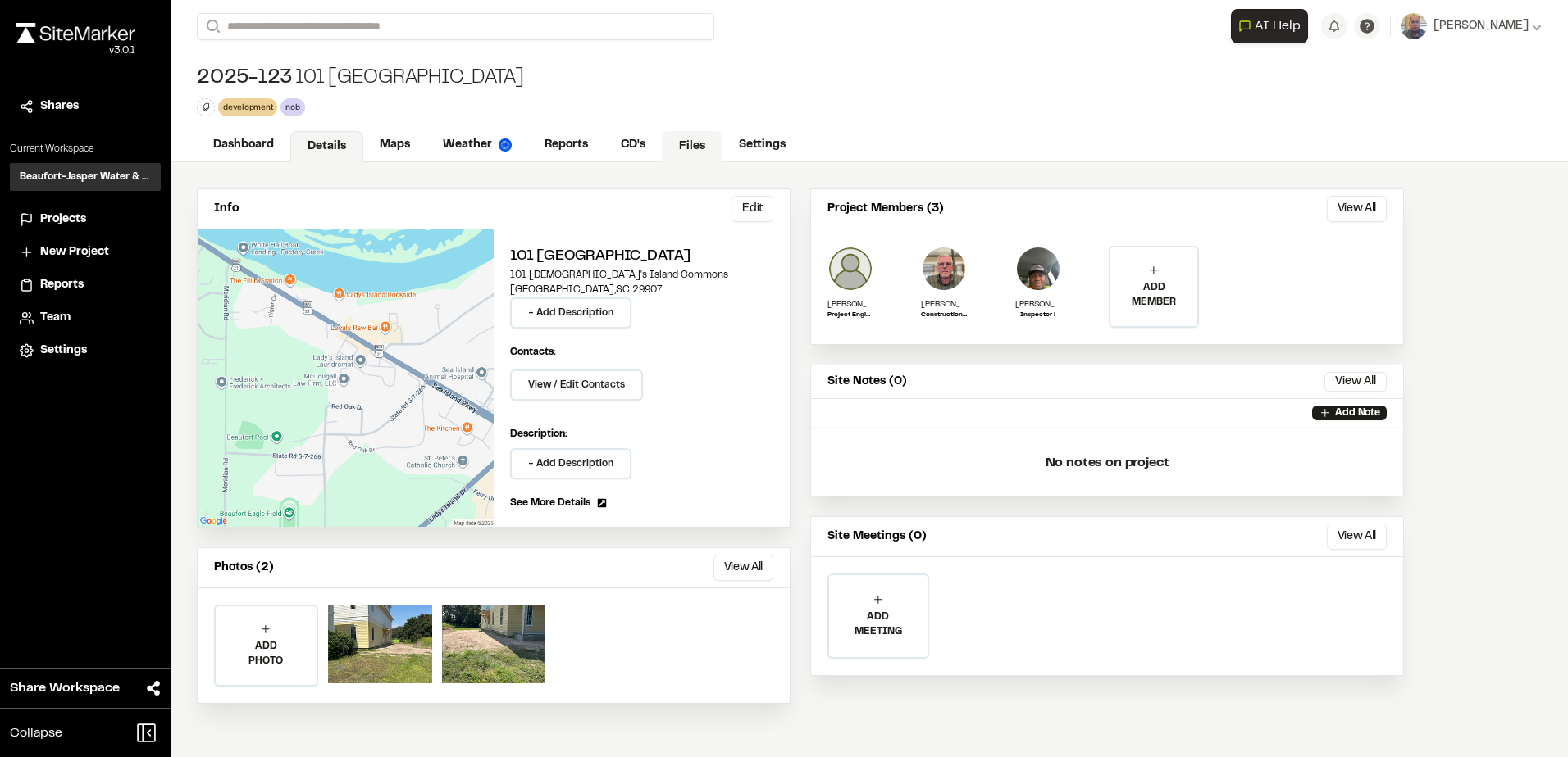
click at [687, 139] on link "Files" at bounding box center [692, 146] width 61 height 31
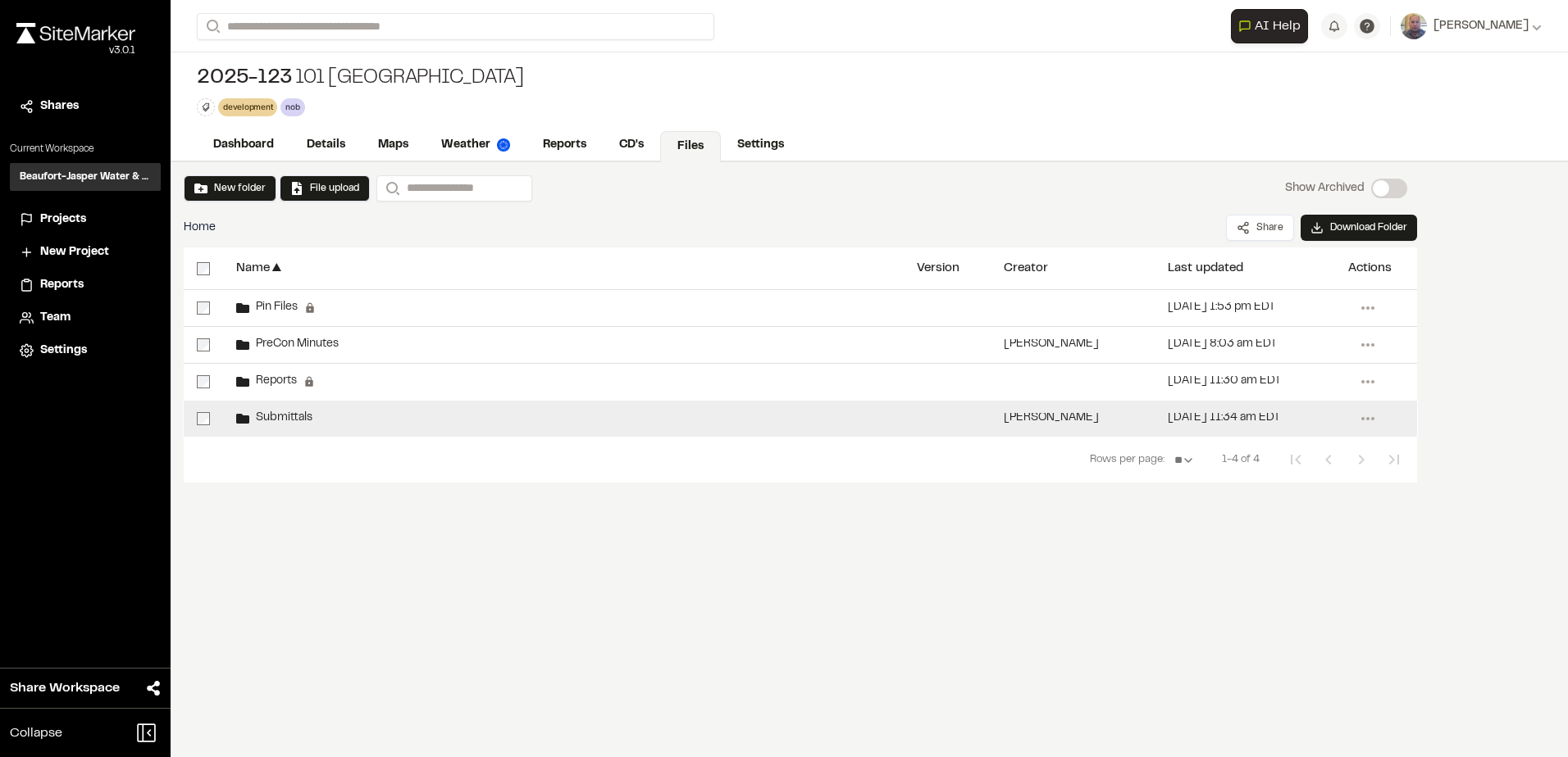
click at [346, 425] on div "Submittals" at bounding box center [563, 419] width 681 height 36
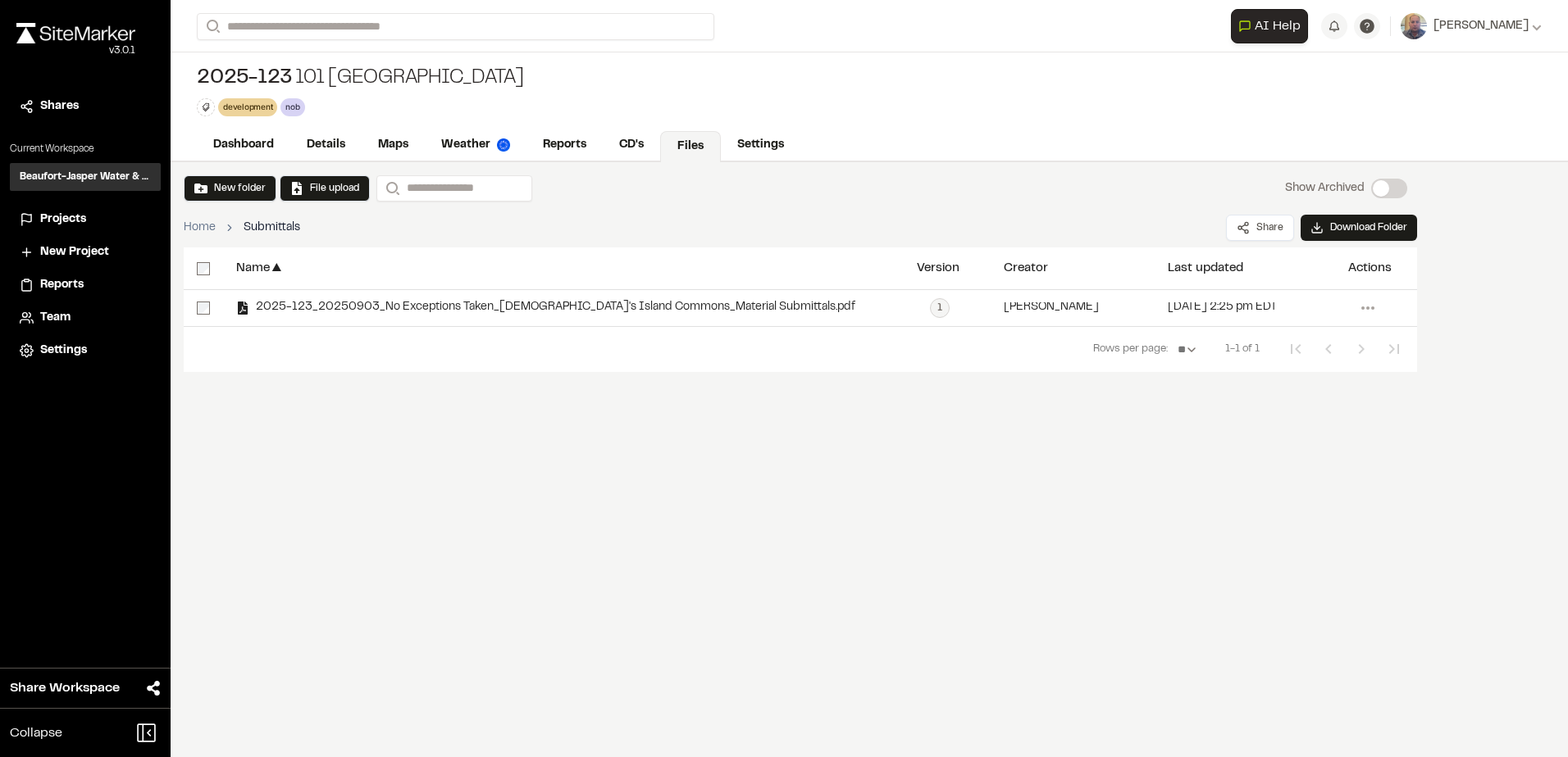
click at [693, 150] on link "Files" at bounding box center [691, 146] width 61 height 31
click at [648, 148] on link "CD's" at bounding box center [632, 146] width 59 height 31
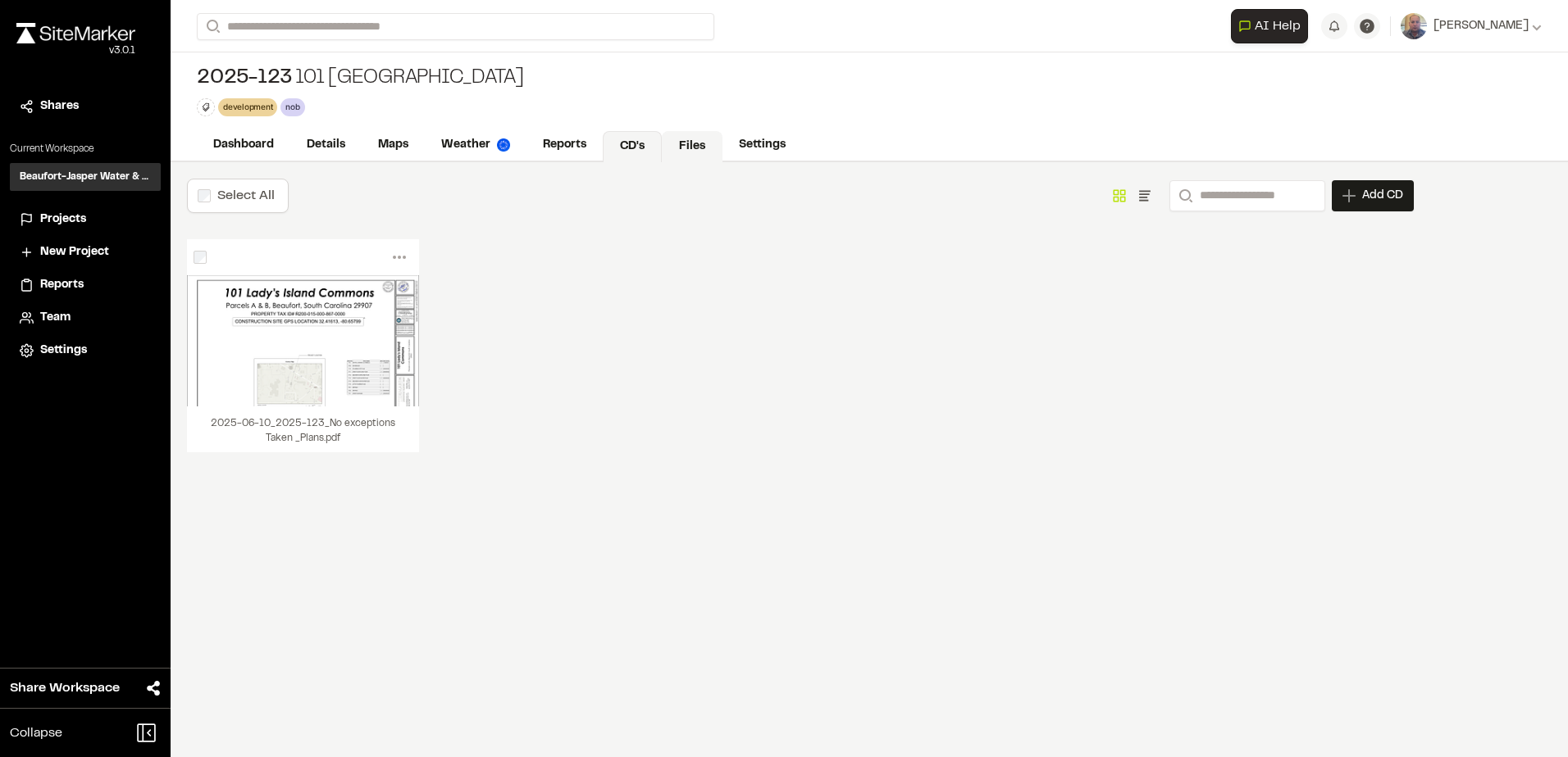
click at [675, 143] on link "Files" at bounding box center [692, 146] width 61 height 31
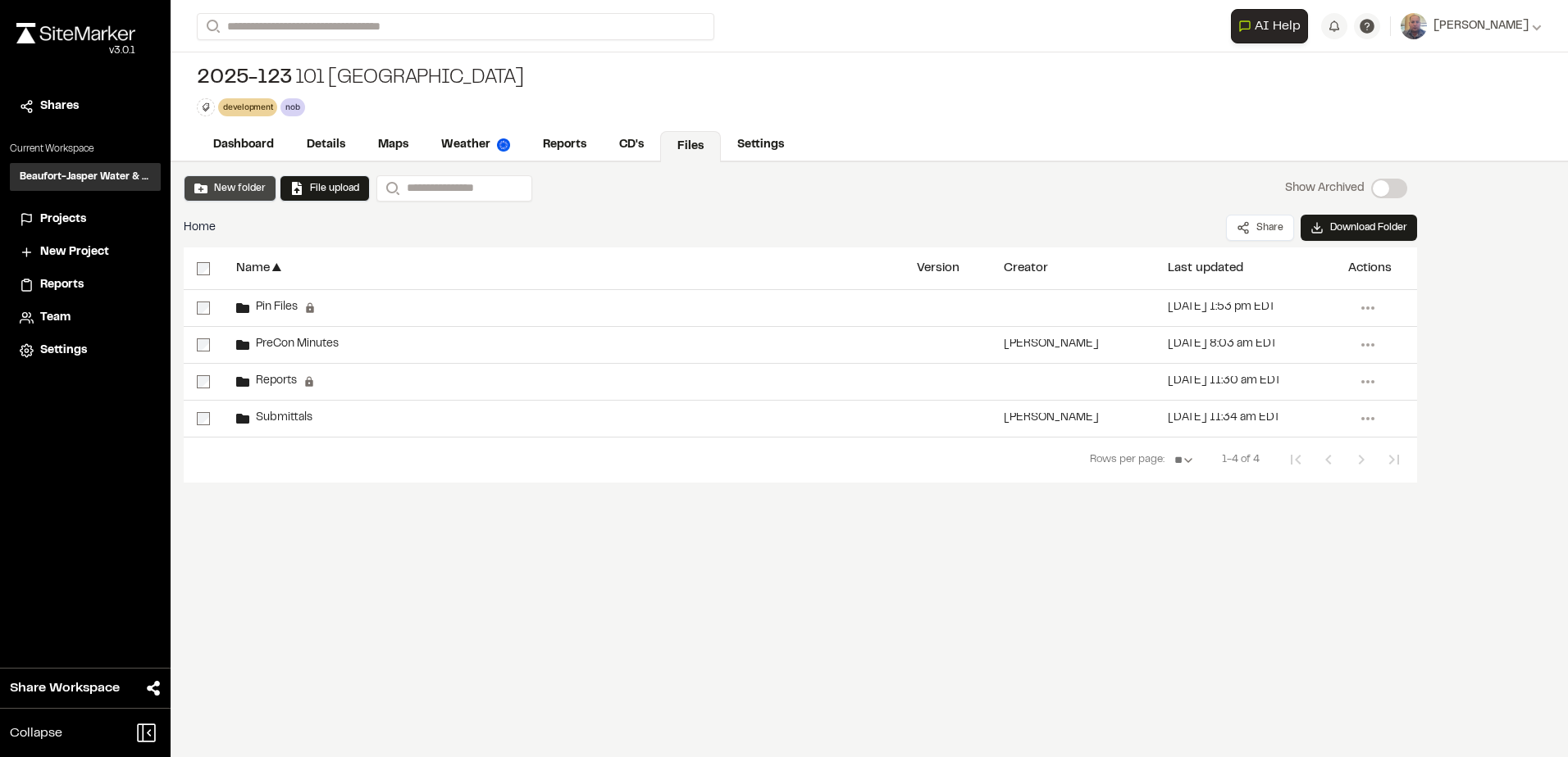
click at [240, 184] on button "New folder" at bounding box center [230, 189] width 71 height 15
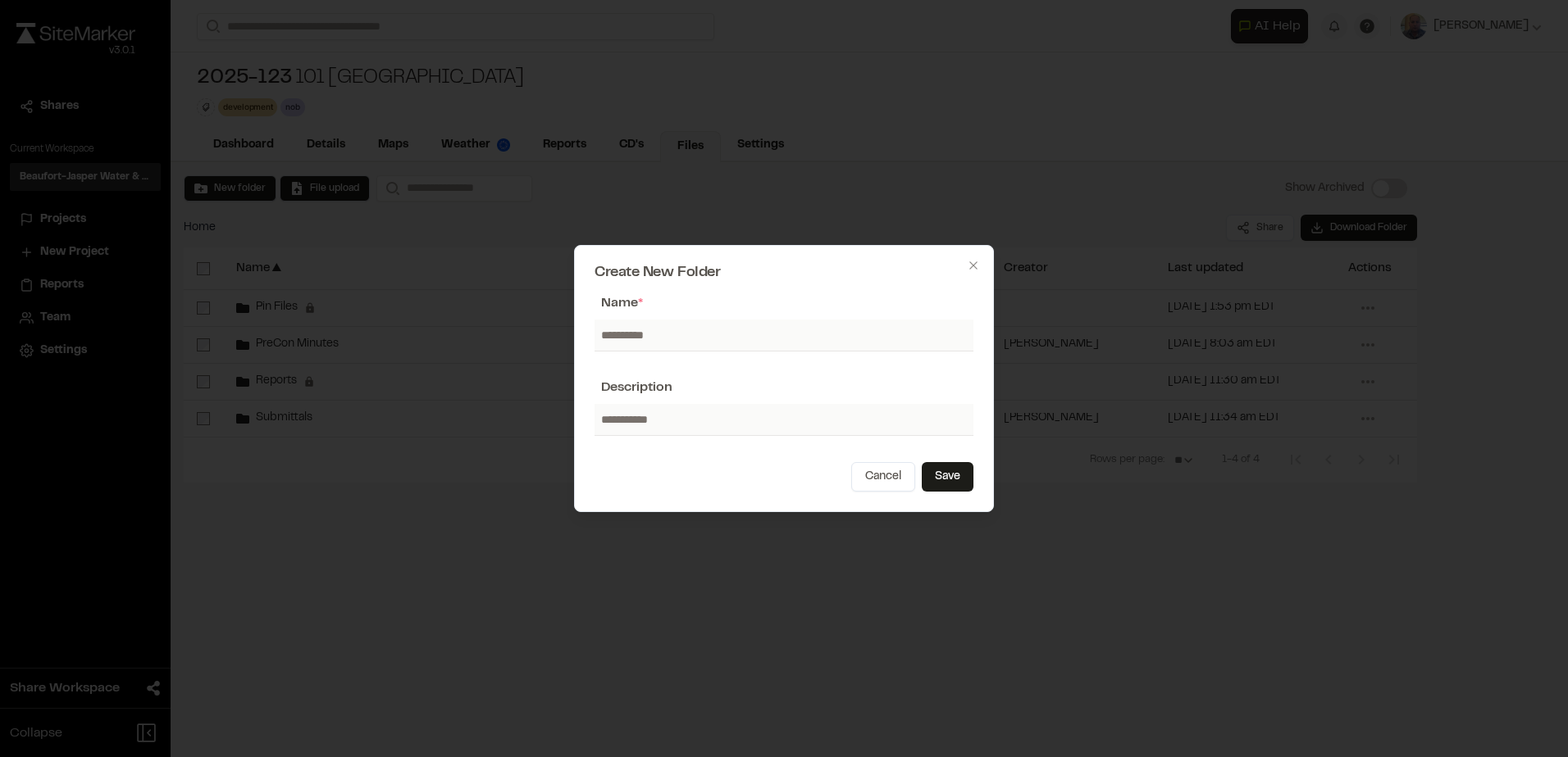
click at [691, 338] on input "text" at bounding box center [783, 335] width 379 height 31
type input "**"
click at [851, 462] on button "Cancel" at bounding box center [883, 476] width 64 height 29
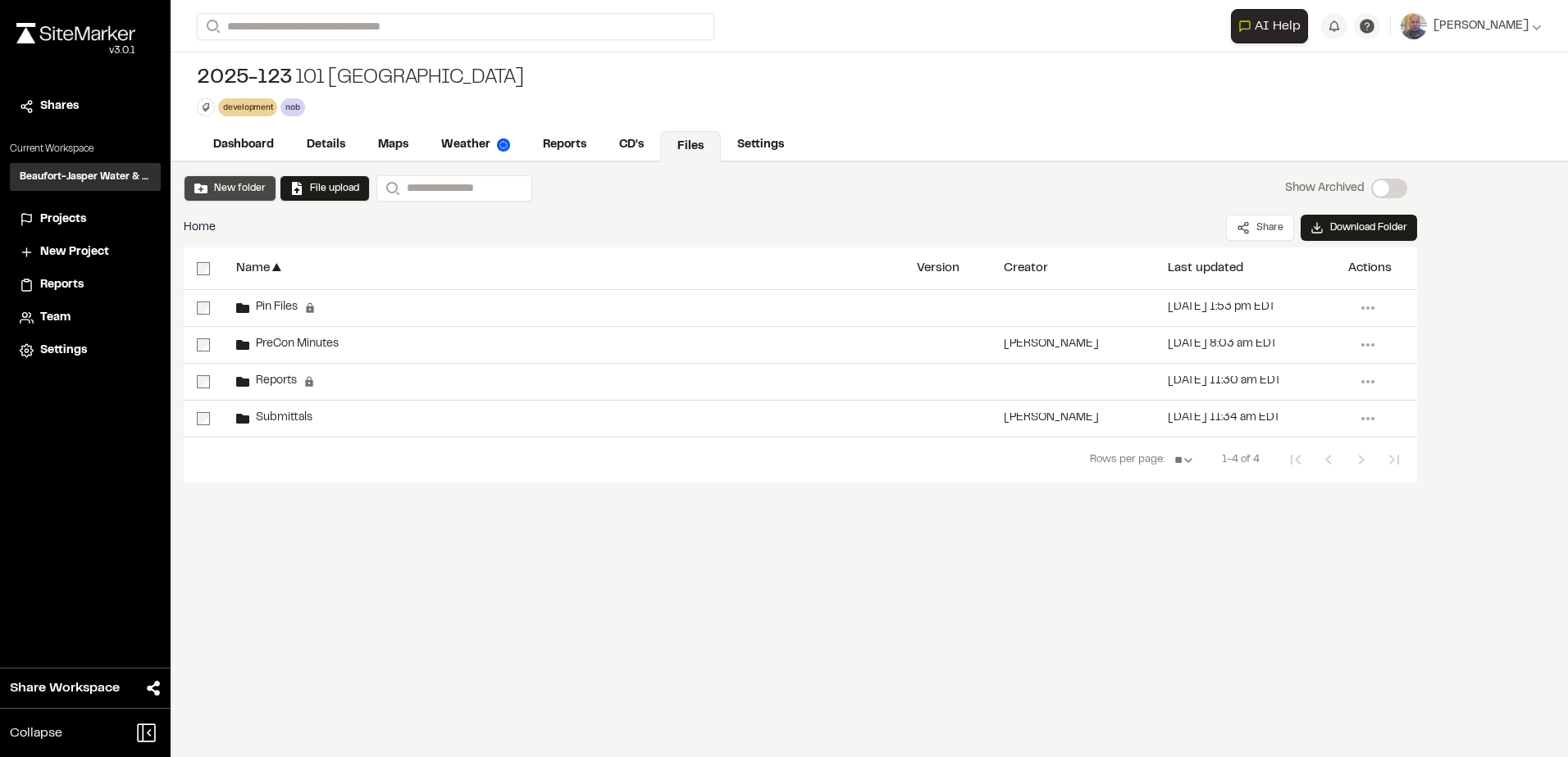
click at [226, 192] on button "New folder" at bounding box center [230, 189] width 71 height 15
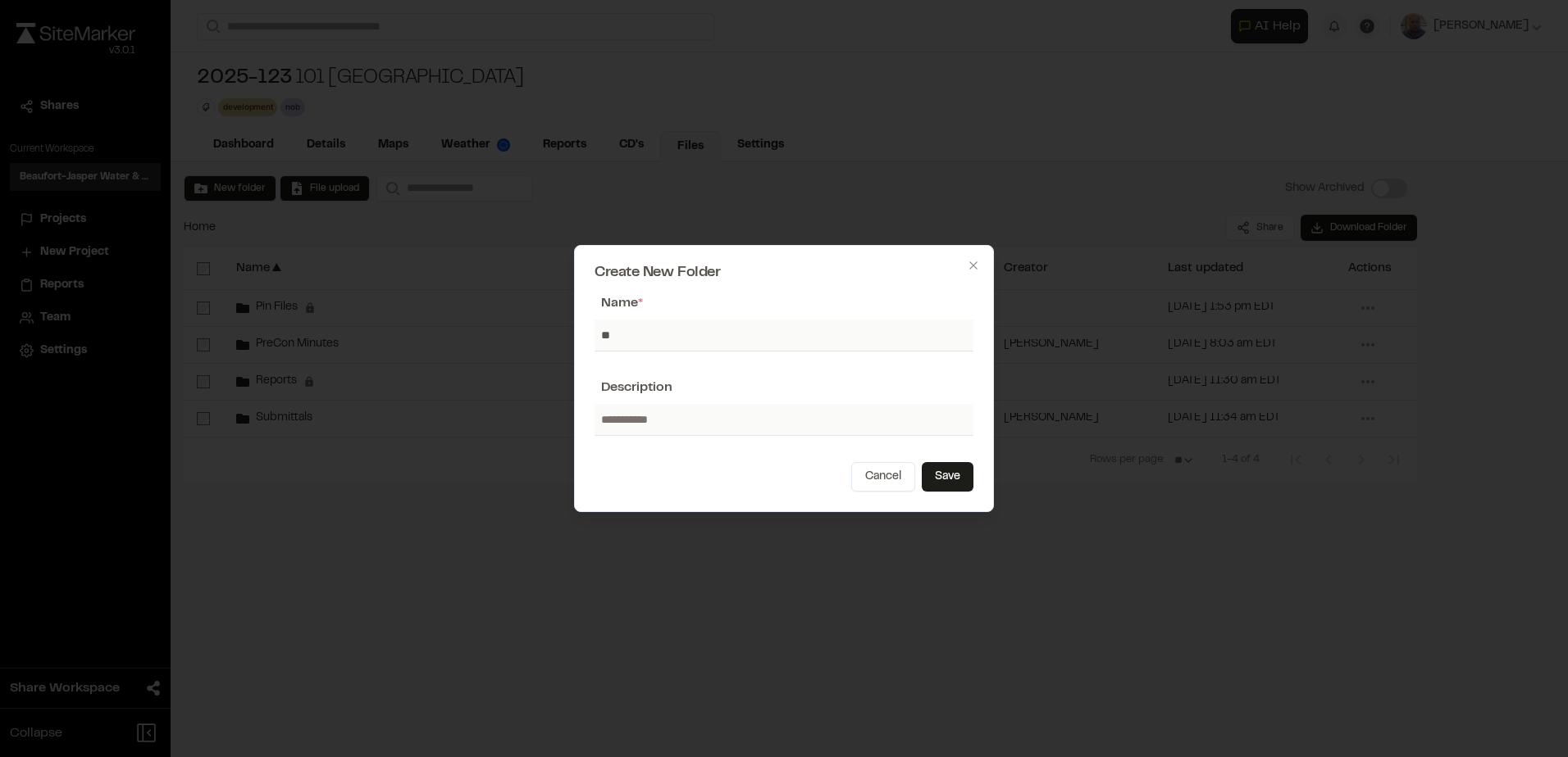
type input "**********"
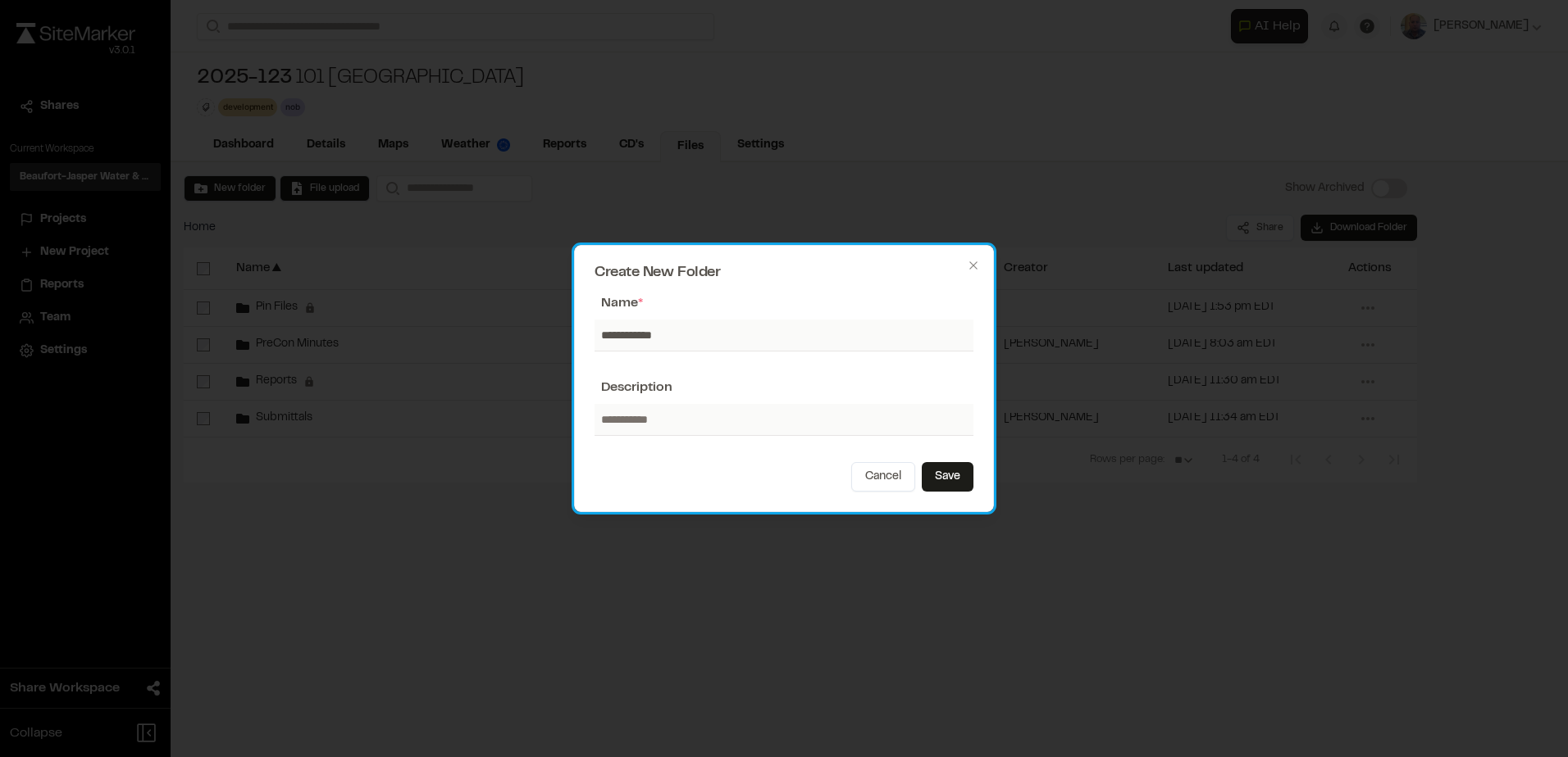
click at [980, 479] on div "**********" at bounding box center [784, 378] width 420 height 268
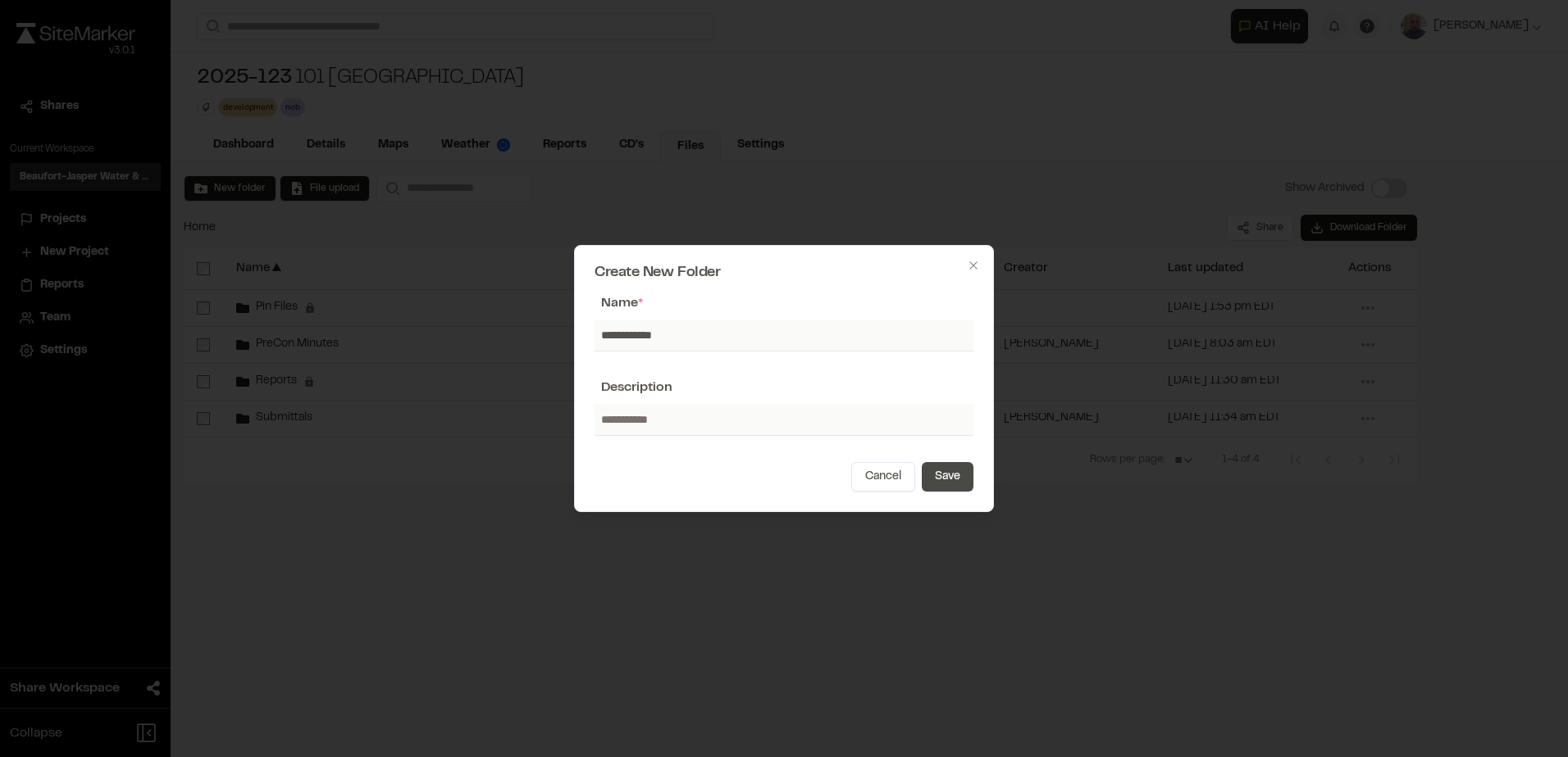
click at [950, 480] on button "Save" at bounding box center [947, 476] width 51 height 29
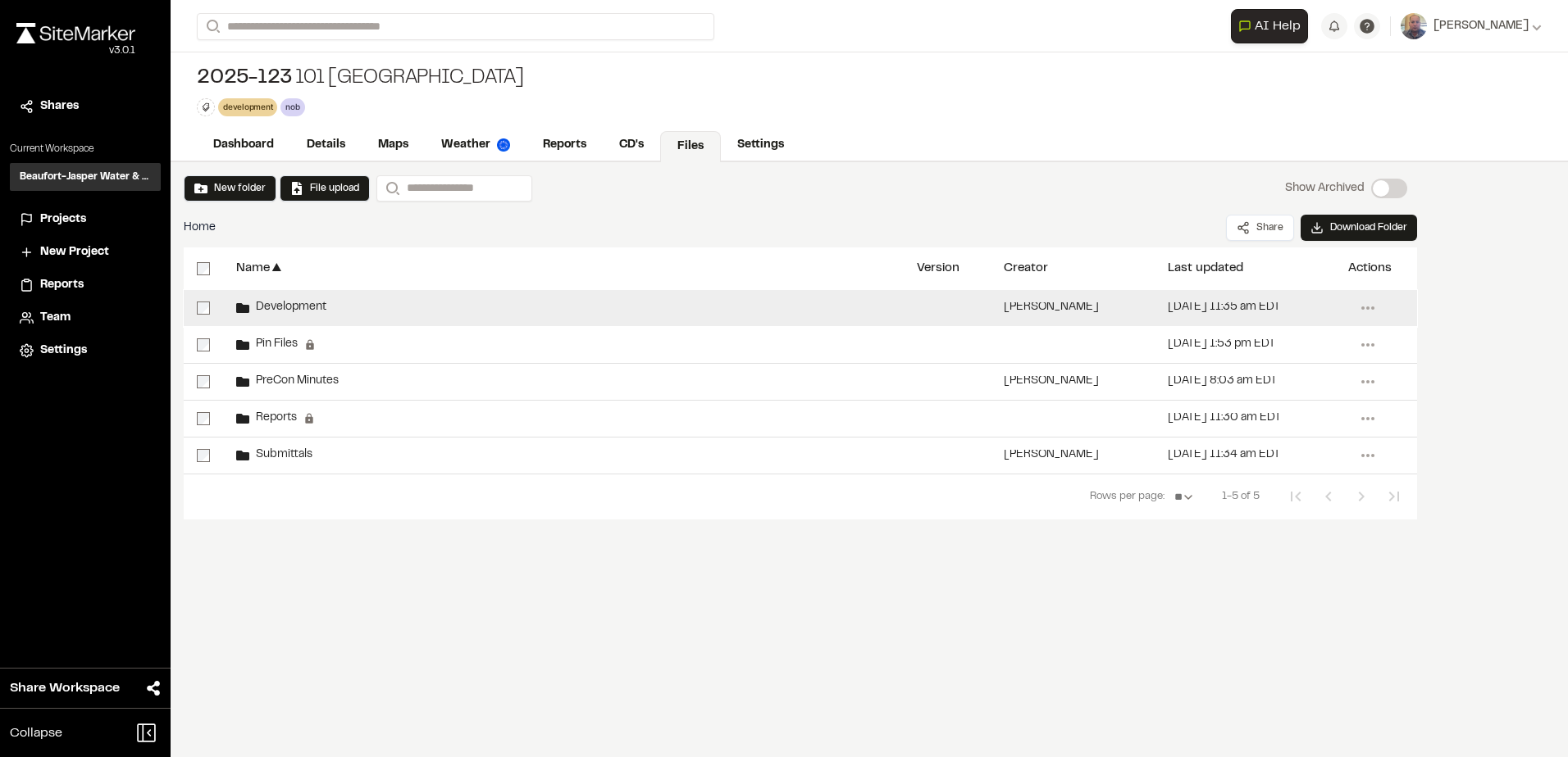
click at [284, 312] on span "Development" at bounding box center [288, 307] width 77 height 10
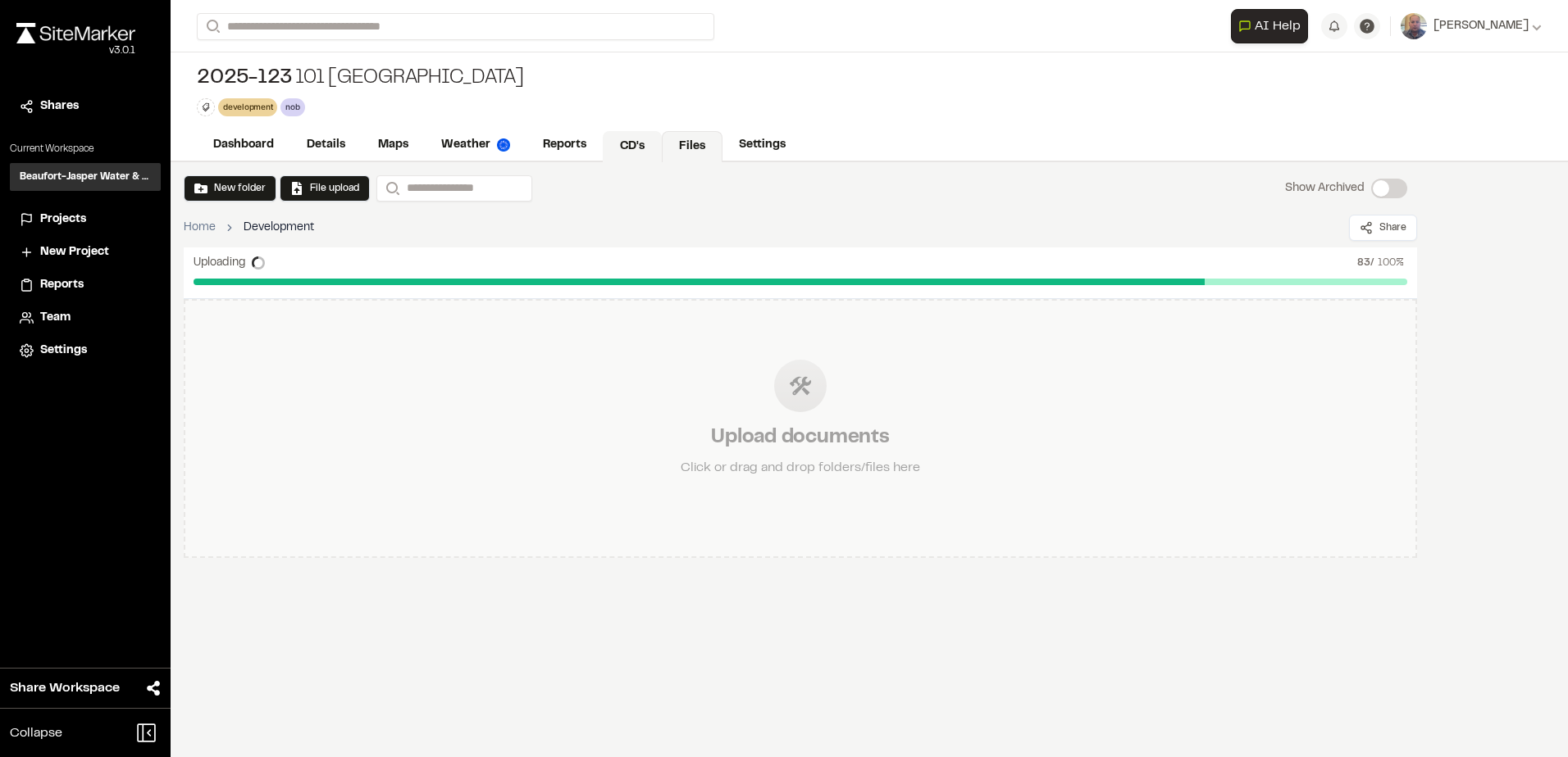
click at [619, 153] on link "CD's" at bounding box center [632, 146] width 59 height 31
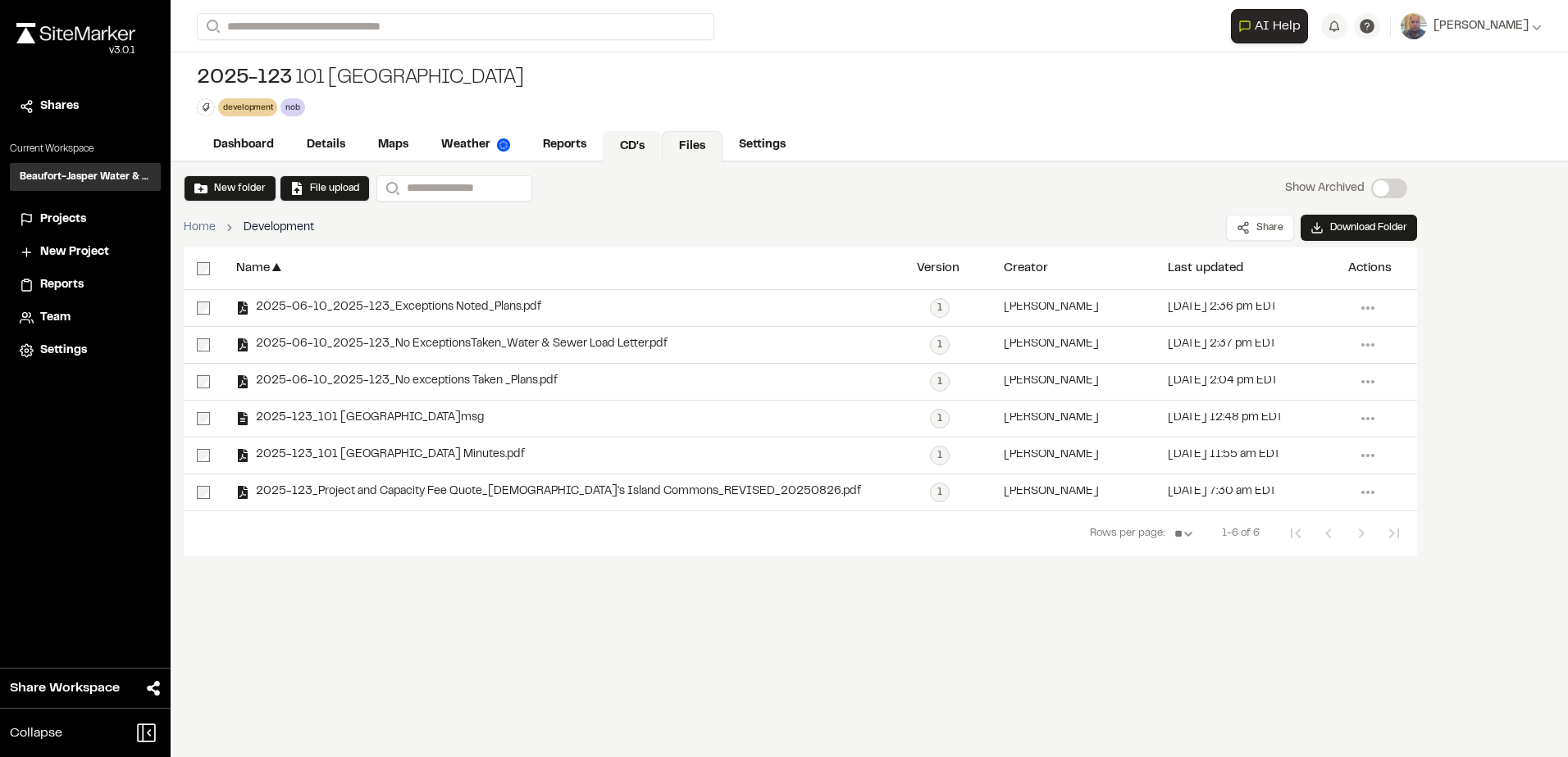
click at [641, 145] on link "CD's" at bounding box center [632, 146] width 59 height 31
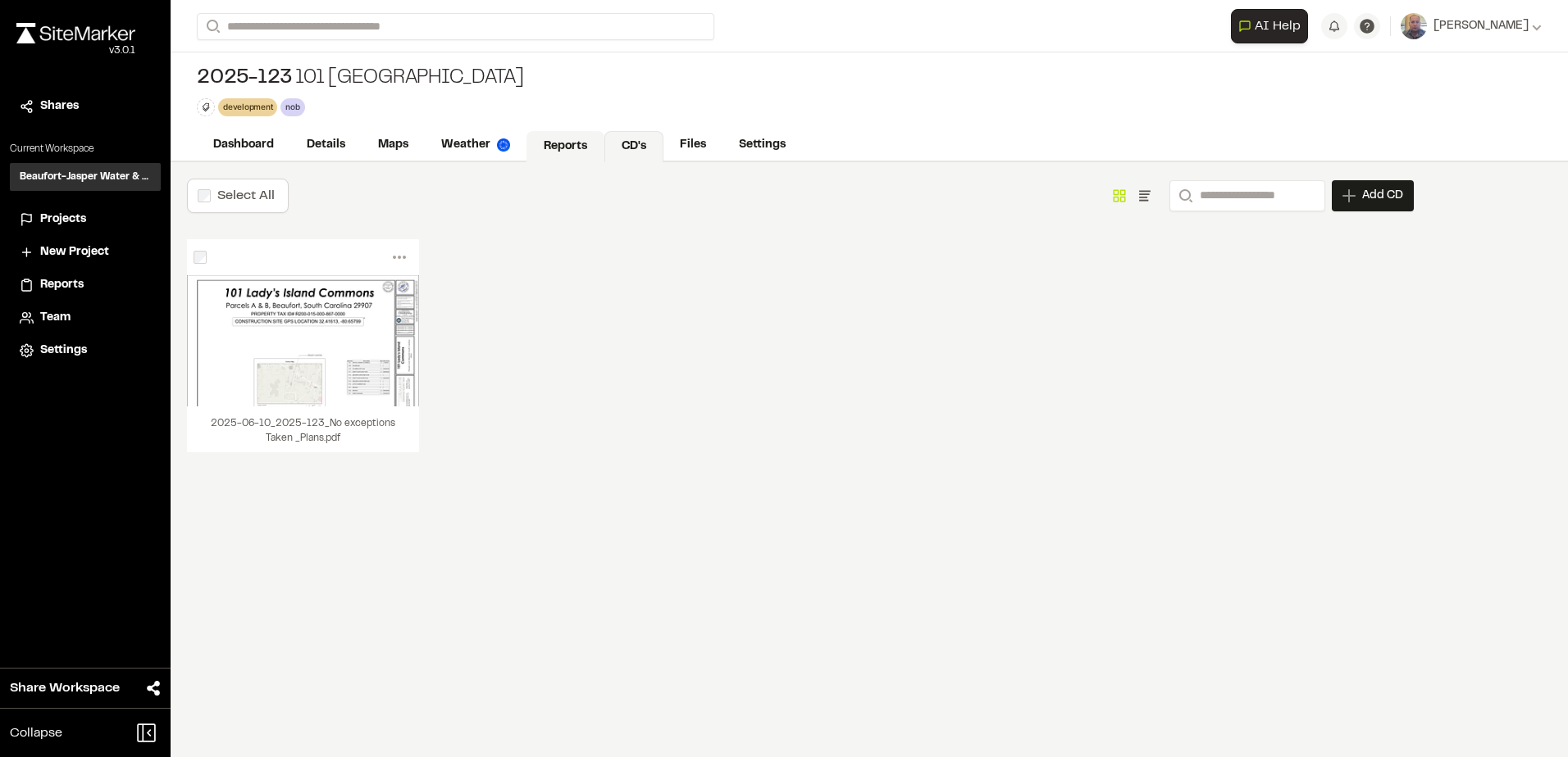
click at [561, 151] on link "Reports" at bounding box center [566, 146] width 78 height 31
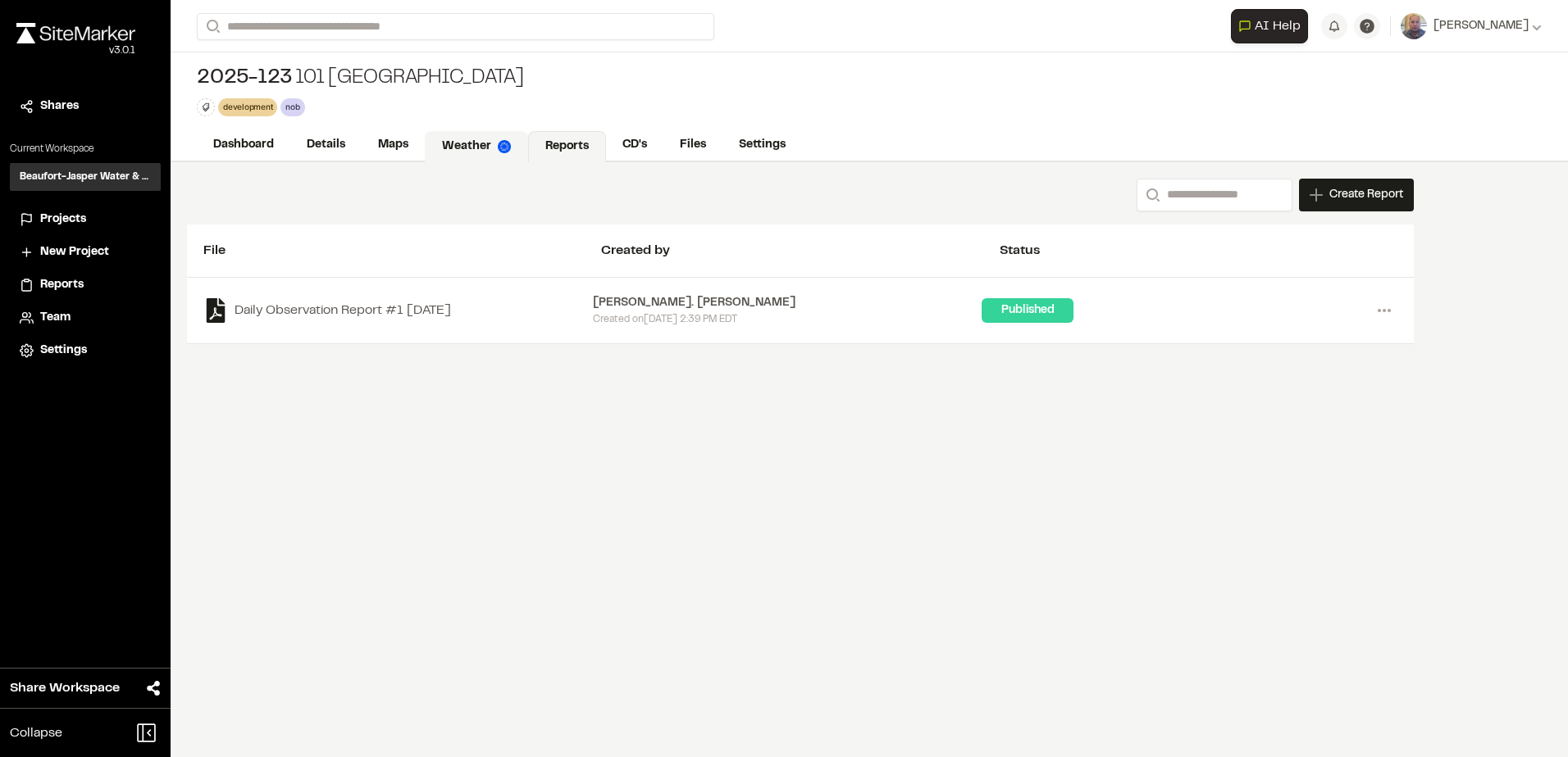
click at [448, 143] on link "Weather" at bounding box center [476, 146] width 103 height 31
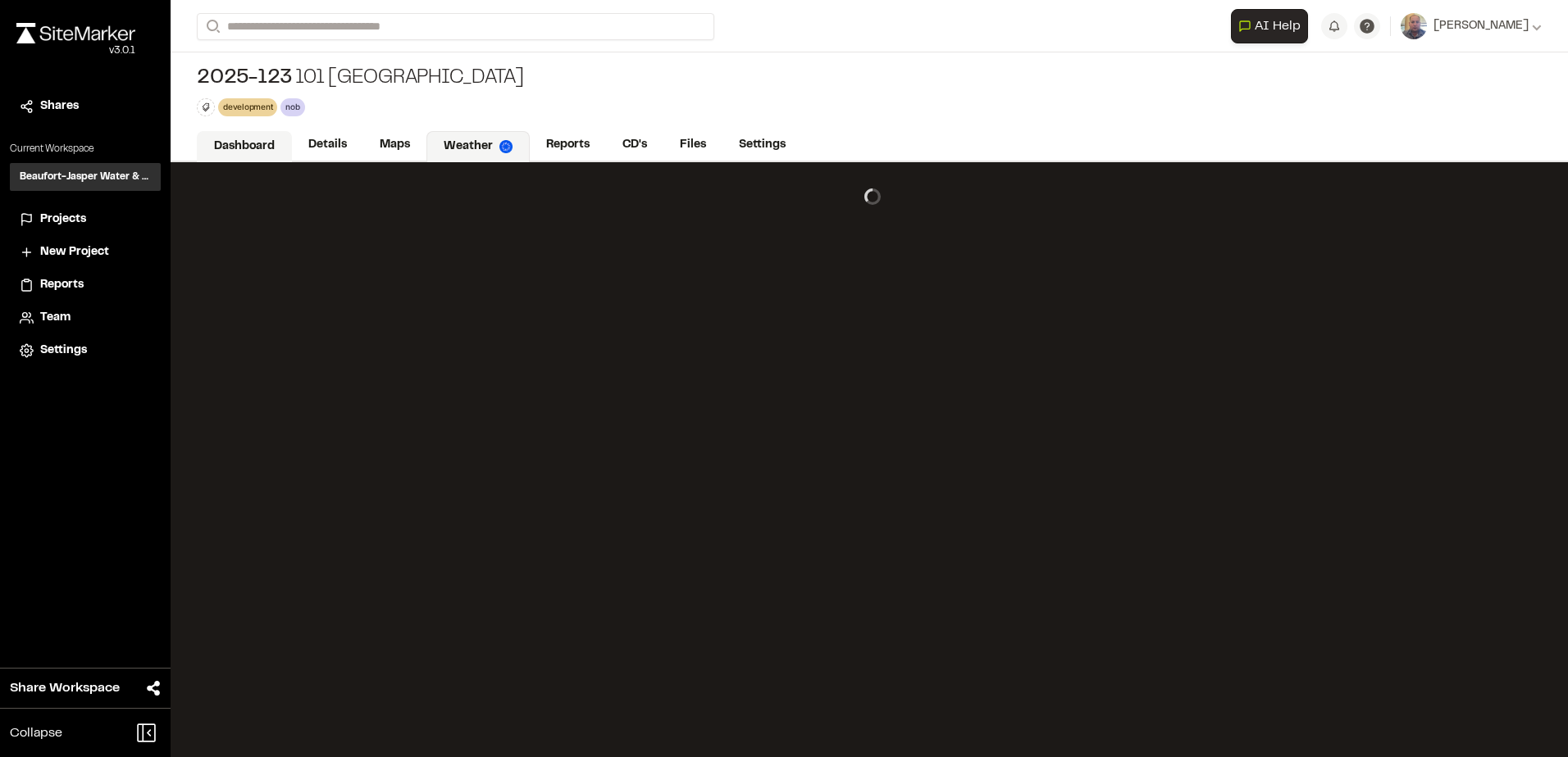
click at [259, 142] on link "Dashboard" at bounding box center [244, 146] width 95 height 31
